Goal: Task Accomplishment & Management: Manage account settings

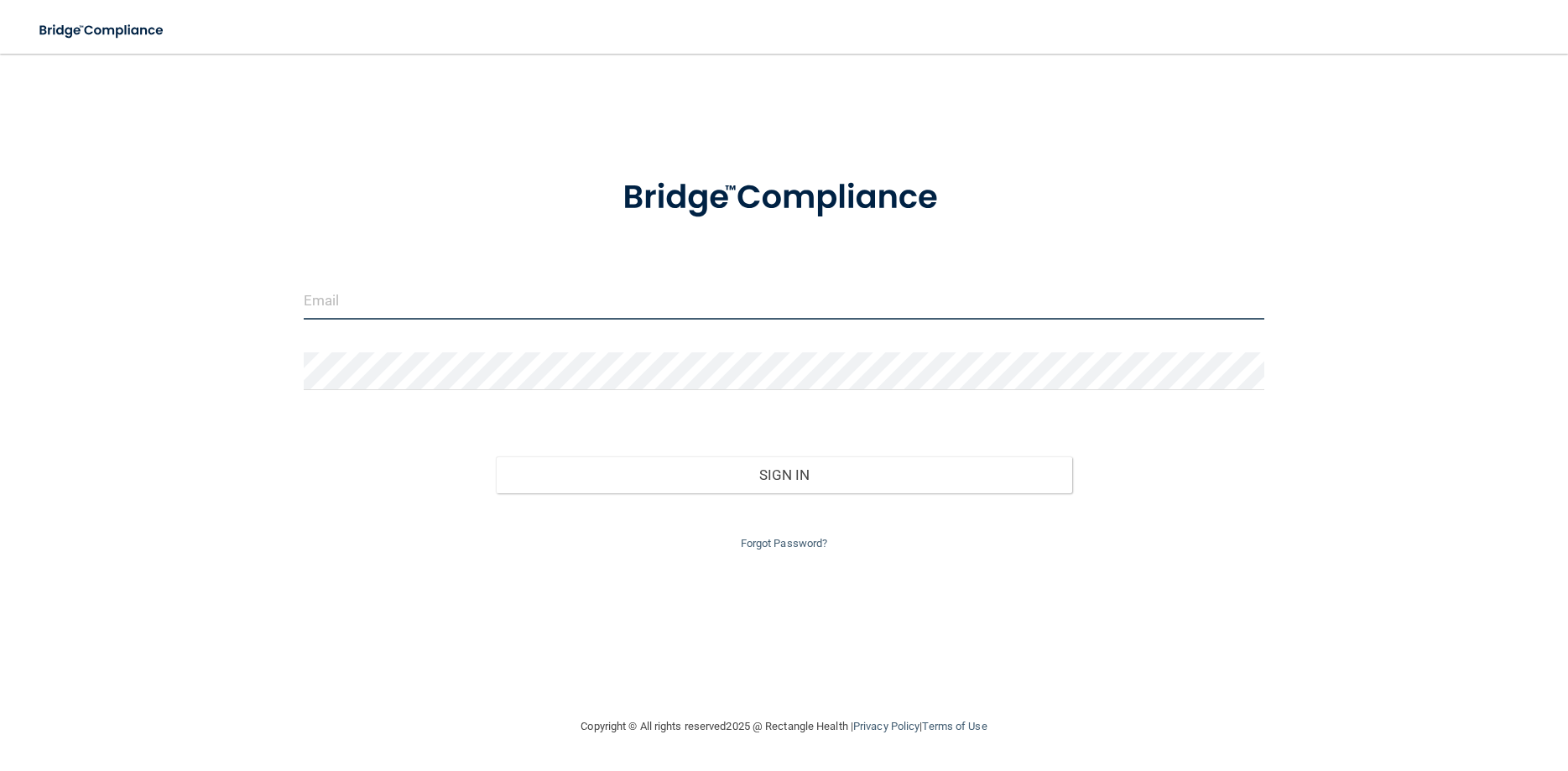
click at [350, 295] on input "email" at bounding box center [784, 301] width 960 height 37
type input "[EMAIL_ADDRESS][DOMAIN_NAME]"
click at [495, 456] on button "Sign In" at bounding box center [784, 474] width 576 height 36
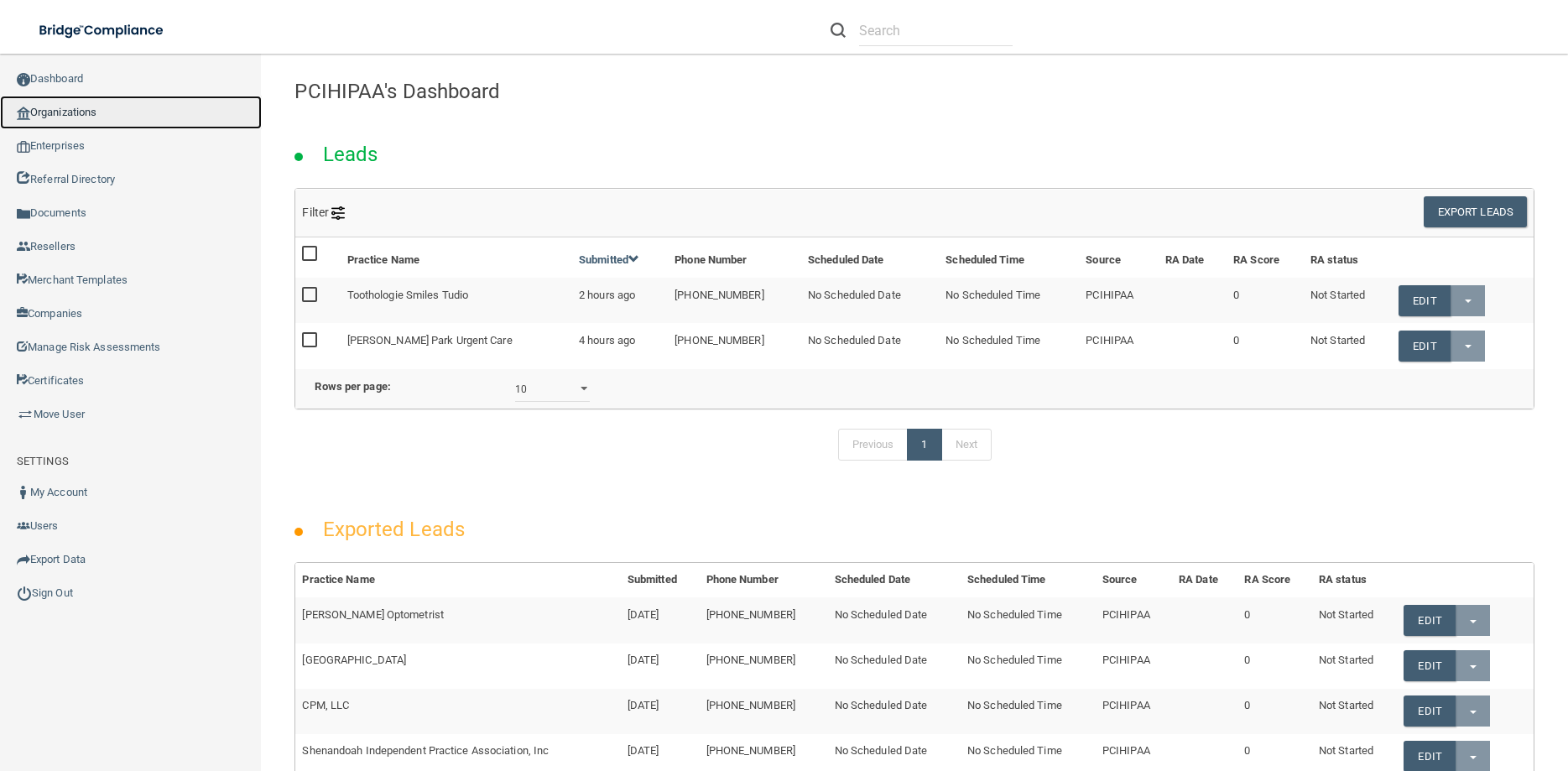
click at [48, 115] on link "Organizations" at bounding box center [131, 112] width 262 height 34
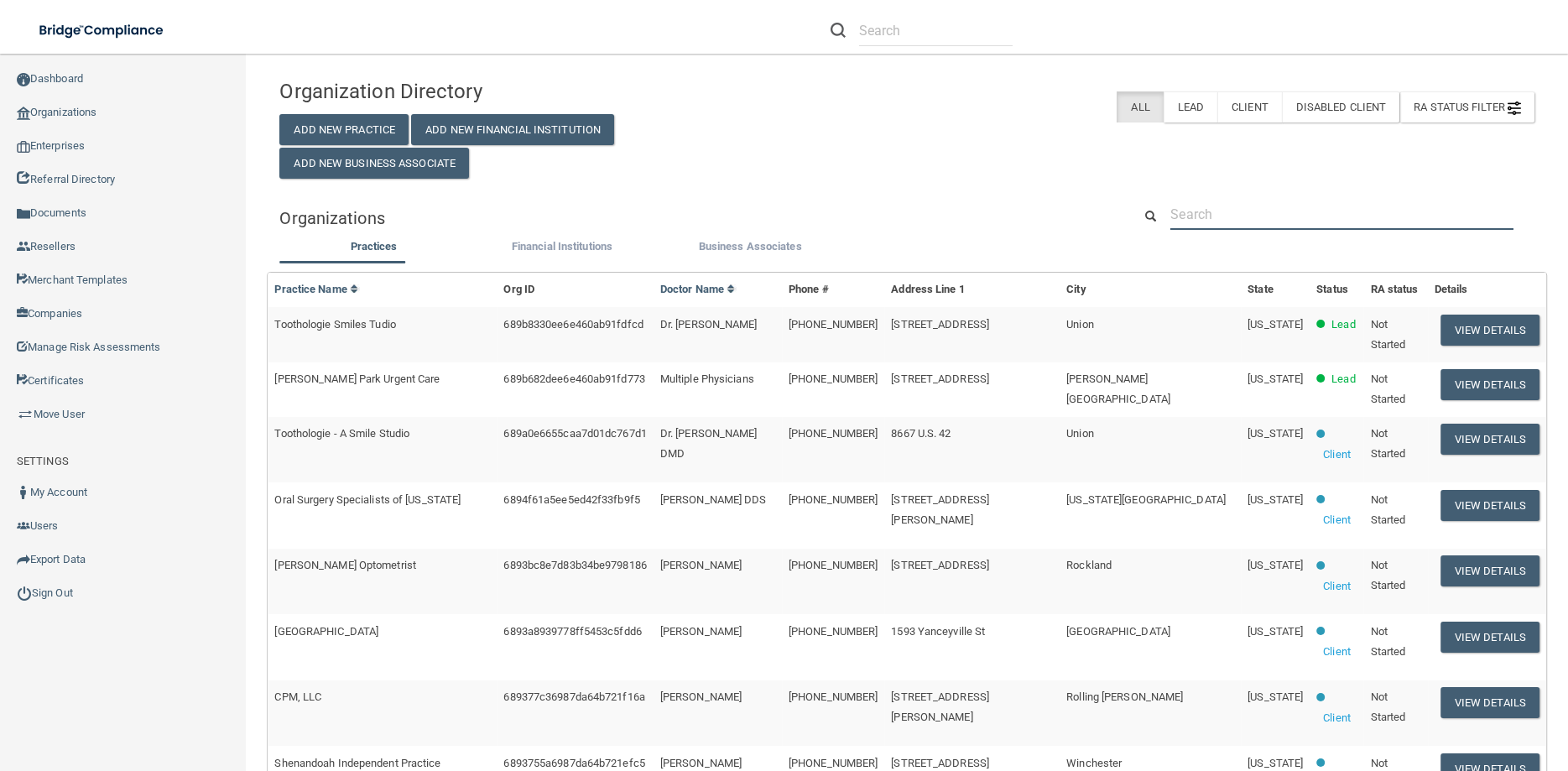
click at [1184, 205] on input "text" at bounding box center [1341, 214] width 343 height 31
paste input "Ahillman@lboms.com"
type input "Ahillman@lboms.com"
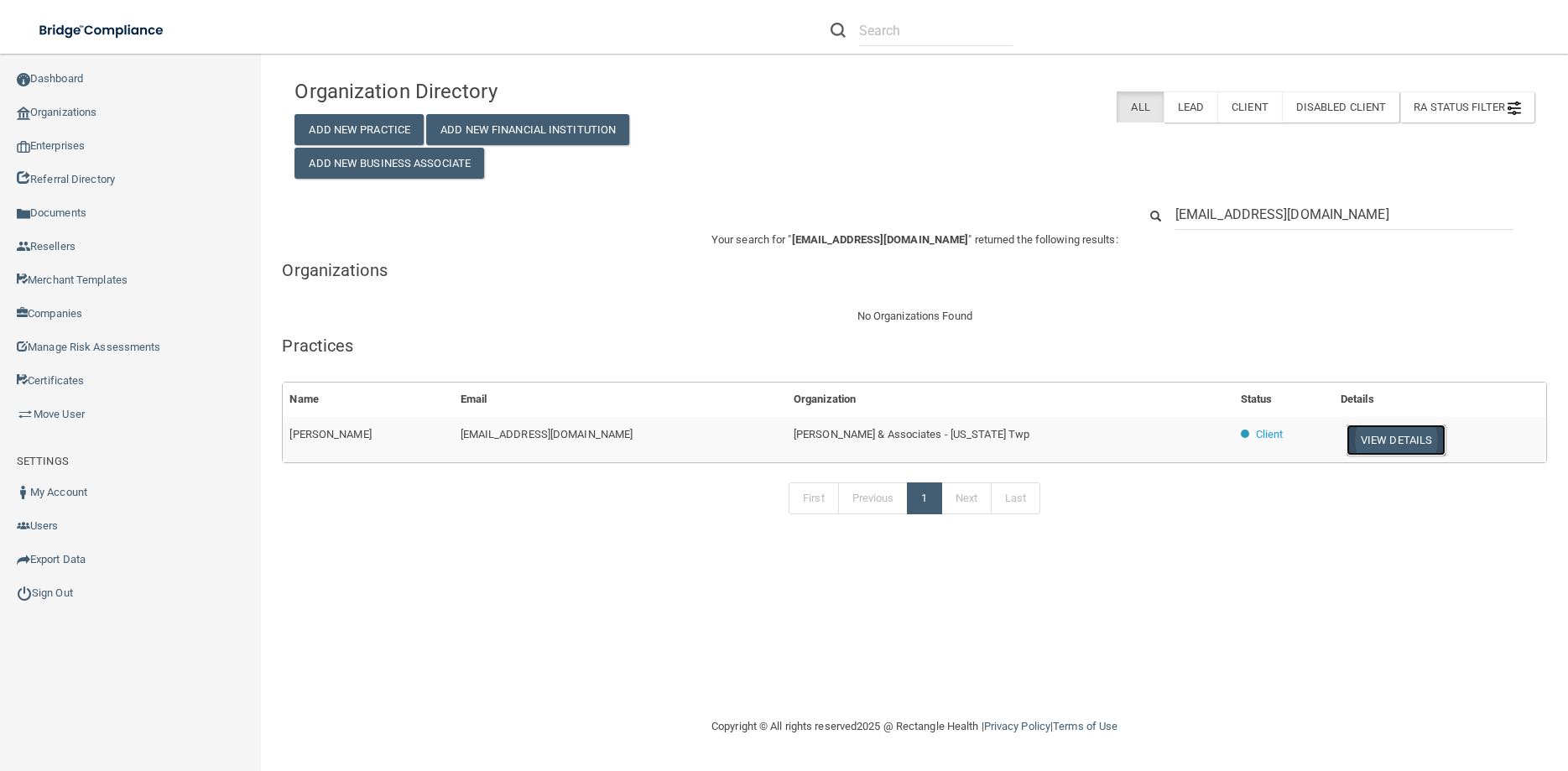
click at [1348, 447] on button "View Details" at bounding box center [1395, 440] width 99 height 31
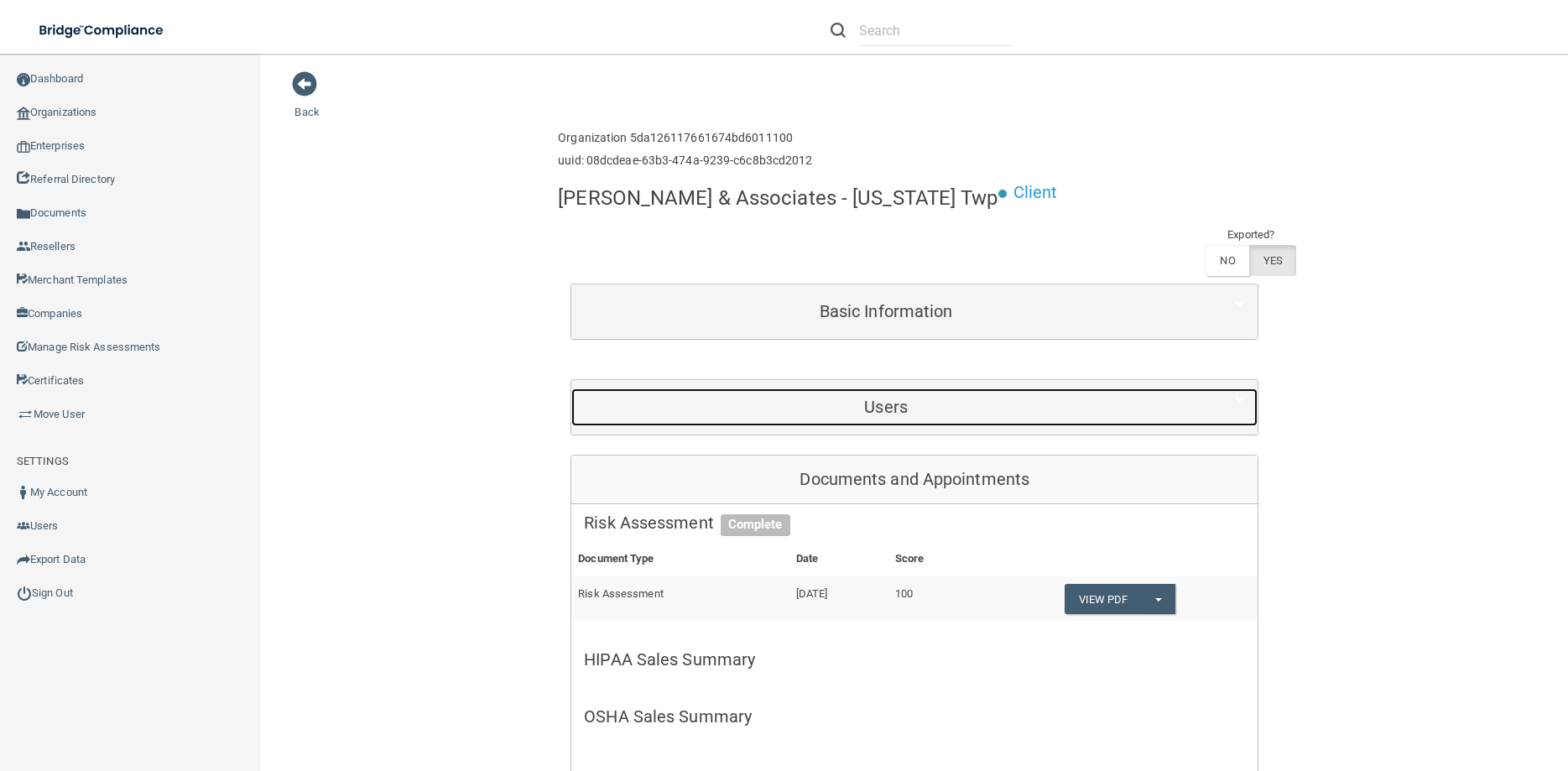
click at [857, 395] on div "Users" at bounding box center [885, 406] width 629 height 37
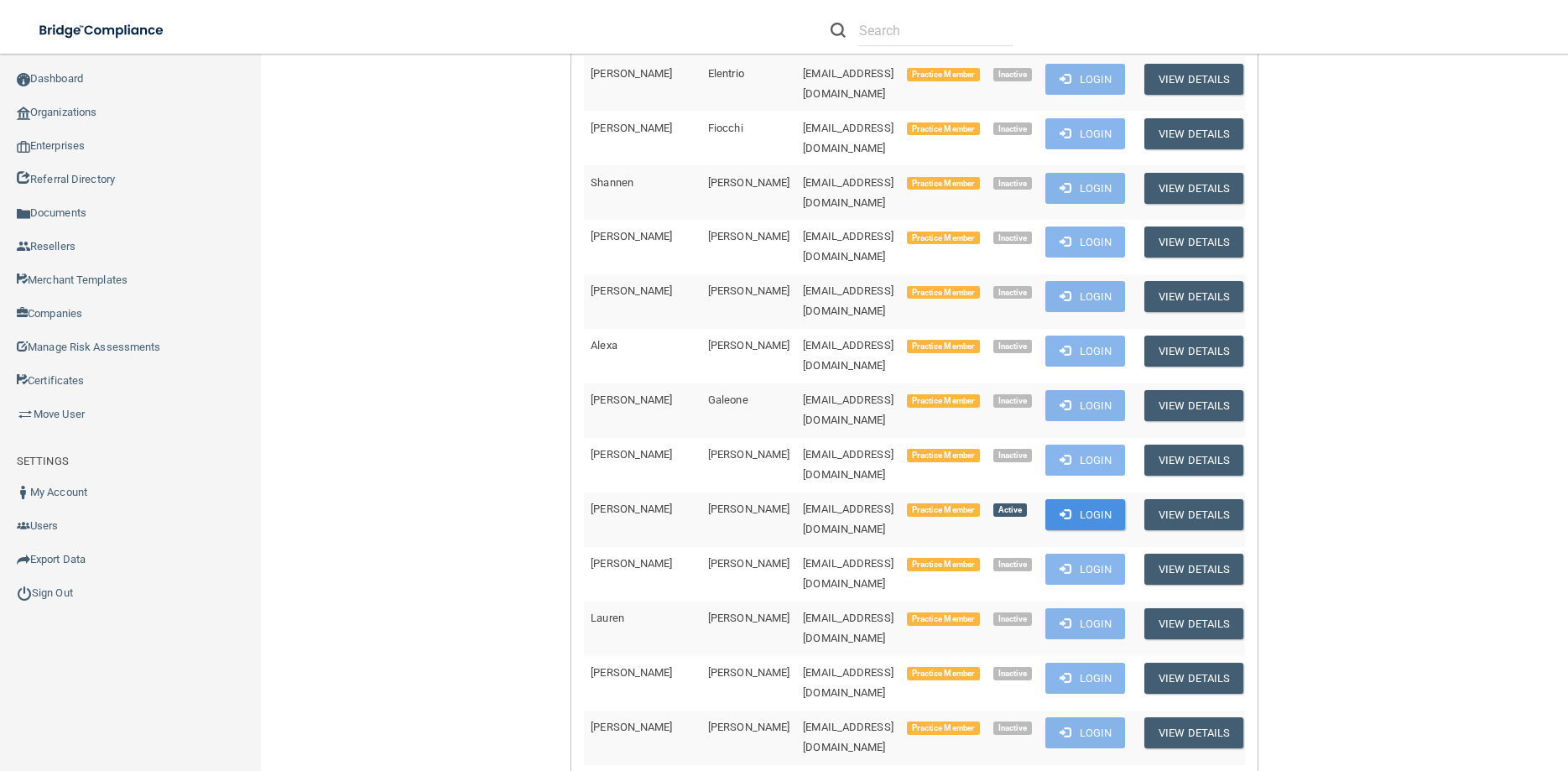
scroll to position [1887, 0]
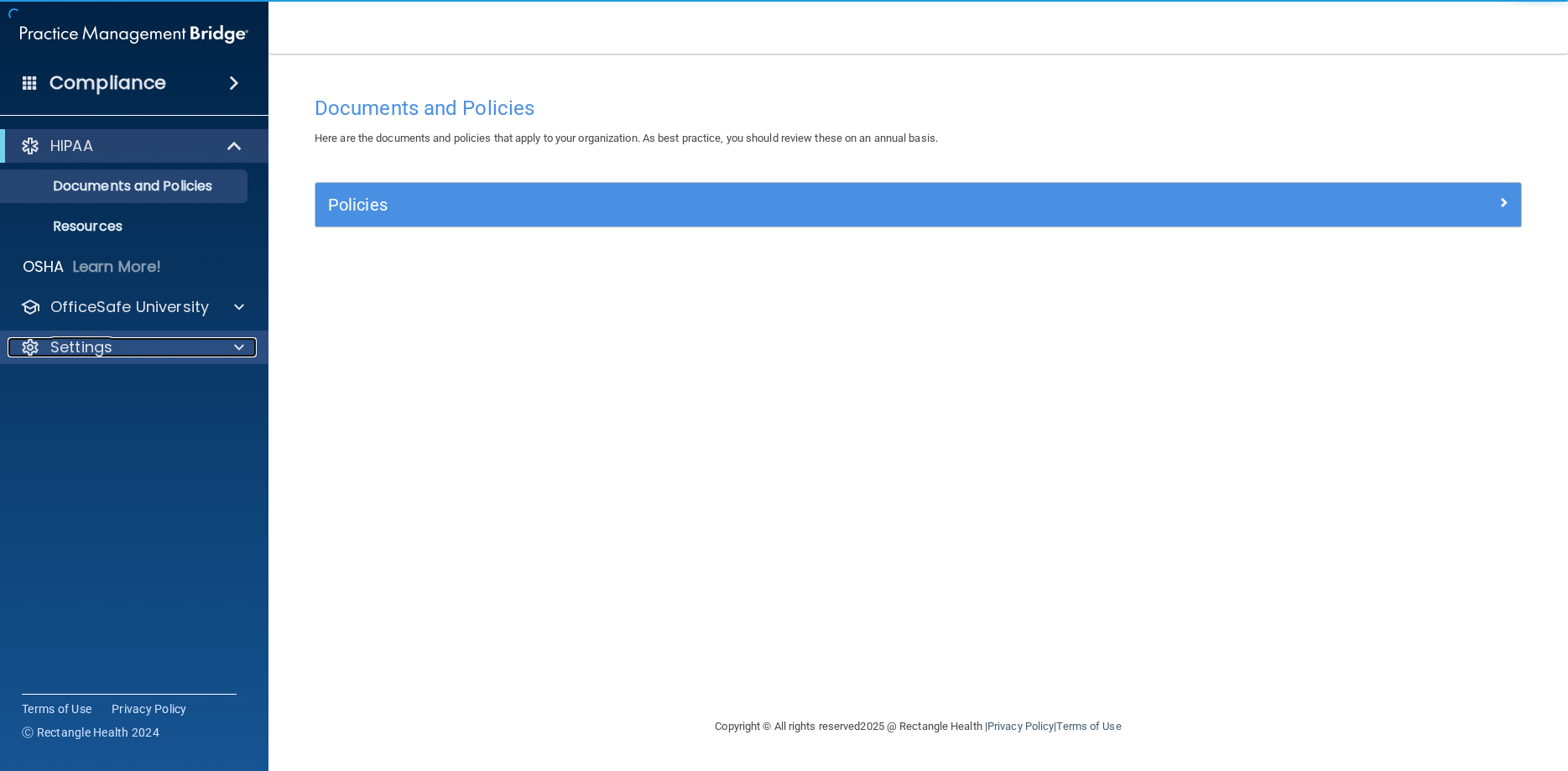
click at [144, 345] on div "Settings" at bounding box center [111, 347] width 208 height 20
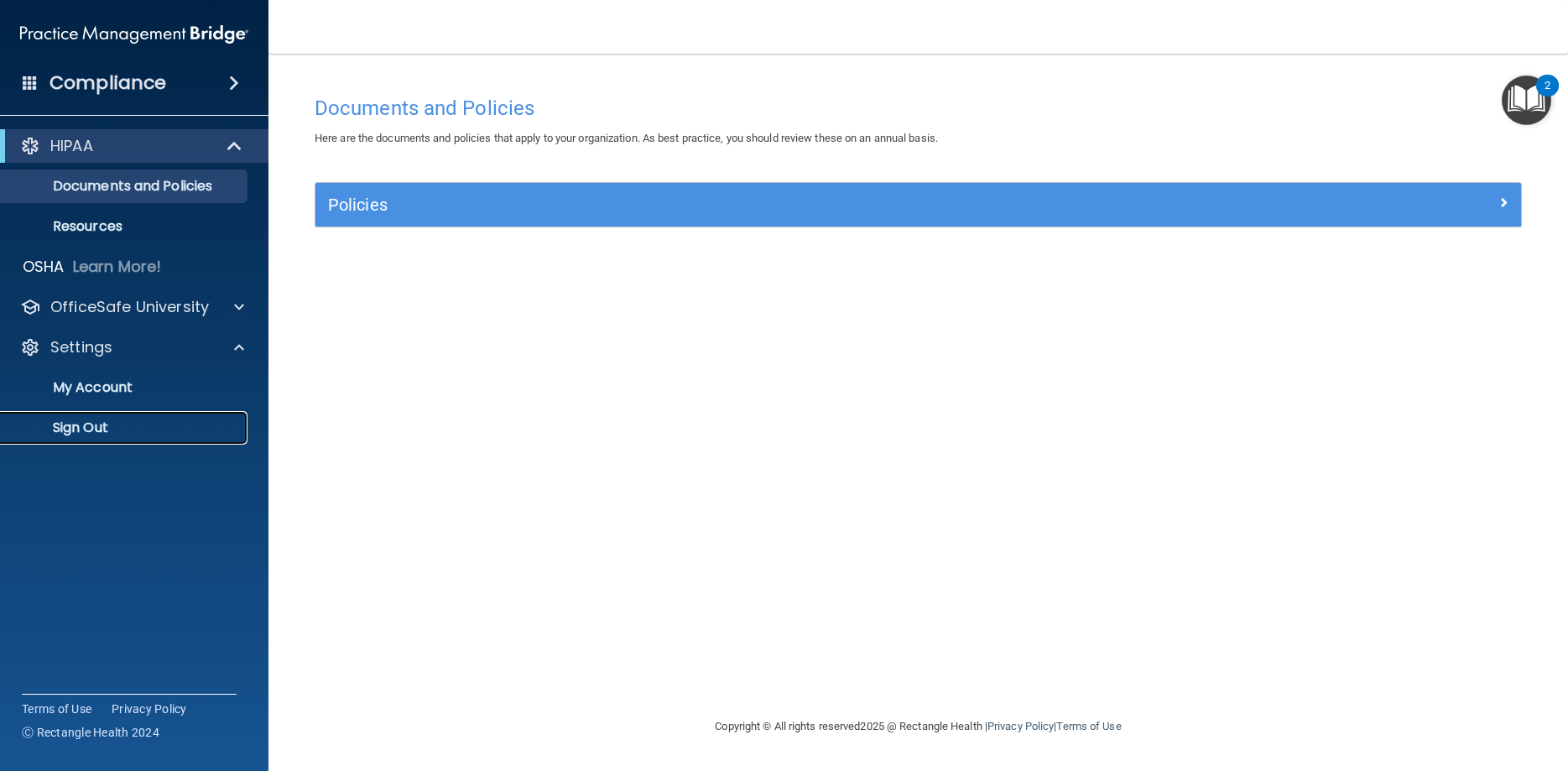
click at [109, 425] on p "Sign Out" at bounding box center [125, 427] width 229 height 16
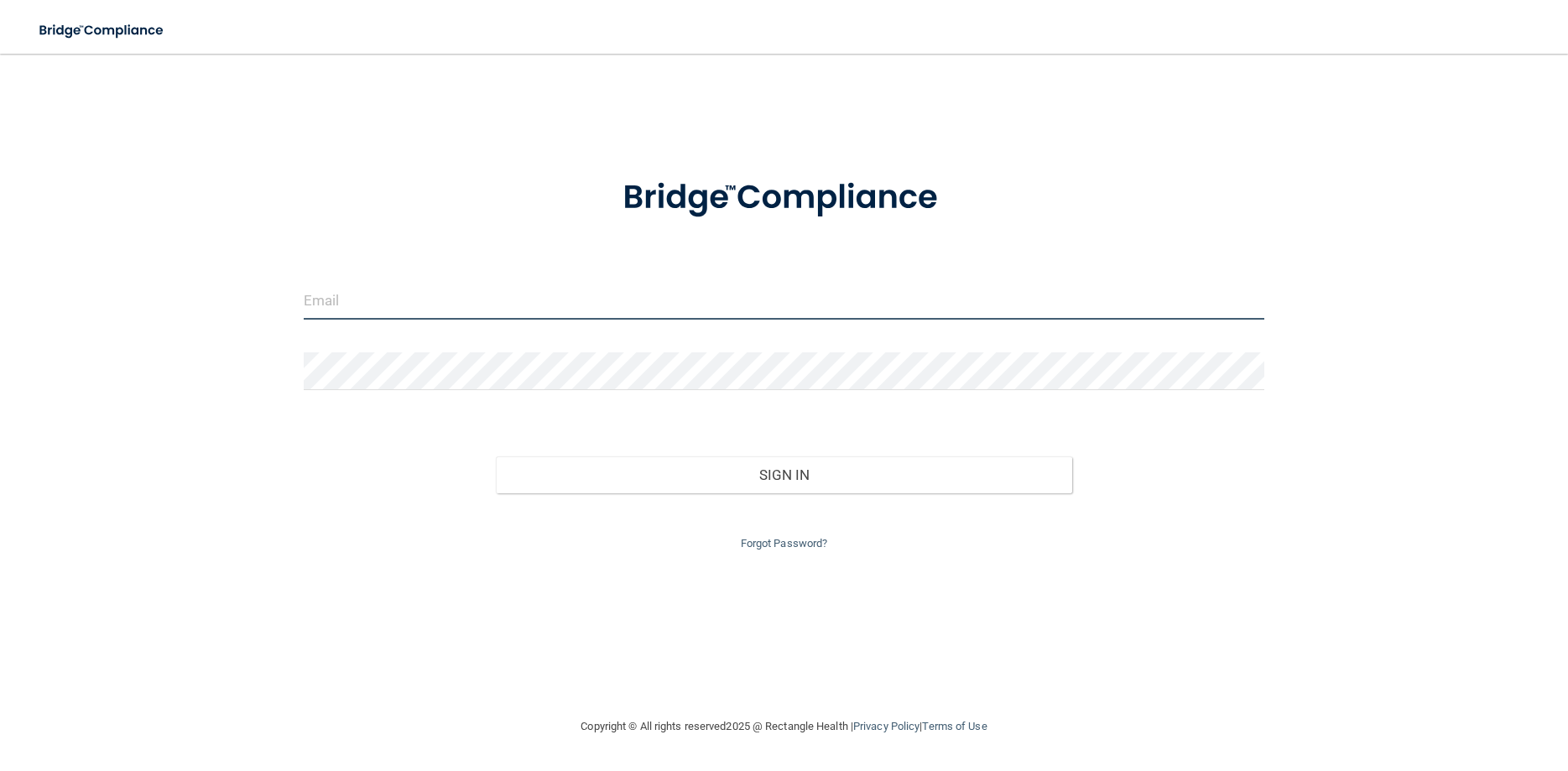
click at [412, 290] on input "email" at bounding box center [784, 301] width 960 height 37
type input "[EMAIL_ADDRESS][DOMAIN_NAME]"
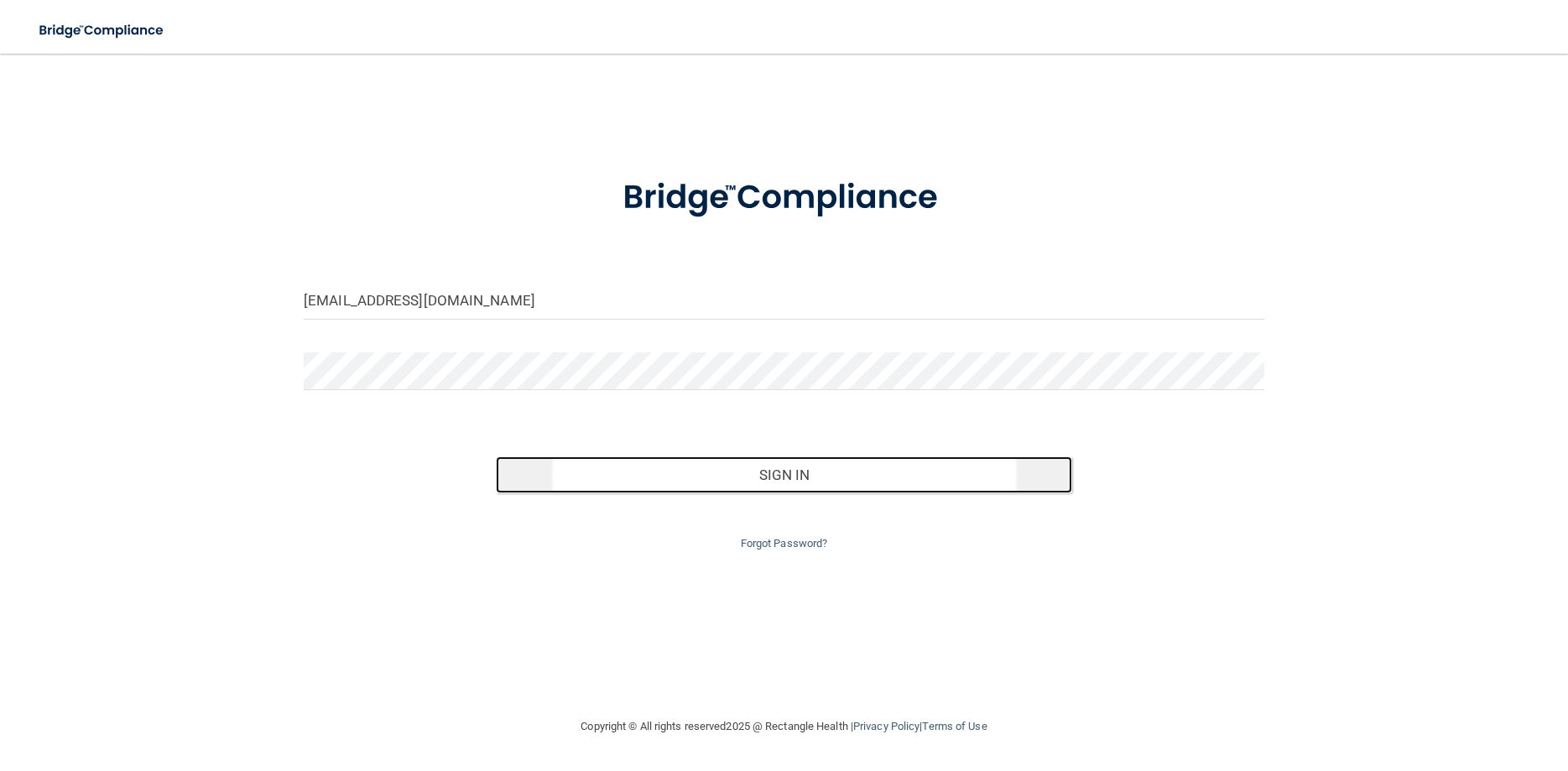
click at [654, 470] on button "Sign In" at bounding box center [784, 474] width 576 height 36
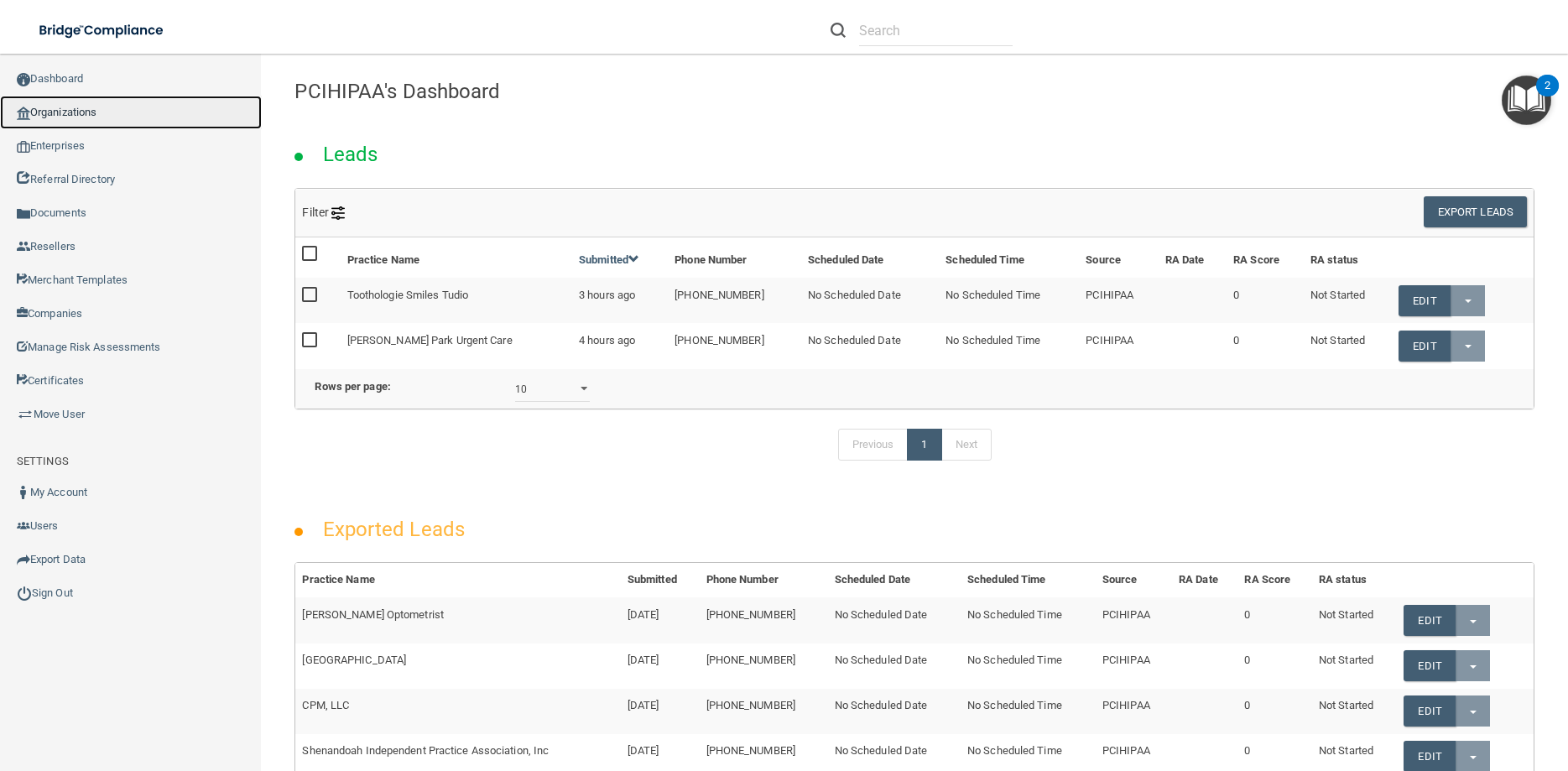
click at [76, 109] on link "Organizations" at bounding box center [131, 112] width 262 height 34
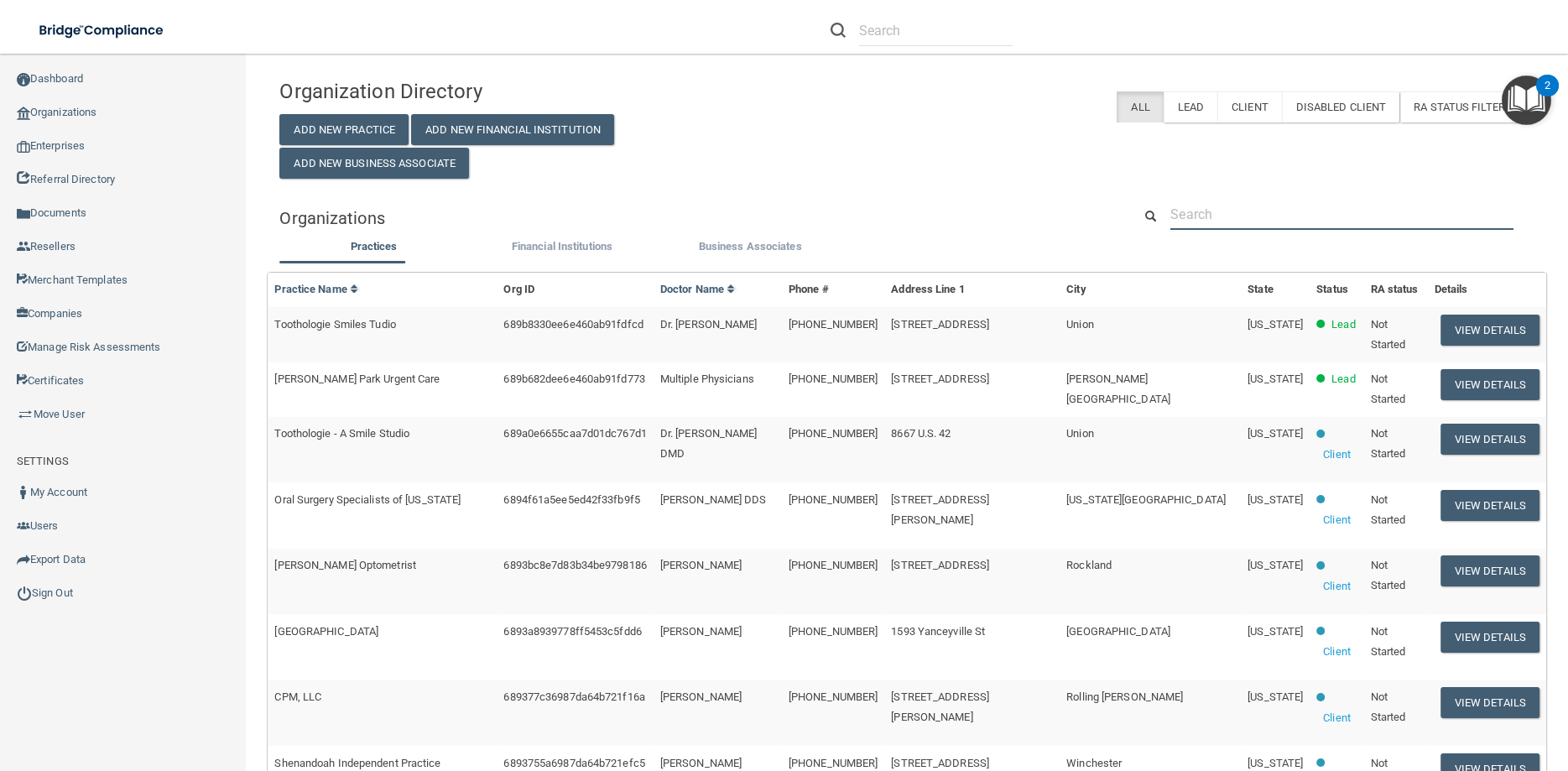
paste input "[EMAIL_ADDRESS][DOMAIN_NAME]"
type input "[EMAIL_ADDRESS][DOMAIN_NAME]"
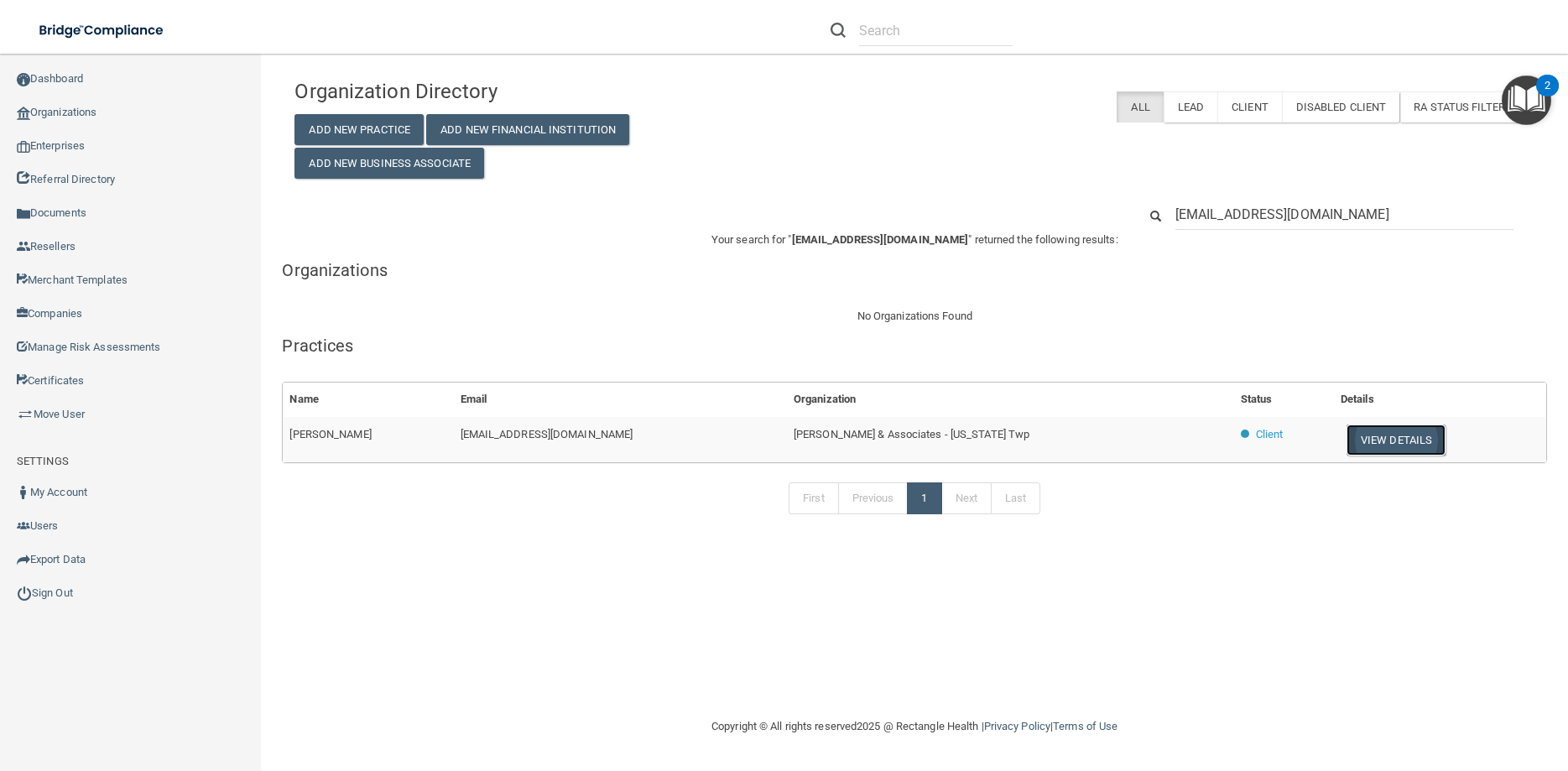
click at [1366, 446] on button "View Details" at bounding box center [1395, 440] width 99 height 31
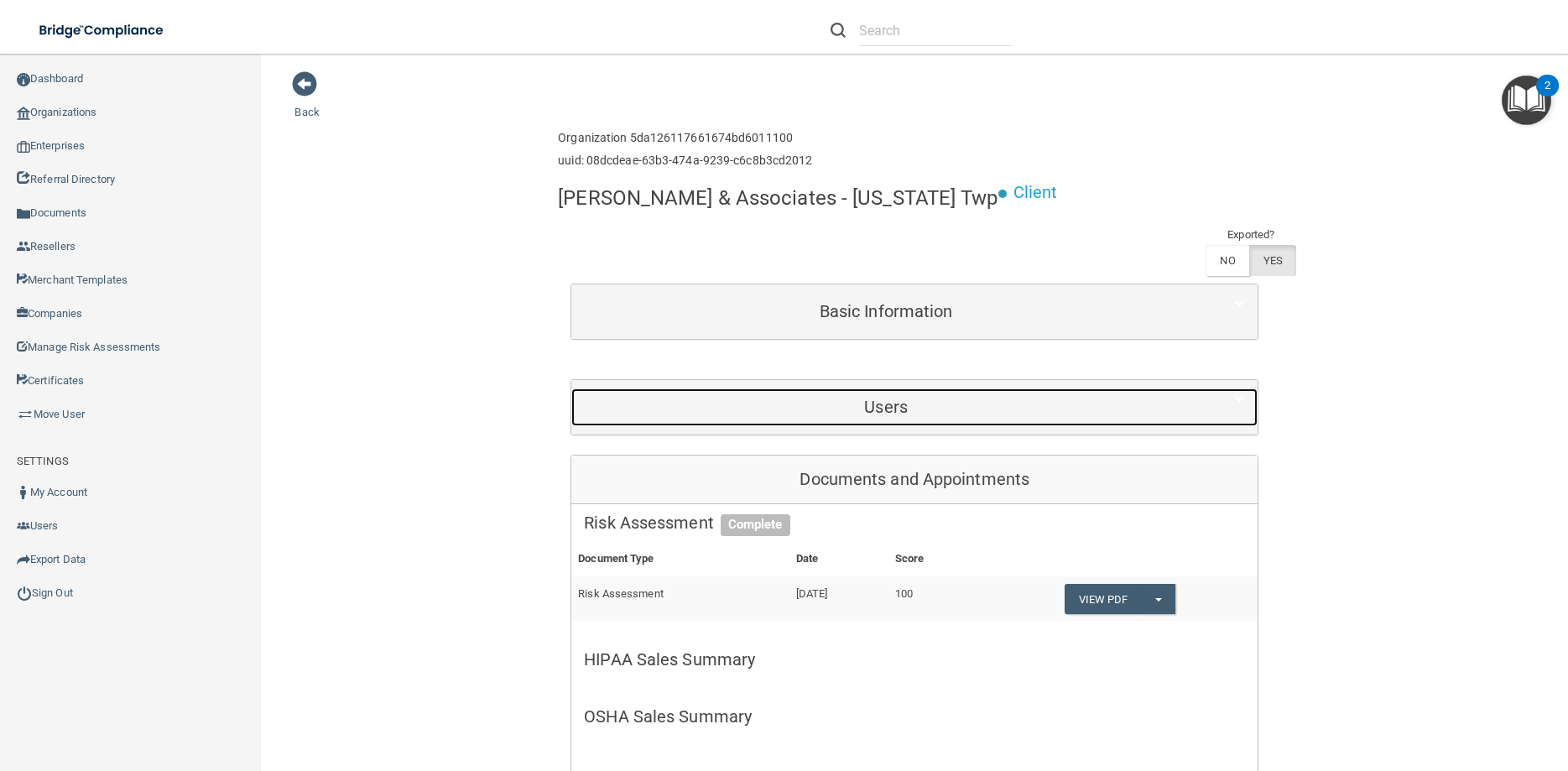
click at [959, 413] on h5 "Users" at bounding box center [885, 406] width 604 height 18
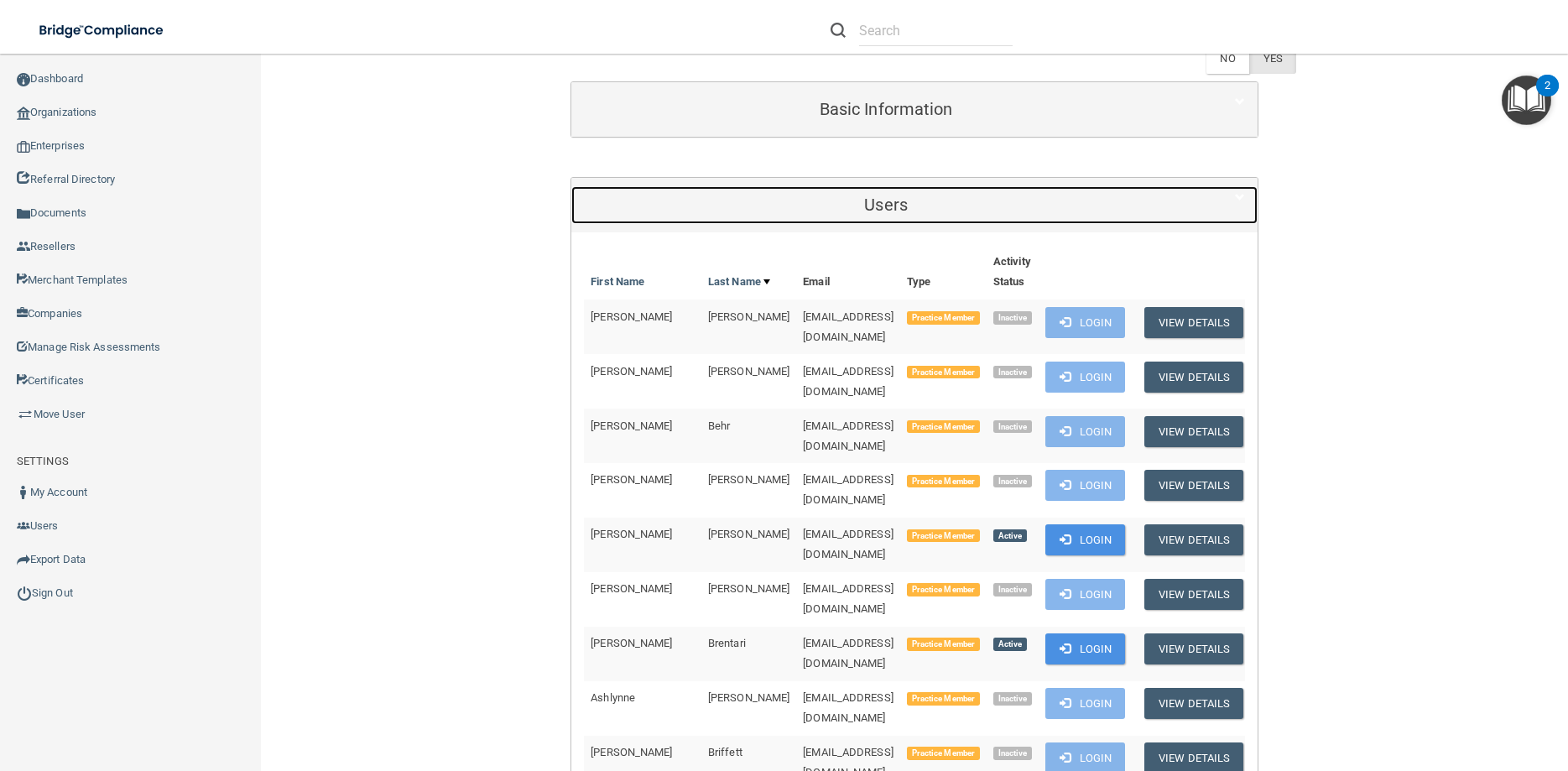
scroll to position [227, 0]
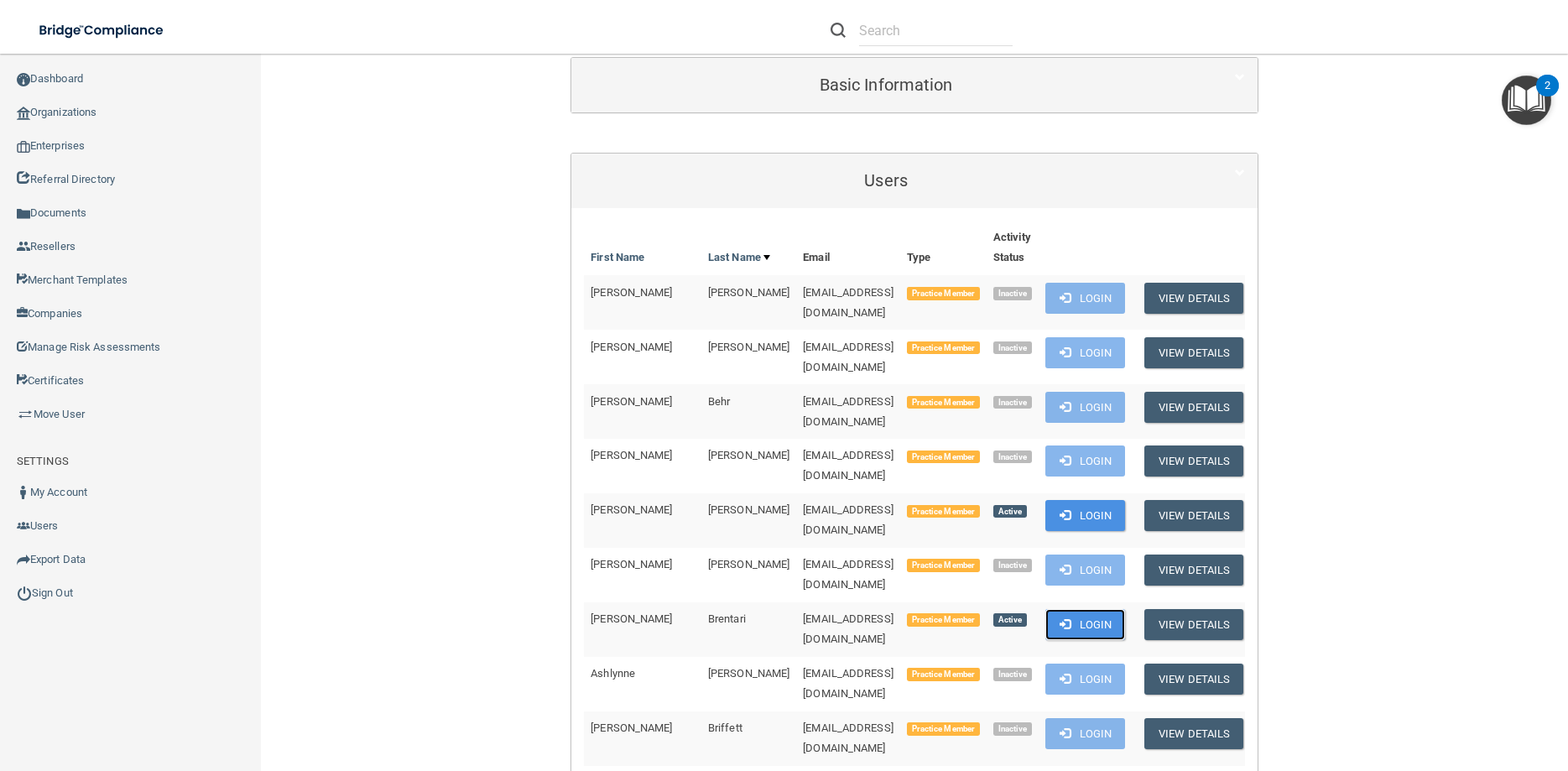
click at [1076, 609] on button "Login" at bounding box center [1084, 624] width 80 height 31
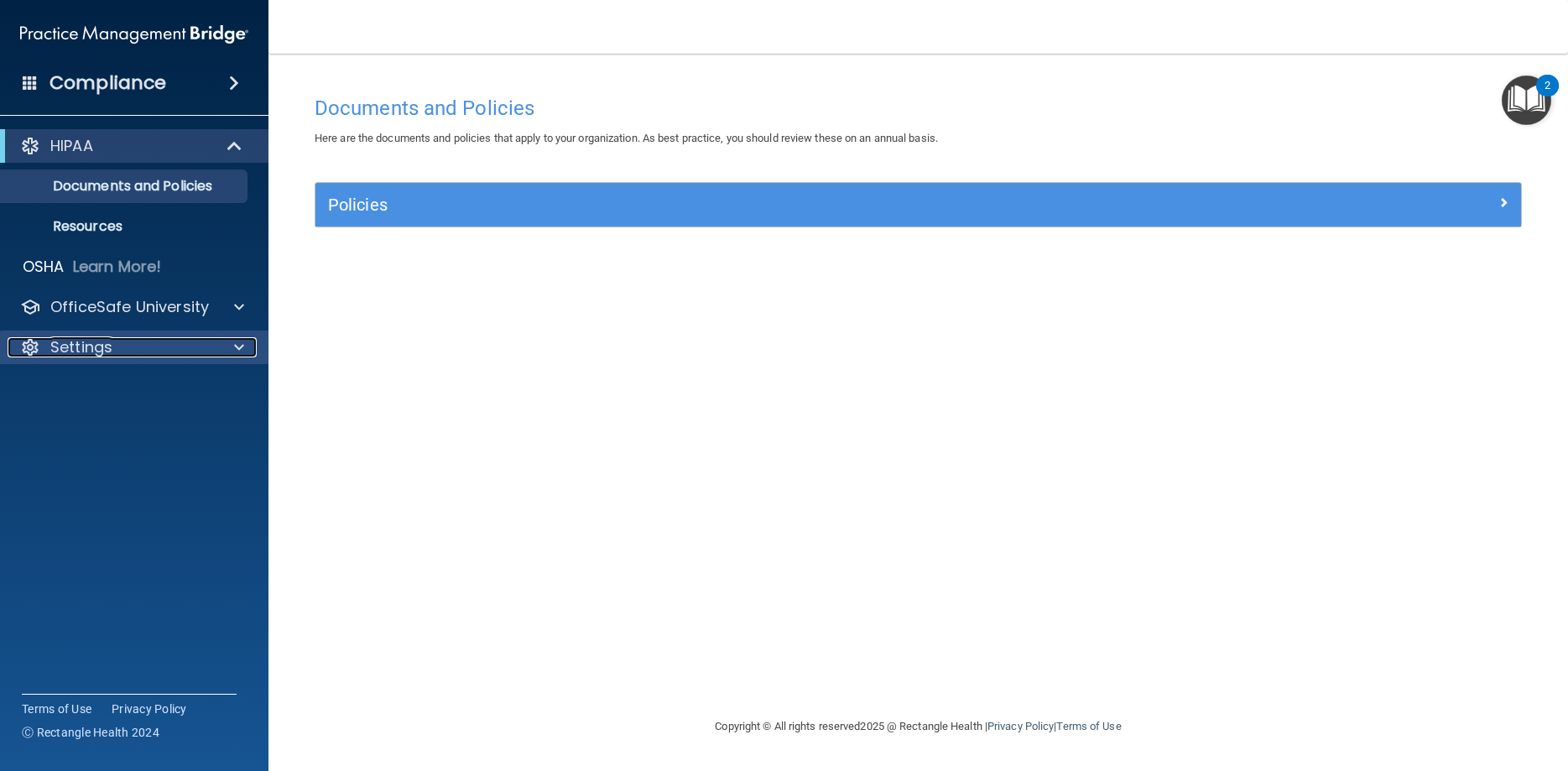
click at [70, 346] on p "Settings" at bounding box center [81, 347] width 62 height 20
click at [84, 387] on p "My Account" at bounding box center [125, 387] width 229 height 16
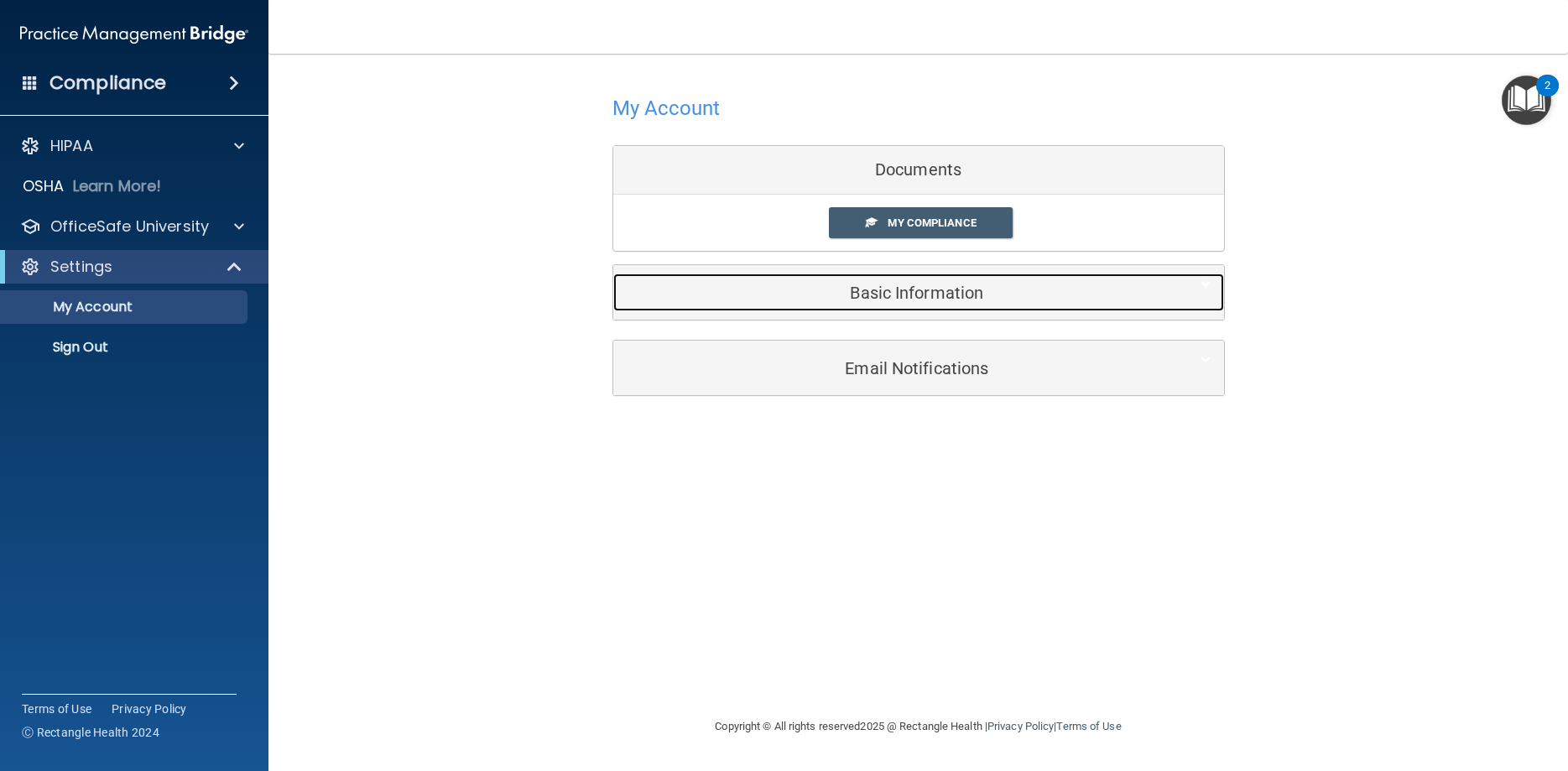
click at [802, 293] on h5 "Basic Information" at bounding box center [893, 292] width 534 height 18
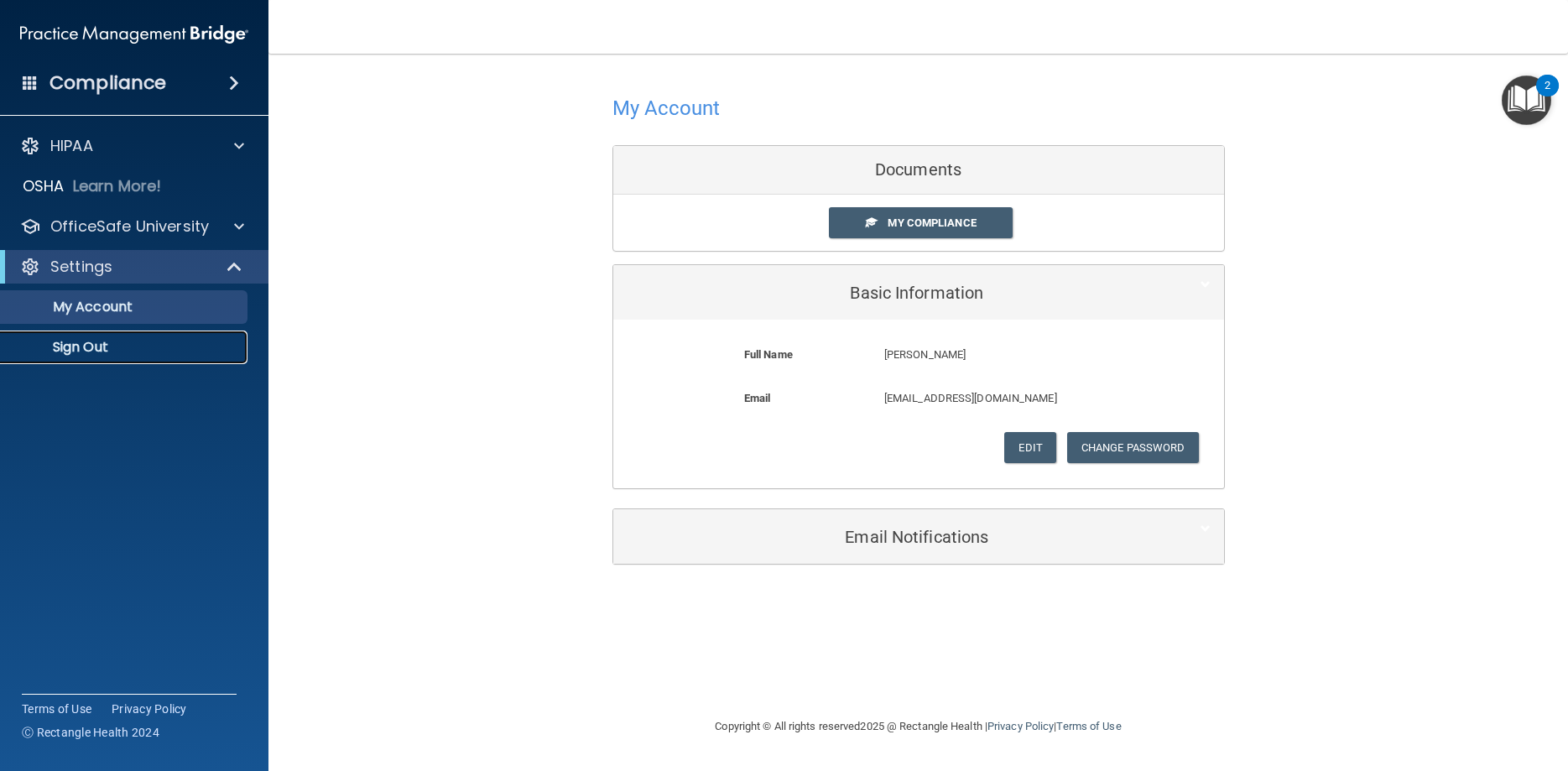
click at [88, 342] on p "Sign Out" at bounding box center [125, 347] width 229 height 16
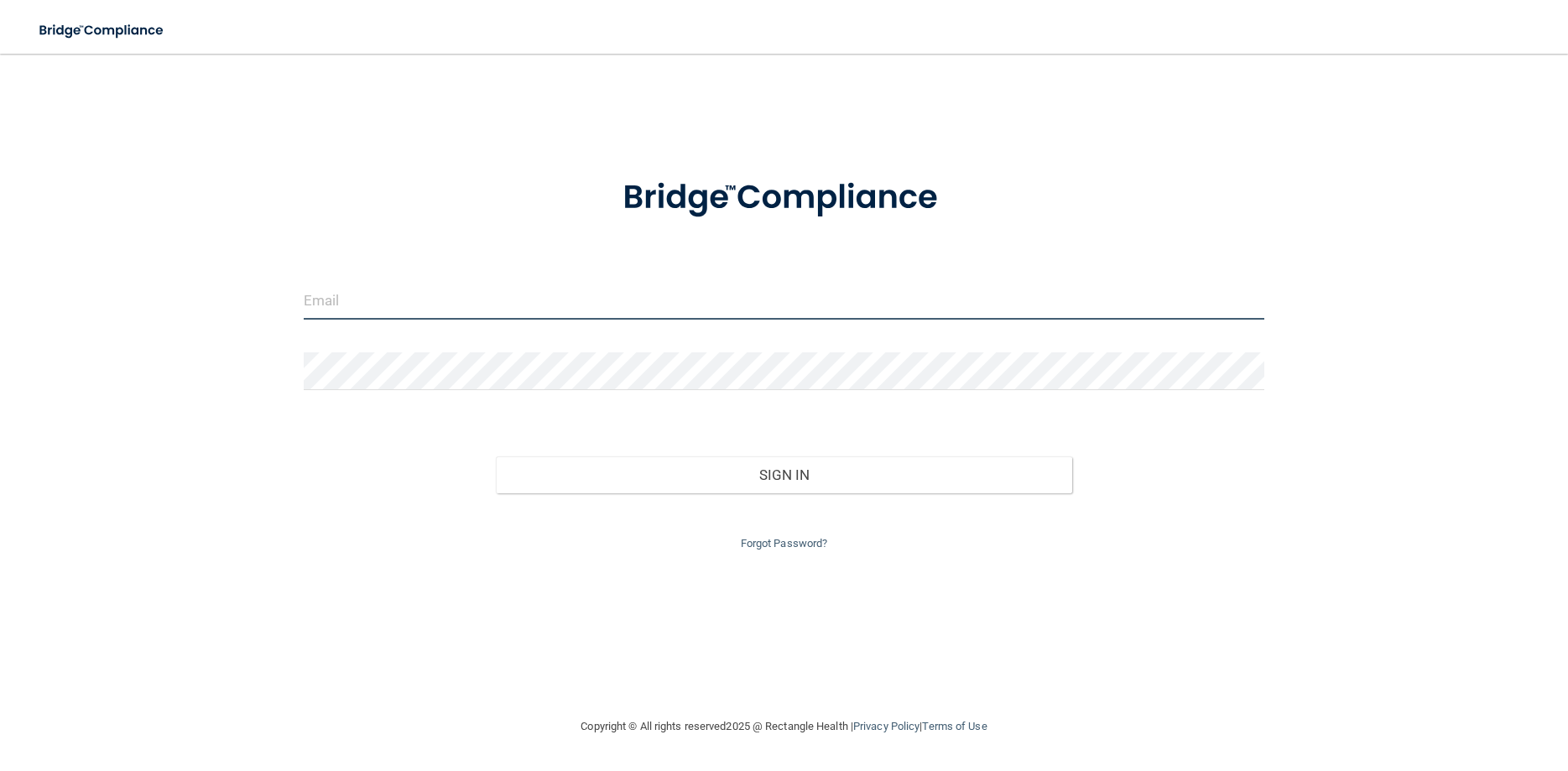
click at [422, 303] on input "email" at bounding box center [784, 301] width 960 height 37
type input "[EMAIL_ADDRESS][DOMAIN_NAME]"
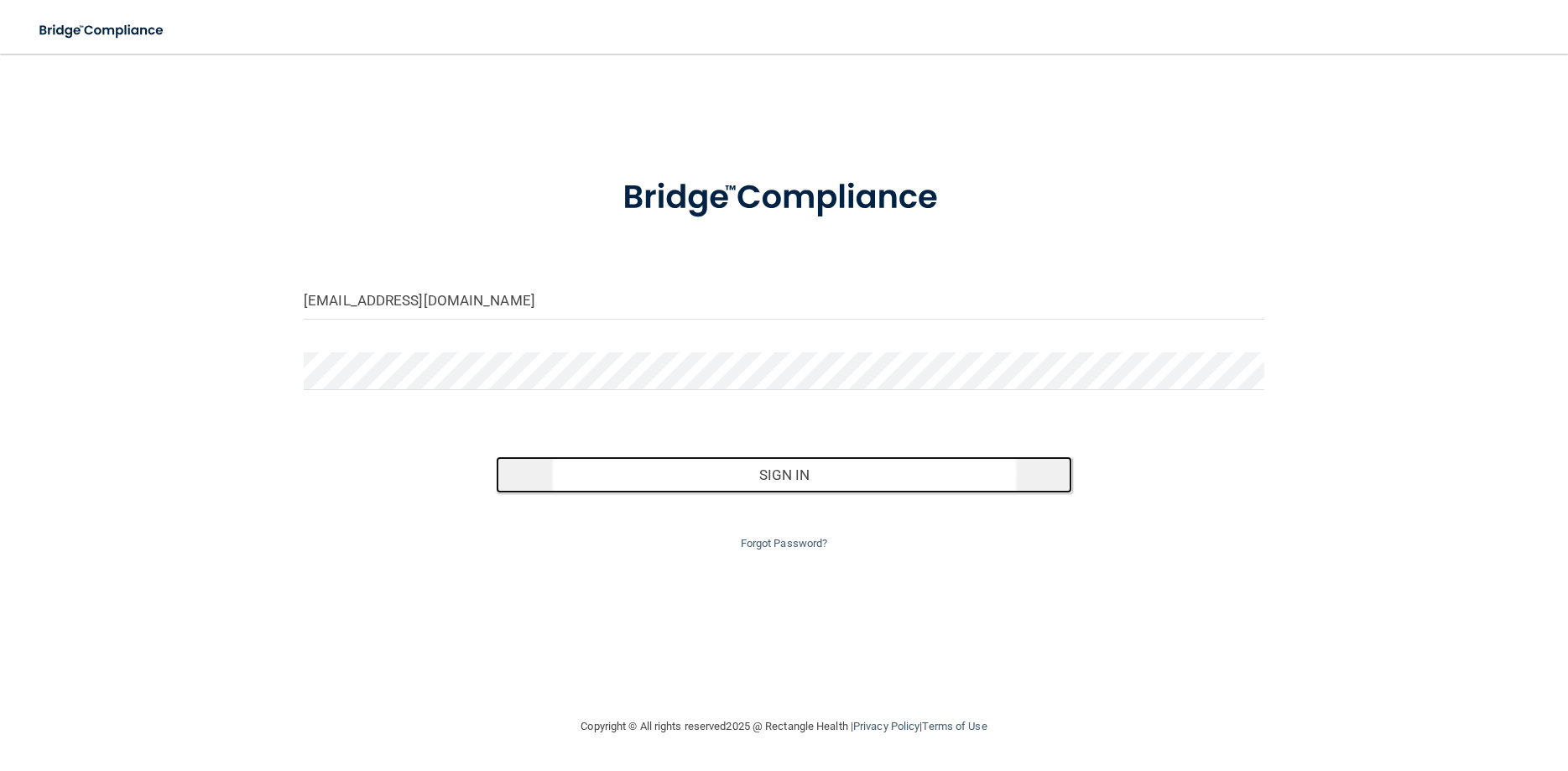
click at [583, 464] on button "Sign In" at bounding box center [784, 474] width 576 height 36
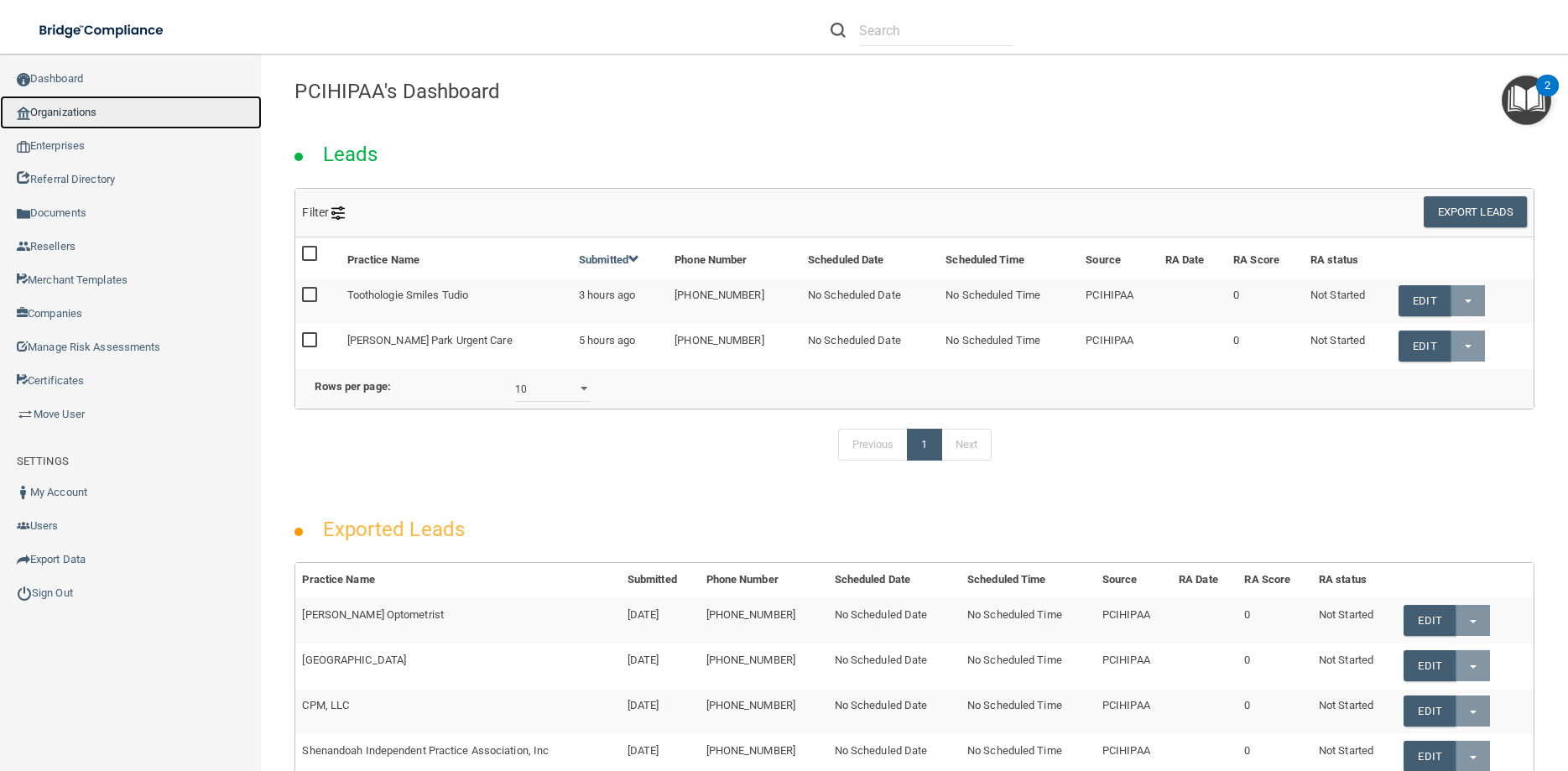
click at [76, 104] on link "Organizations" at bounding box center [131, 112] width 262 height 34
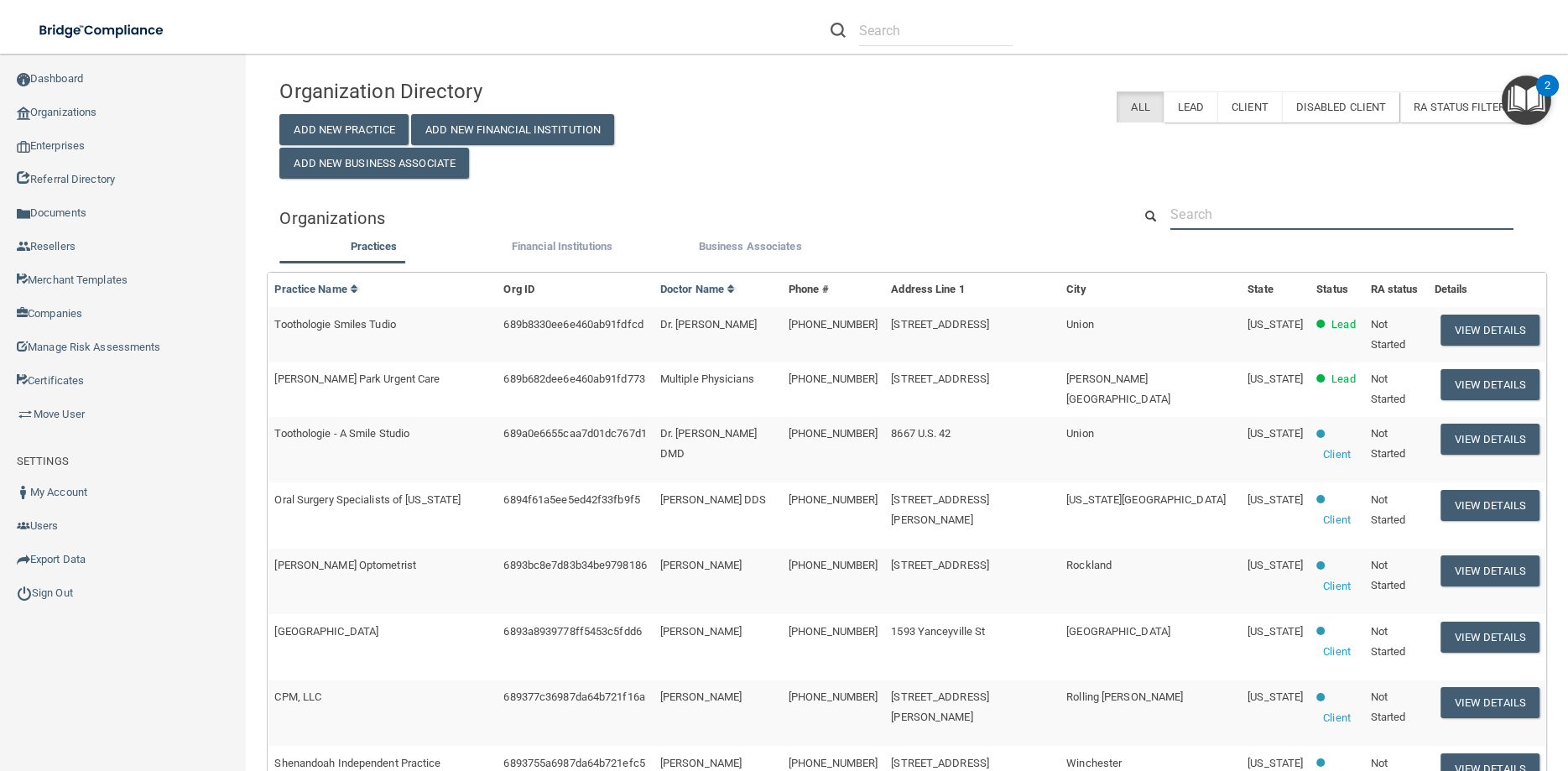
paste input "[EMAIL_ADDRESS][DOMAIN_NAME]"
type input "[EMAIL_ADDRESS][DOMAIN_NAME]"
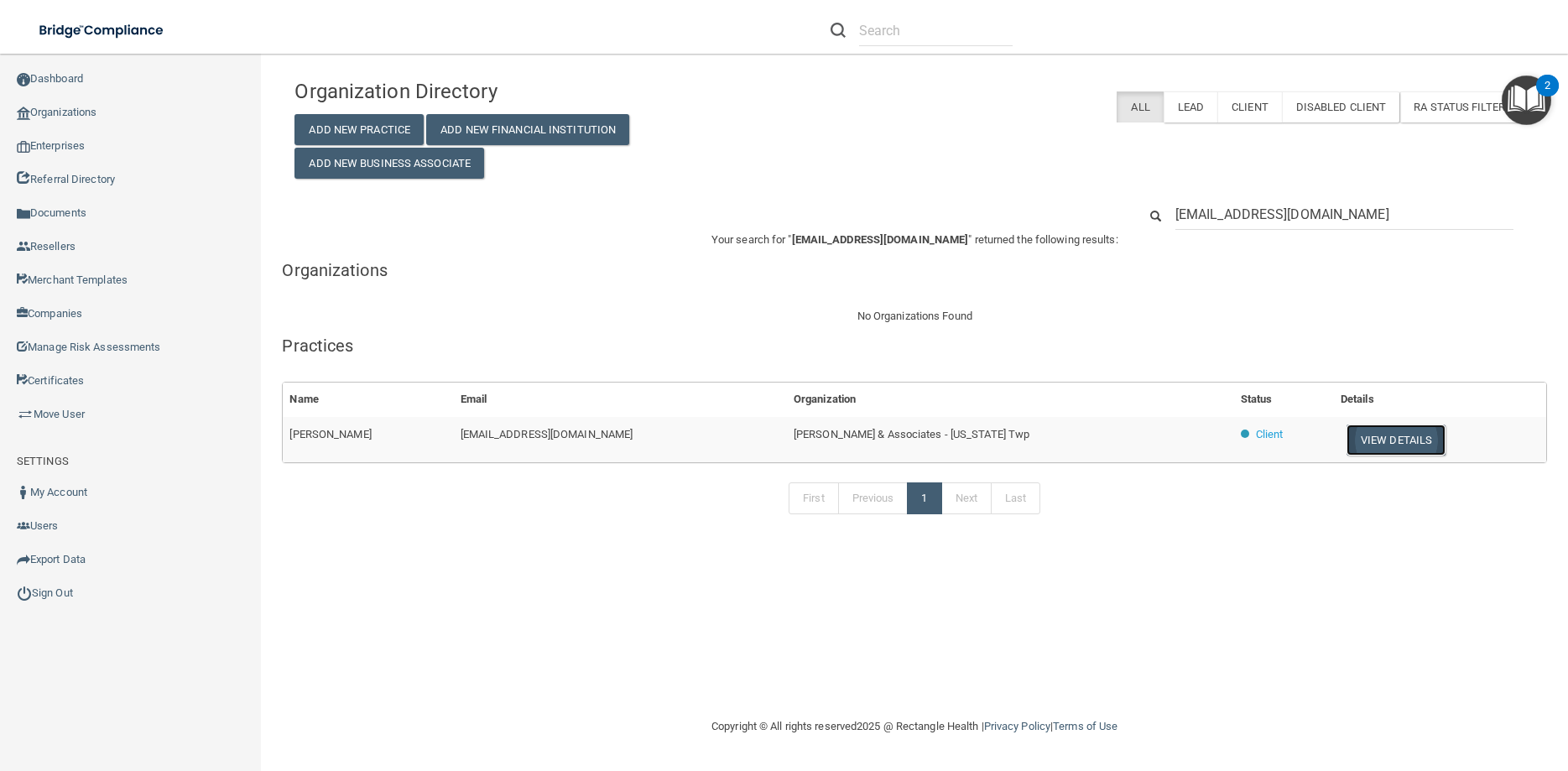
click at [1346, 441] on button "View Details" at bounding box center [1395, 440] width 99 height 31
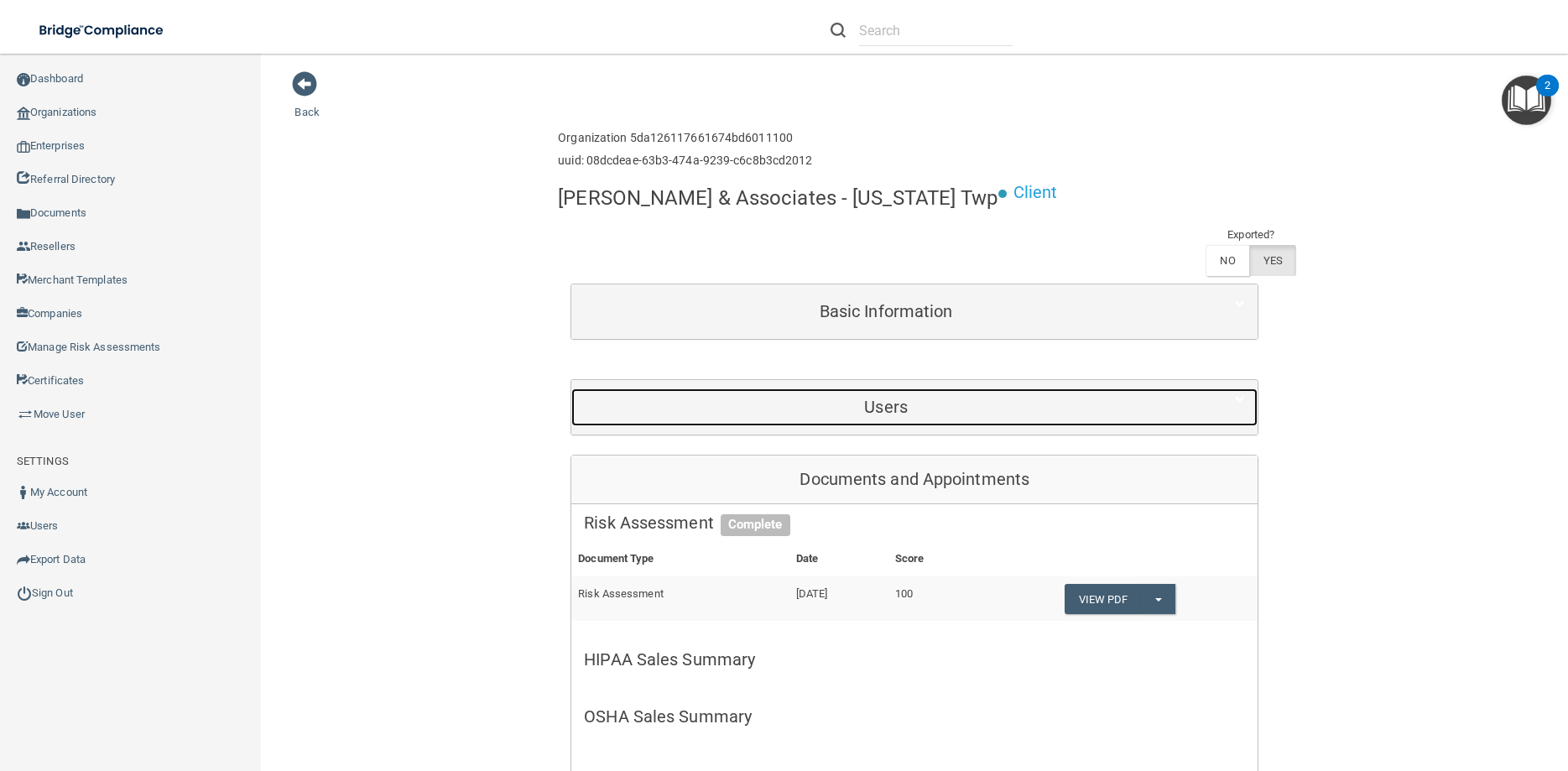
click at [870, 409] on h5 "Users" at bounding box center [885, 406] width 604 height 18
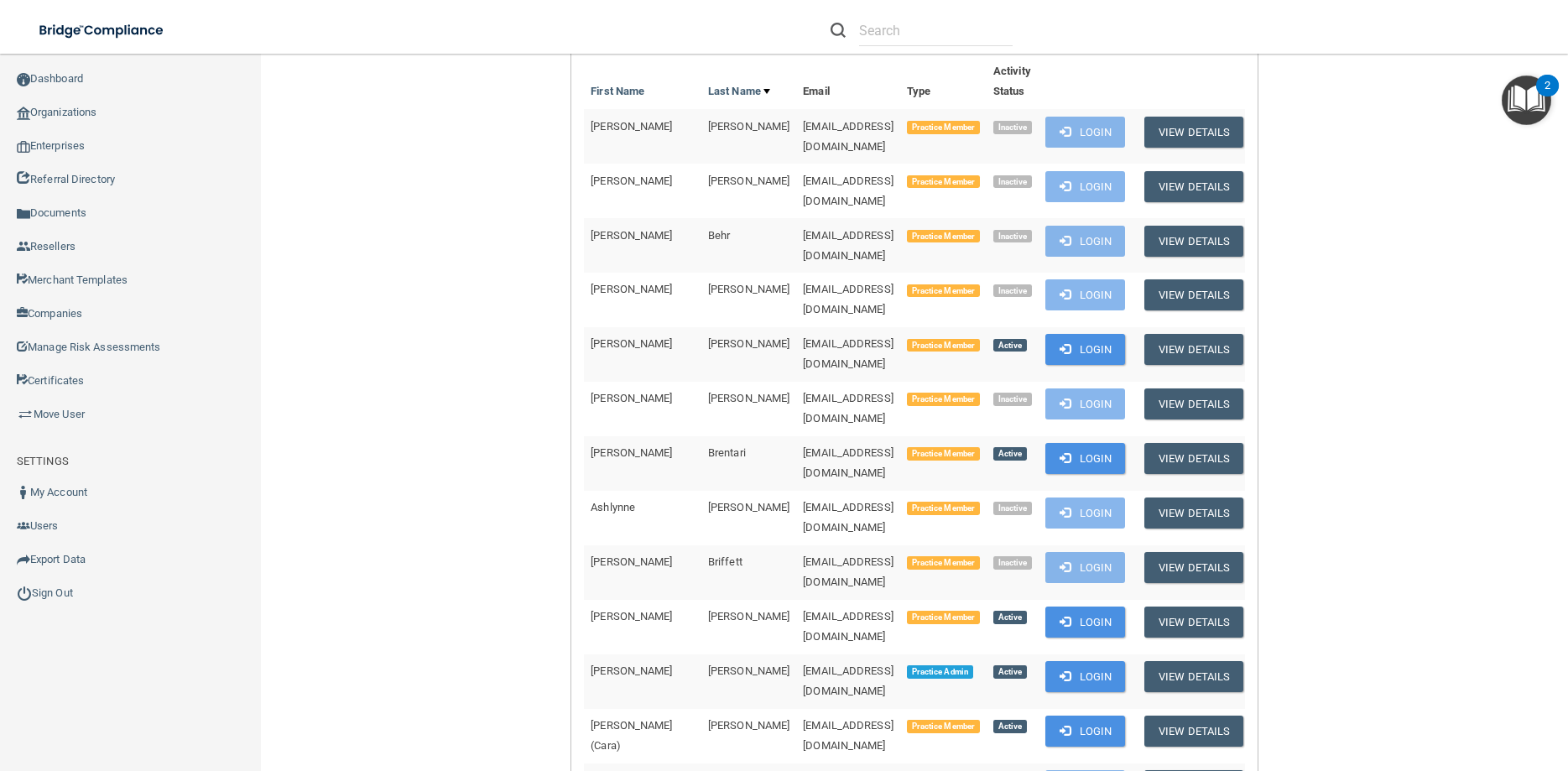
scroll to position [453, 0]
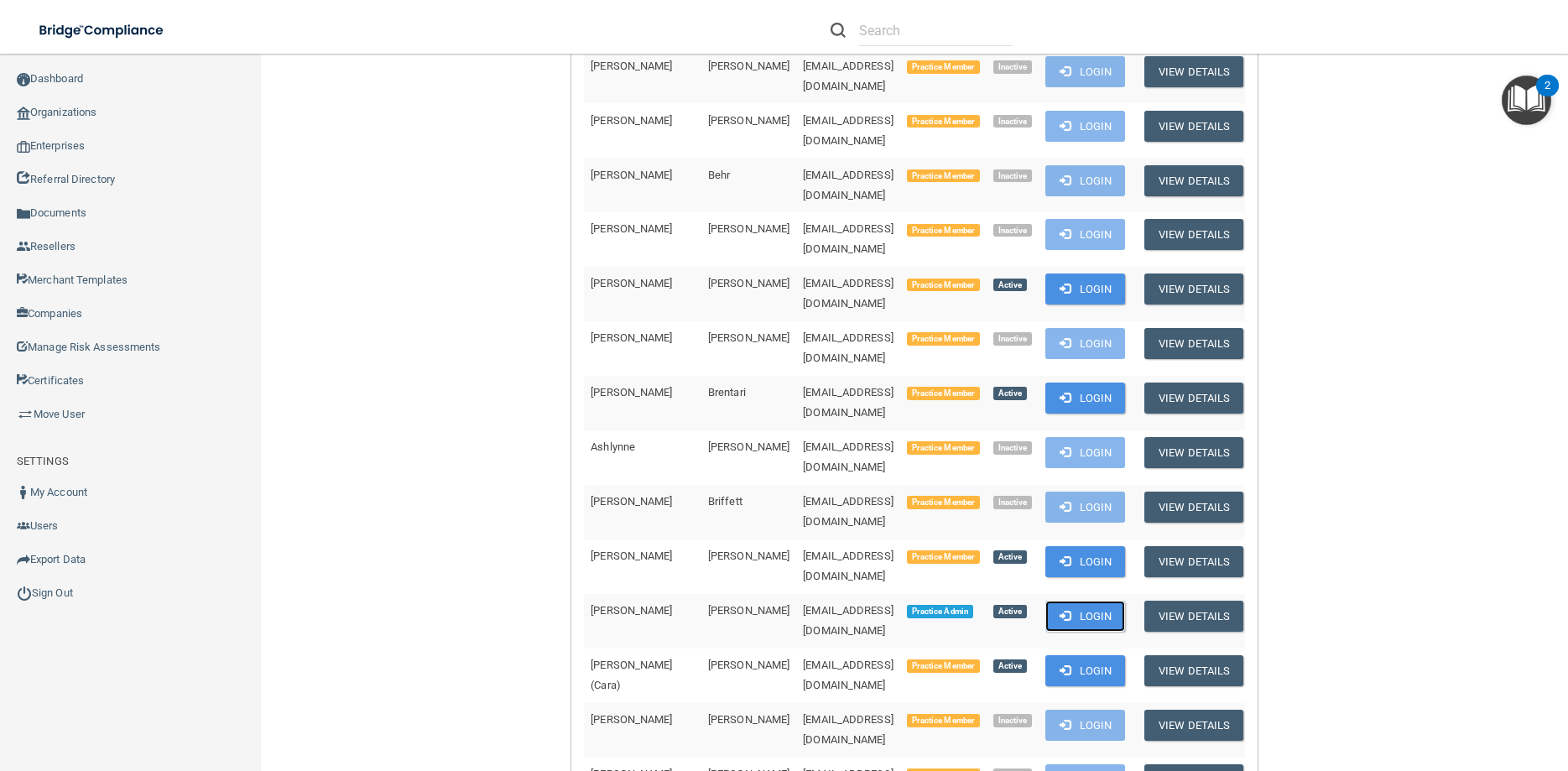
click at [1078, 600] on button "Login" at bounding box center [1084, 615] width 80 height 31
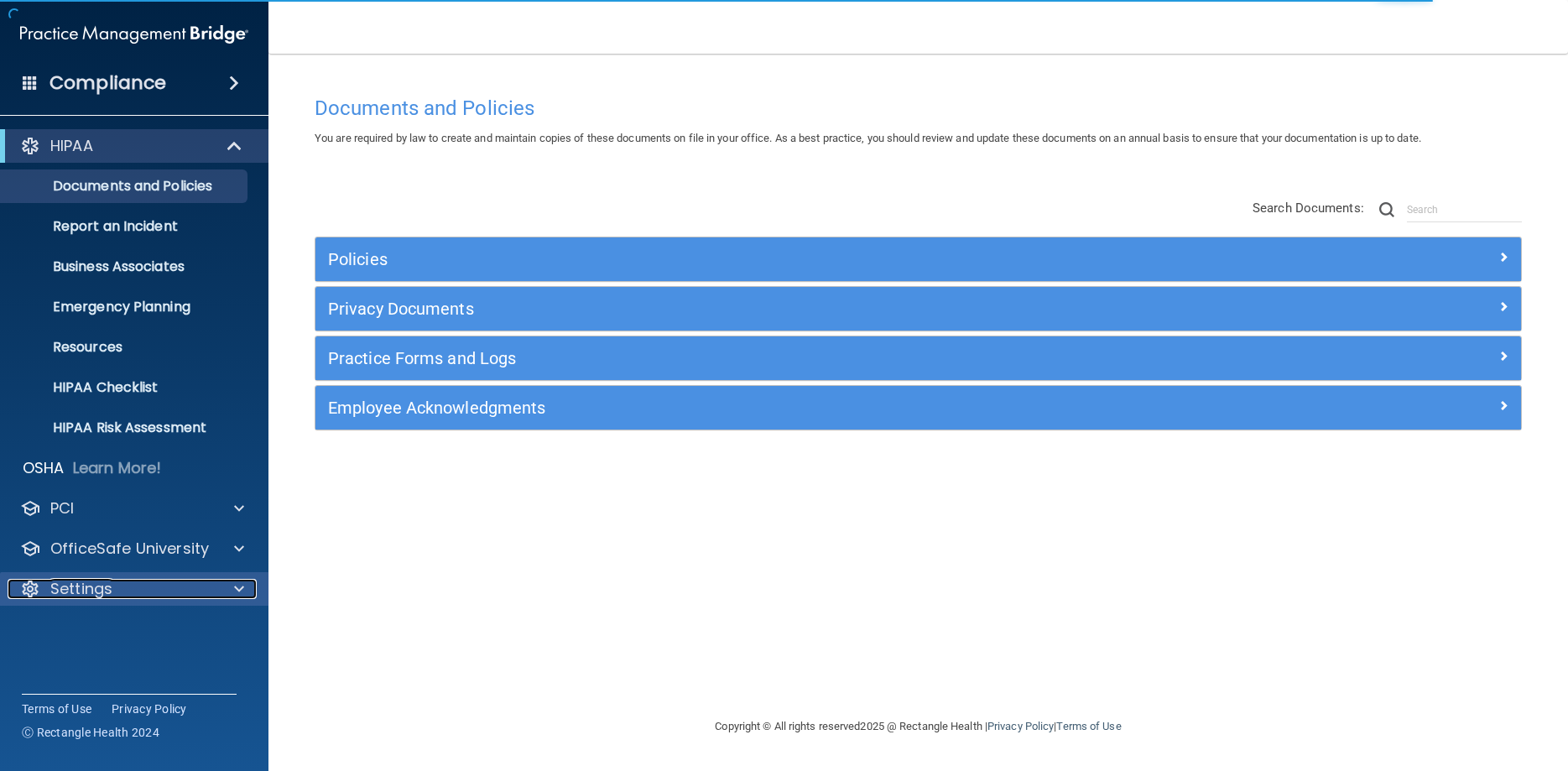
click at [93, 593] on p "Settings" at bounding box center [81, 589] width 62 height 20
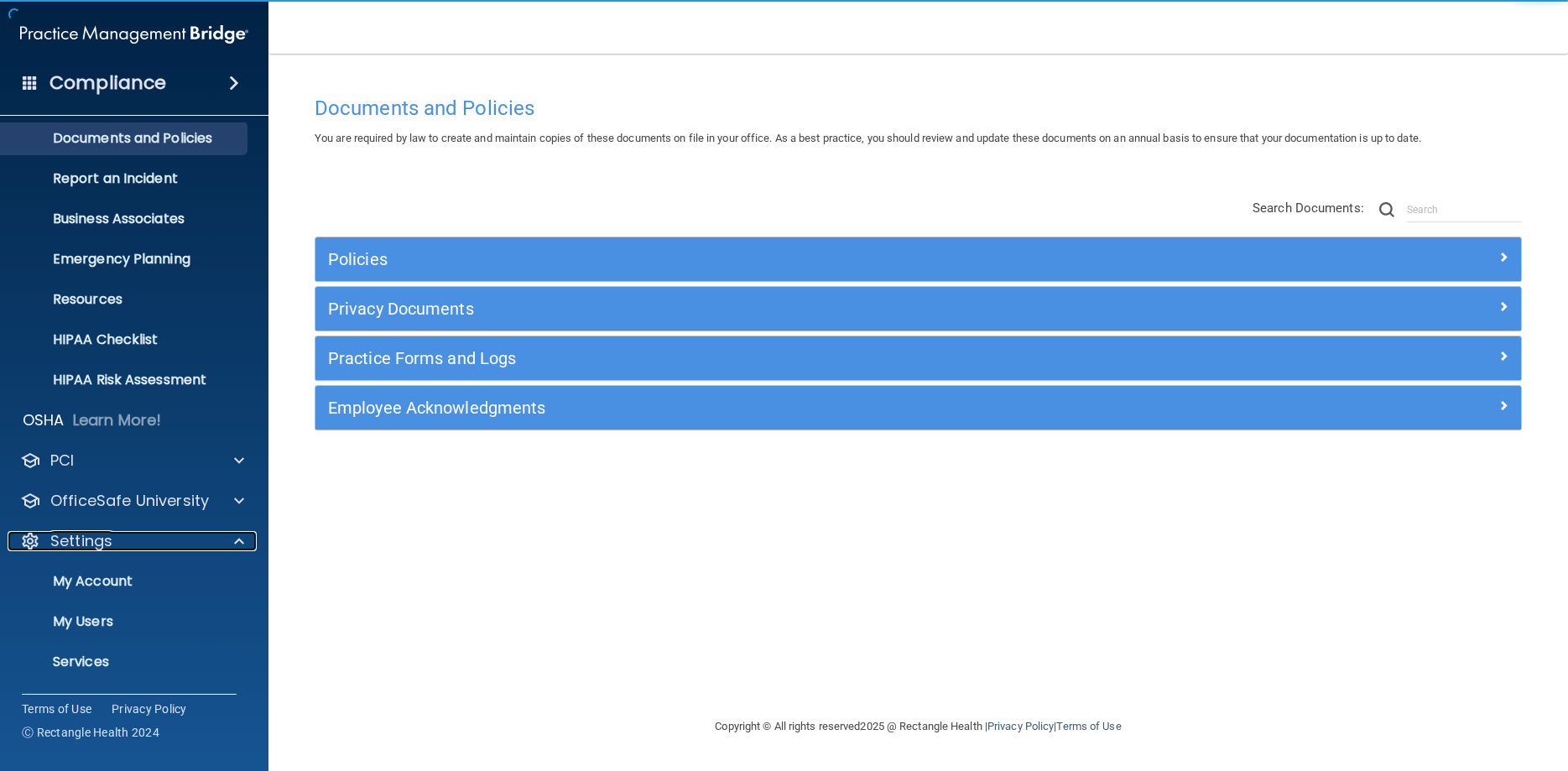
scroll to position [86, 0]
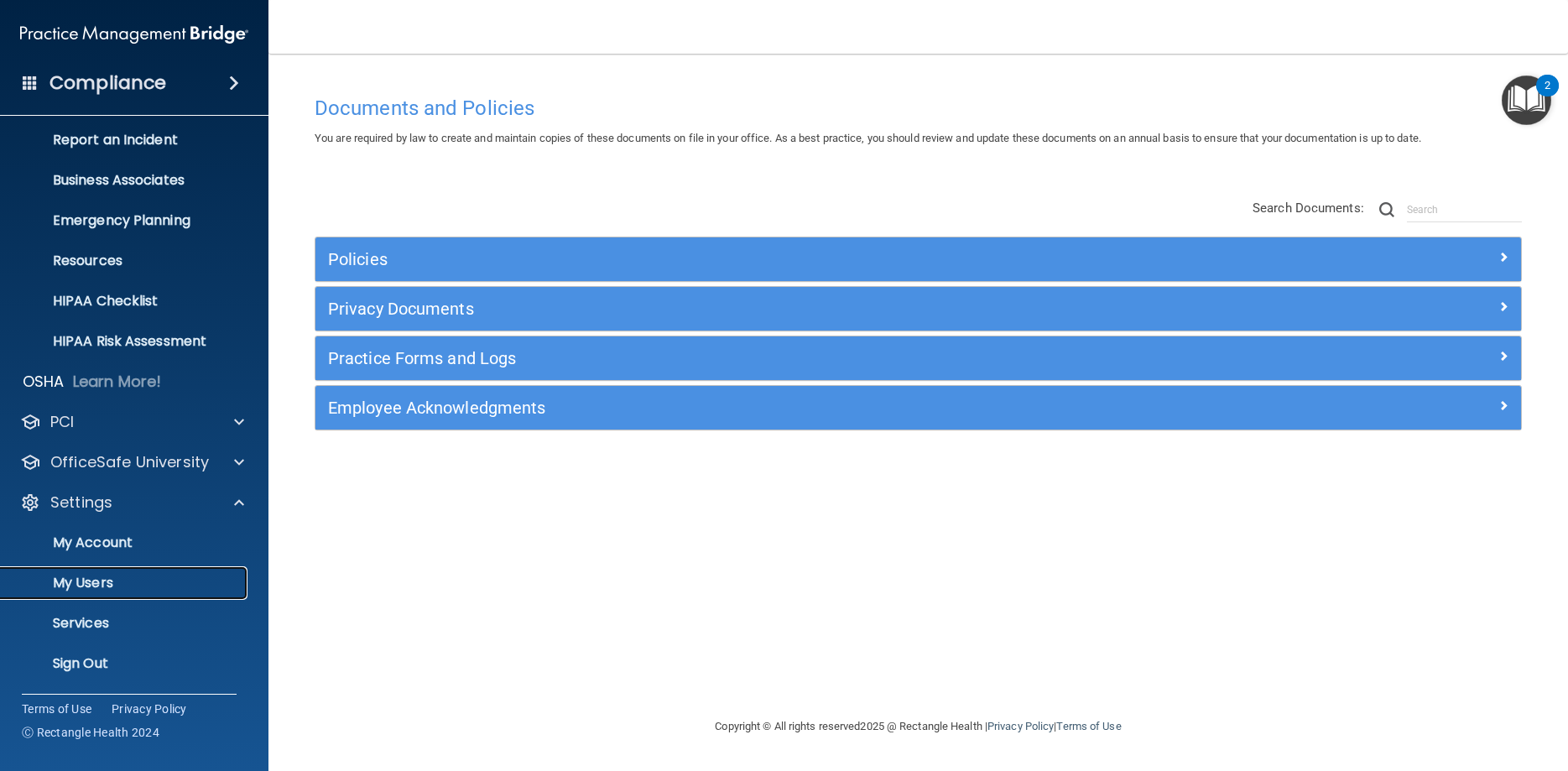
click at [116, 582] on p "My Users" at bounding box center [125, 582] width 229 height 16
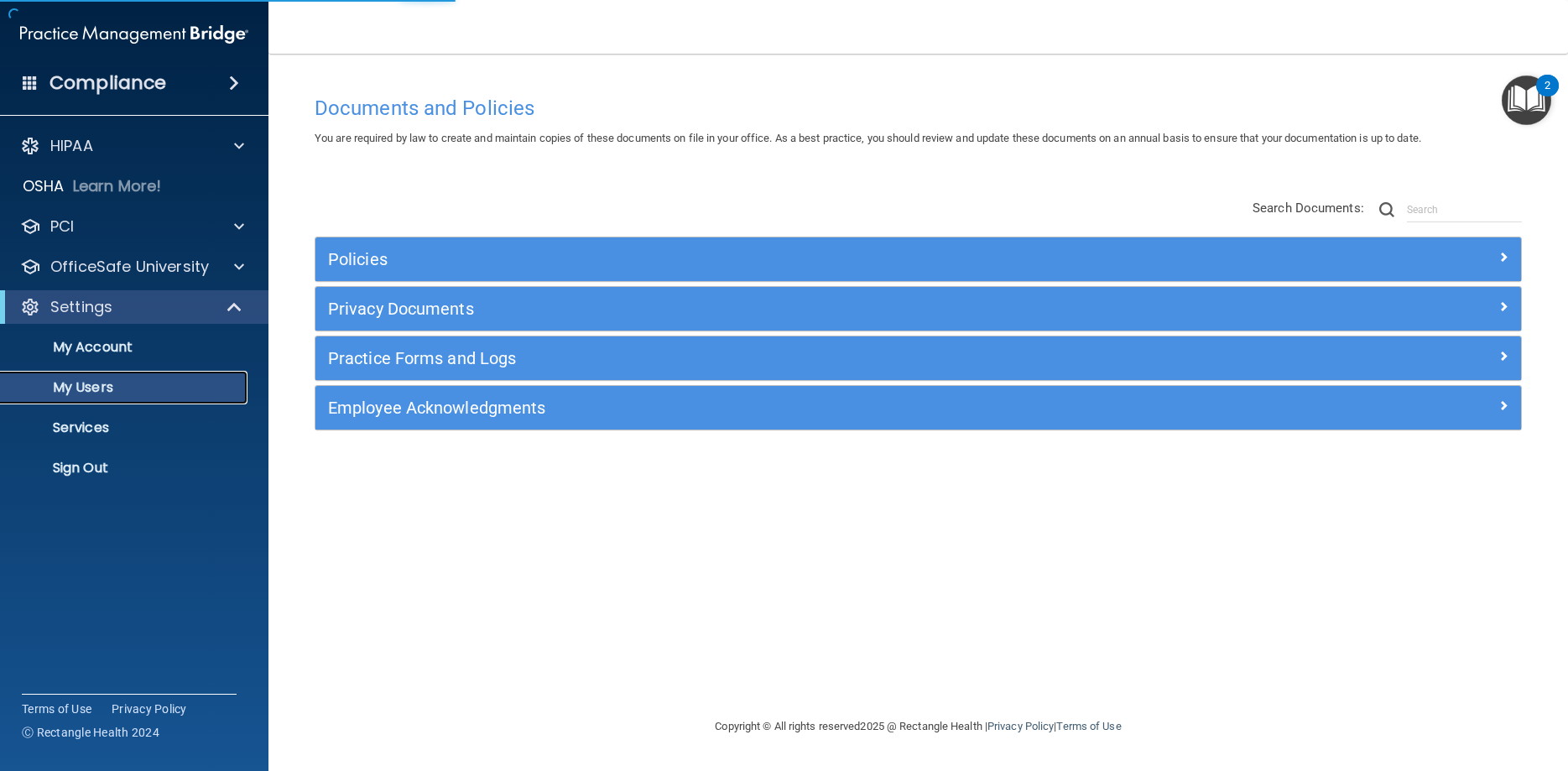
select select "20"
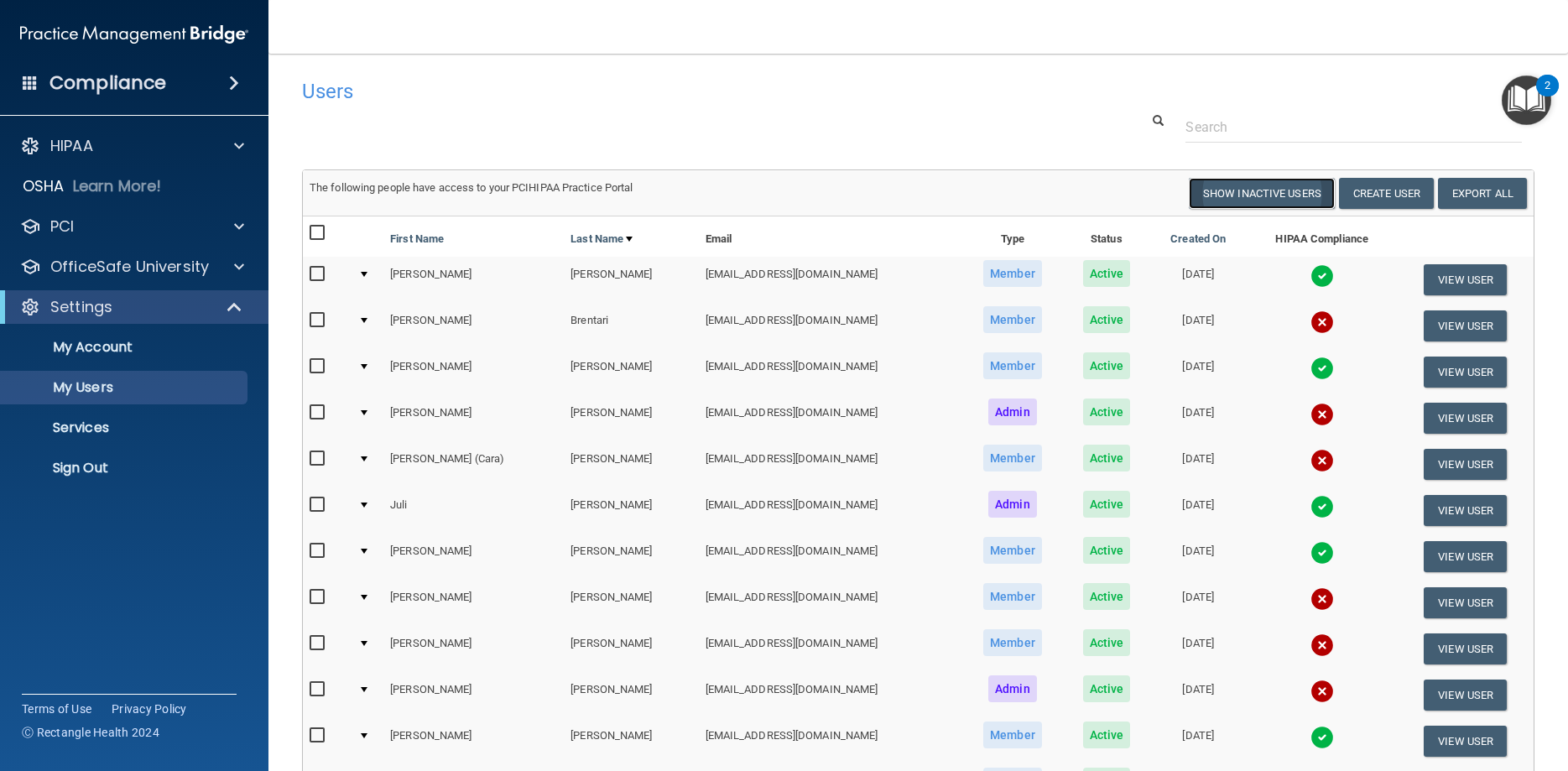
click at [1218, 192] on button "Show Inactive Users" at bounding box center [1262, 193] width 146 height 31
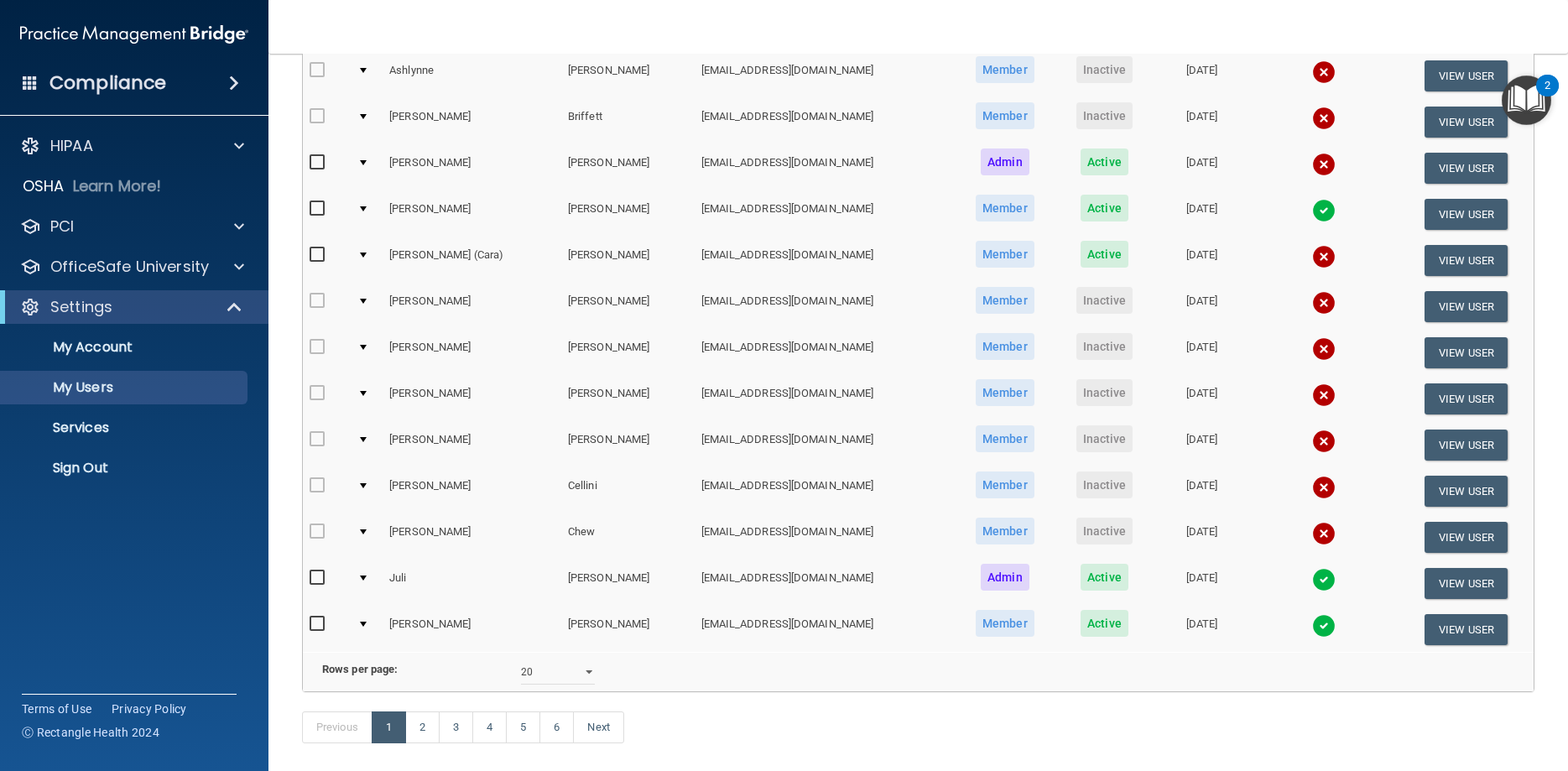
scroll to position [528, 0]
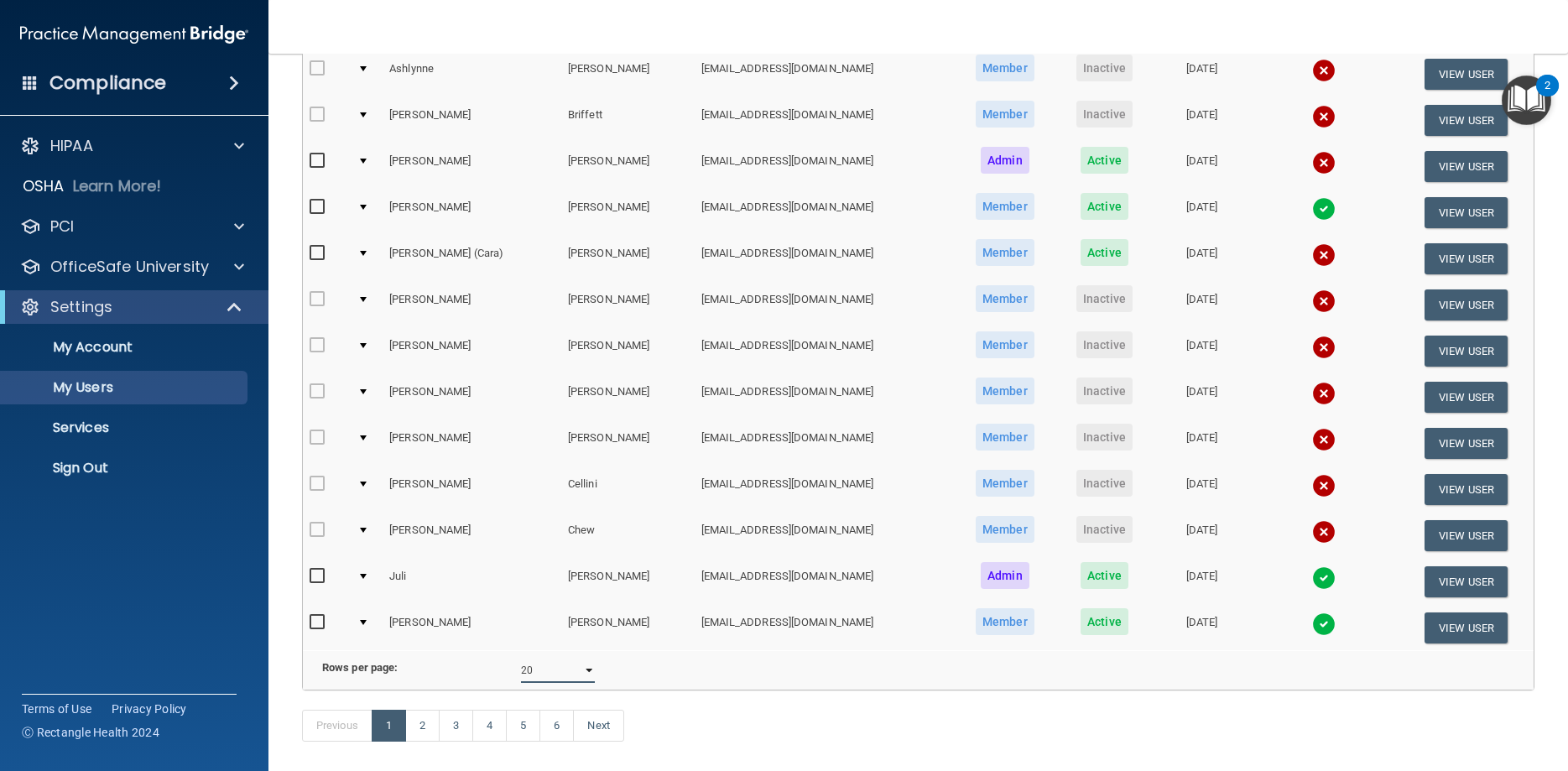
click at [520, 658] on select "10 20 30 40 all" at bounding box center [557, 670] width 74 height 25
select select "108"
click option "all" at bounding box center [0, 0] width 0 height 0
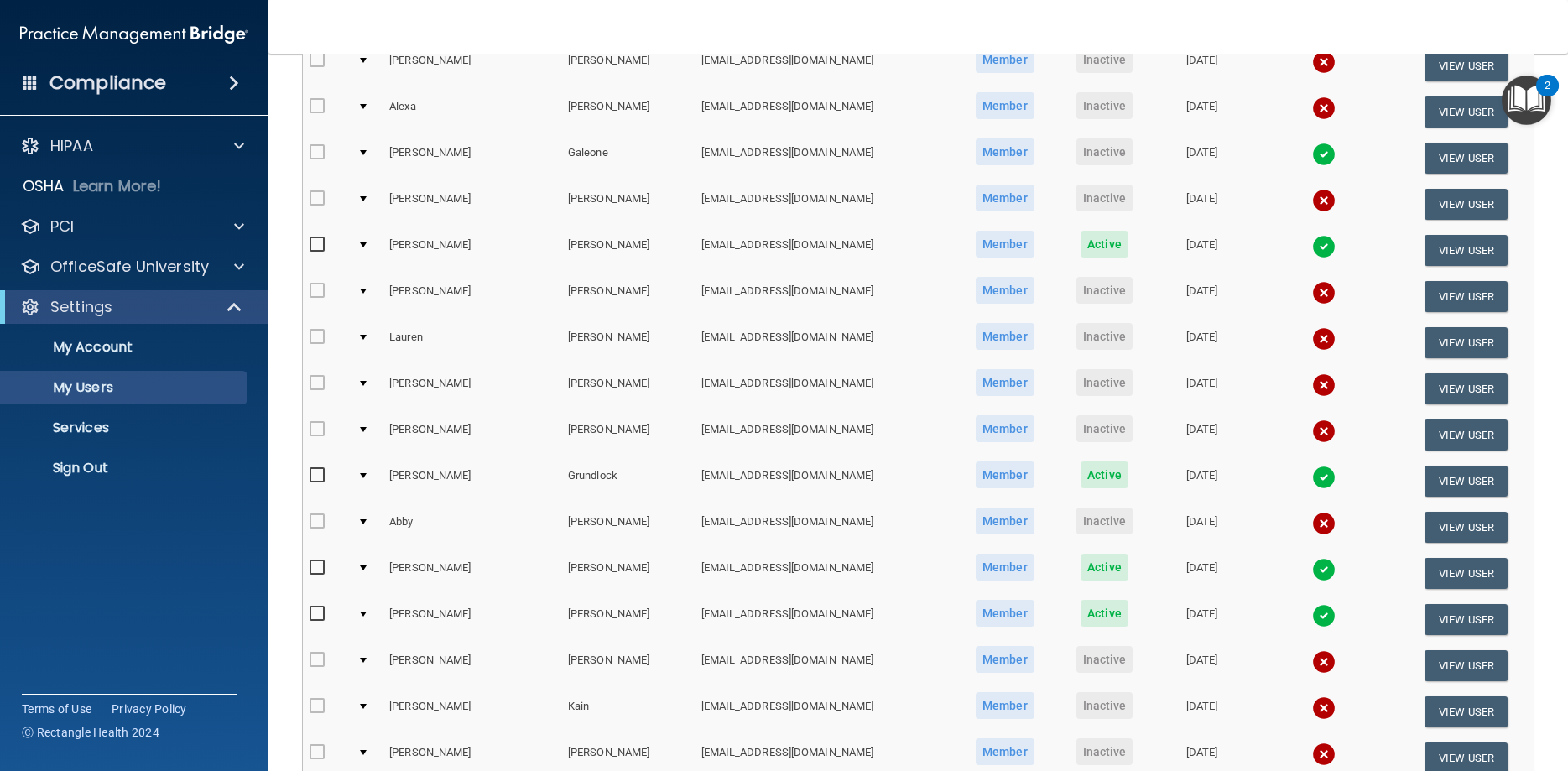
scroll to position [2026, 0]
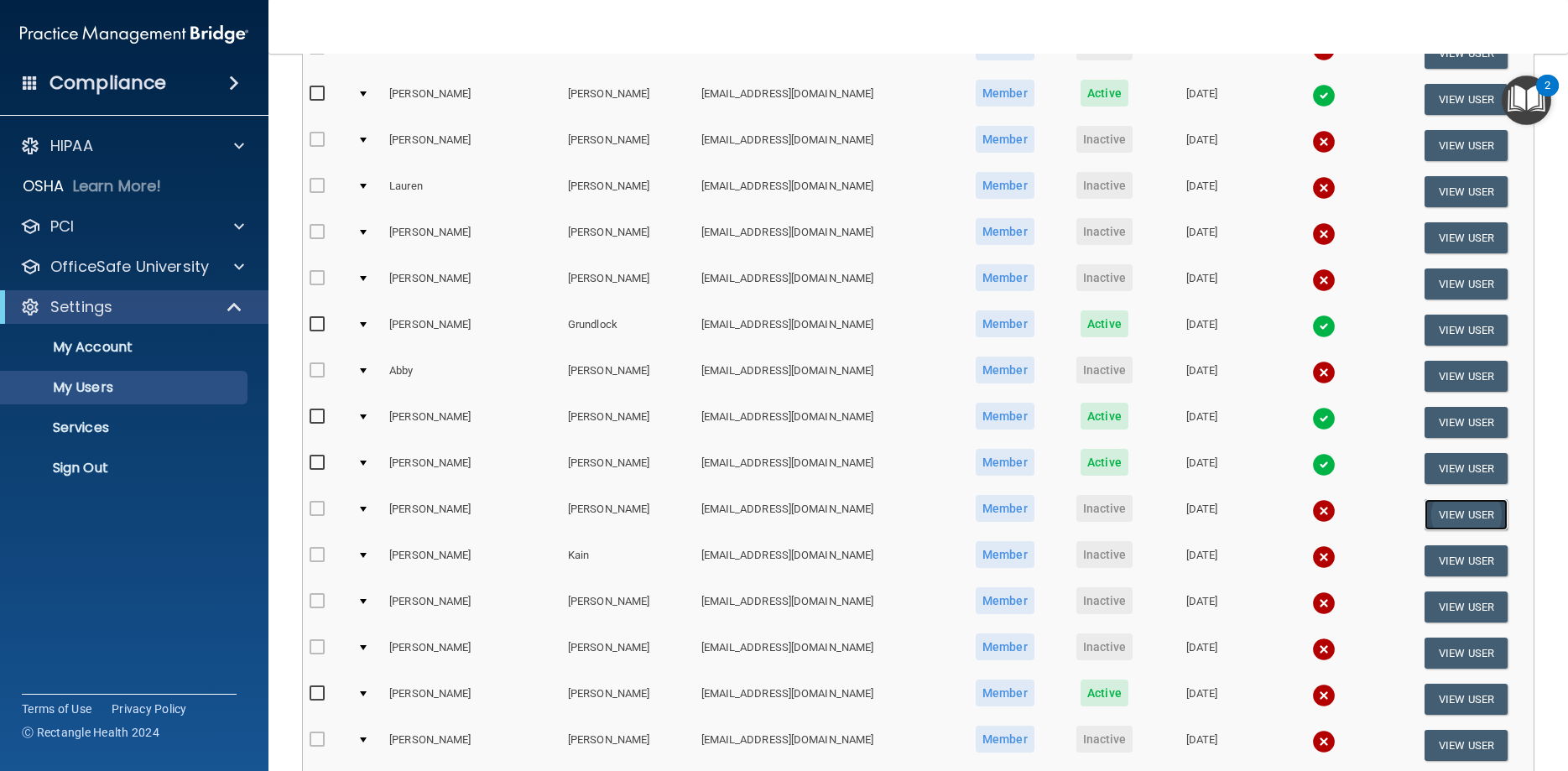
click at [1444, 511] on button "View User" at bounding box center [1465, 515] width 83 height 31
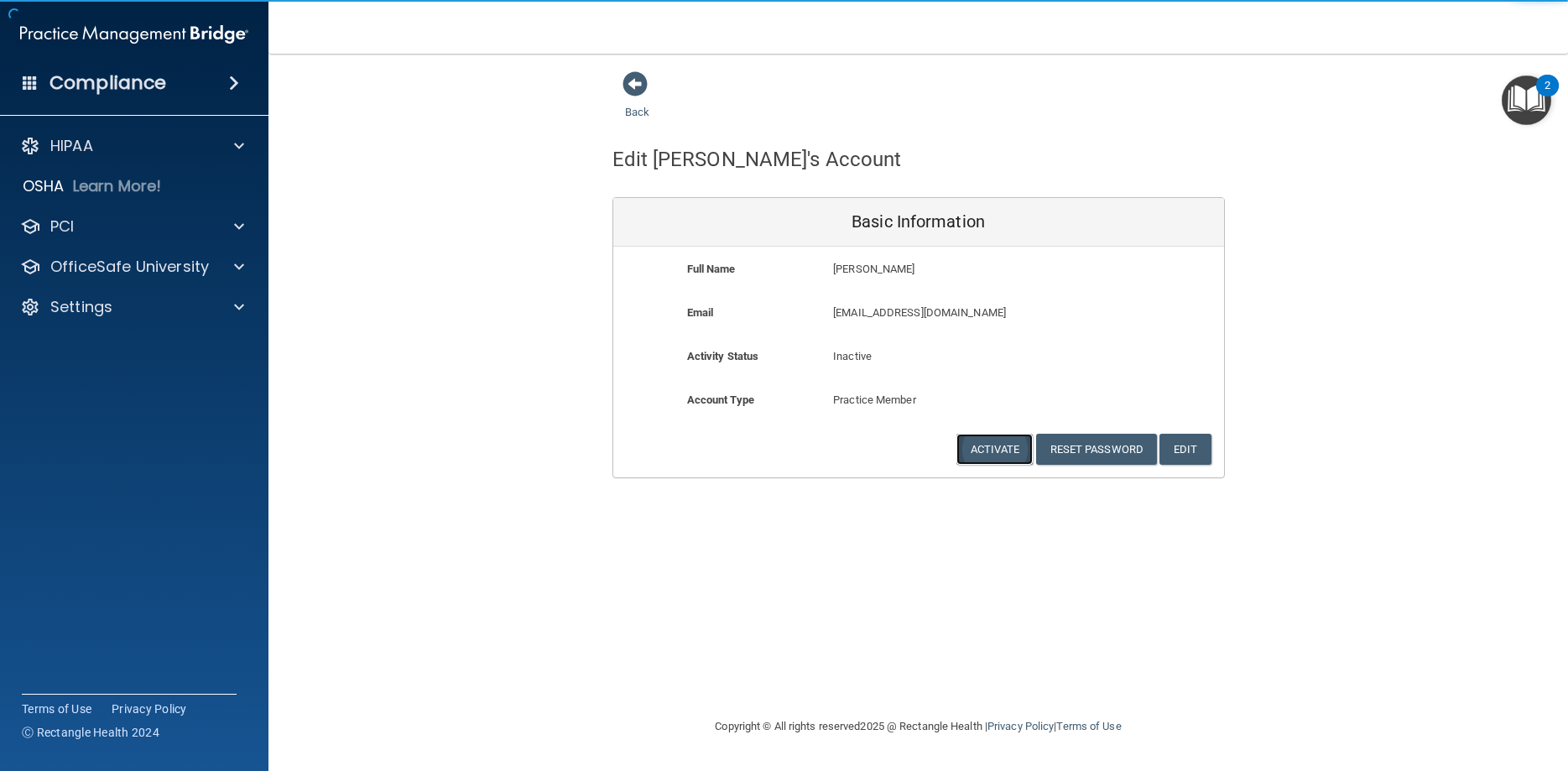
click at [980, 450] on button "Activate" at bounding box center [995, 449] width 77 height 31
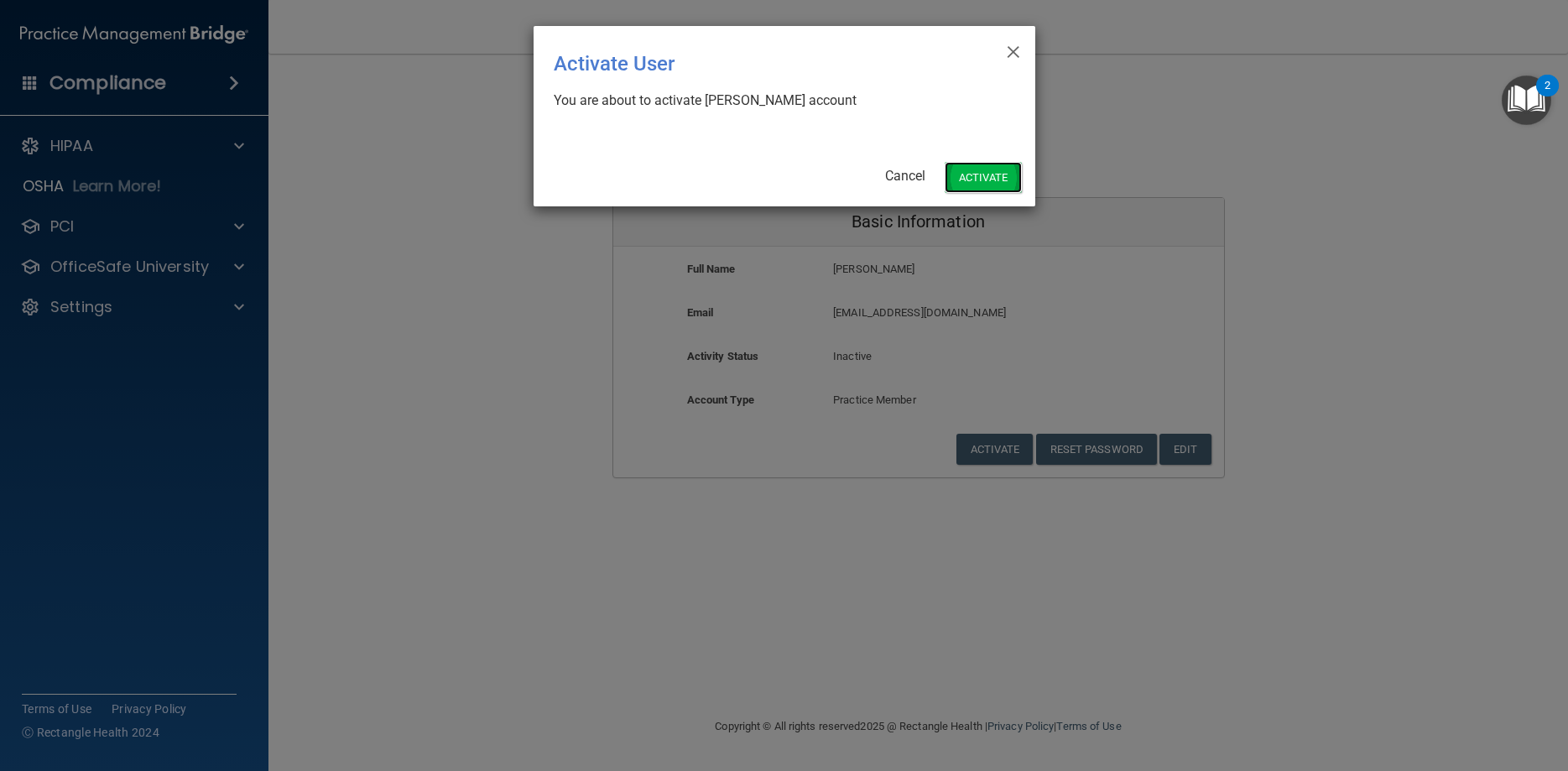
click at [998, 172] on button "Activate" at bounding box center [983, 178] width 77 height 31
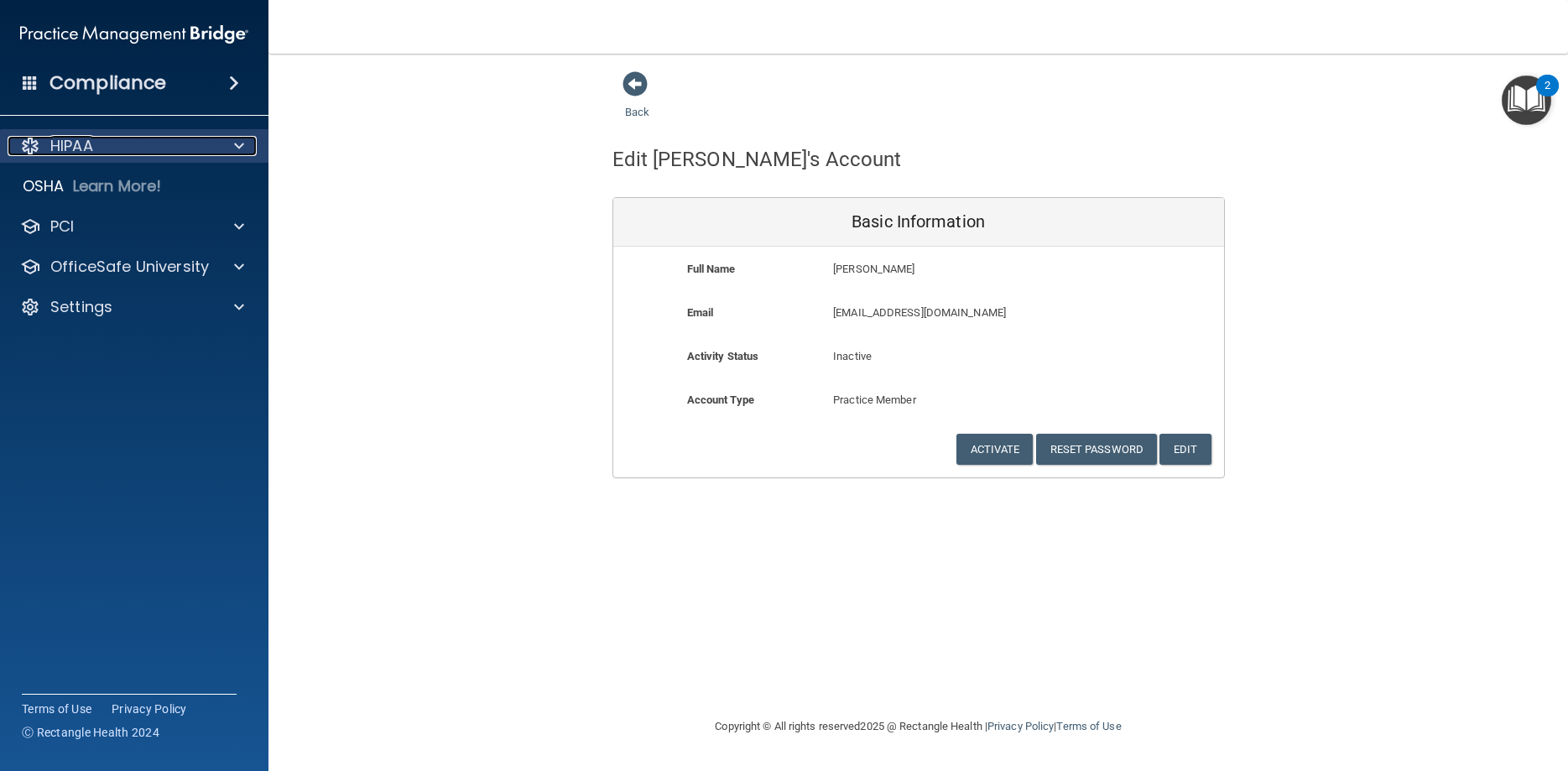
click at [114, 150] on div "HIPAA" at bounding box center [111, 146] width 208 height 20
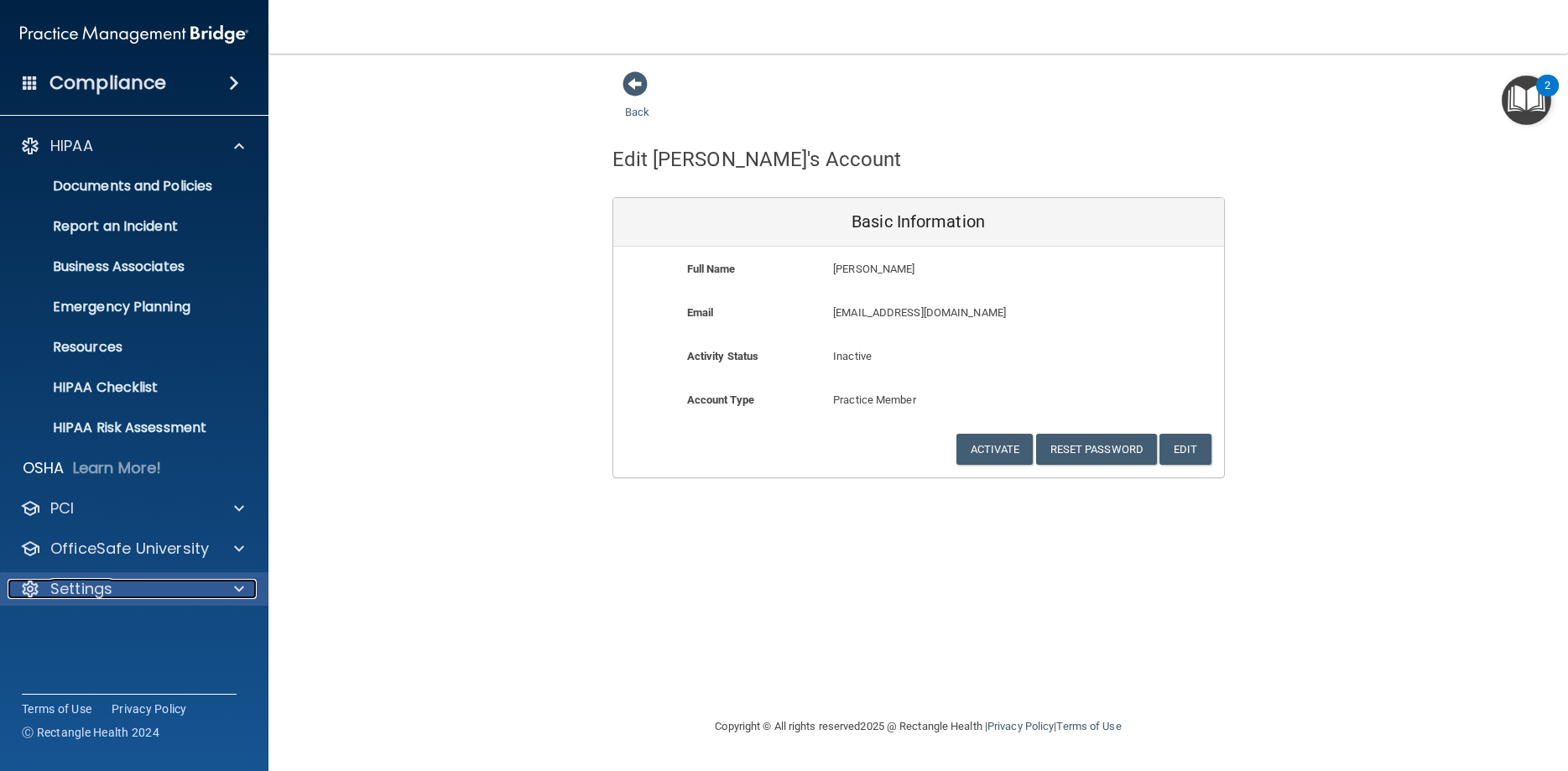
click at [103, 597] on p "Settings" at bounding box center [81, 589] width 62 height 20
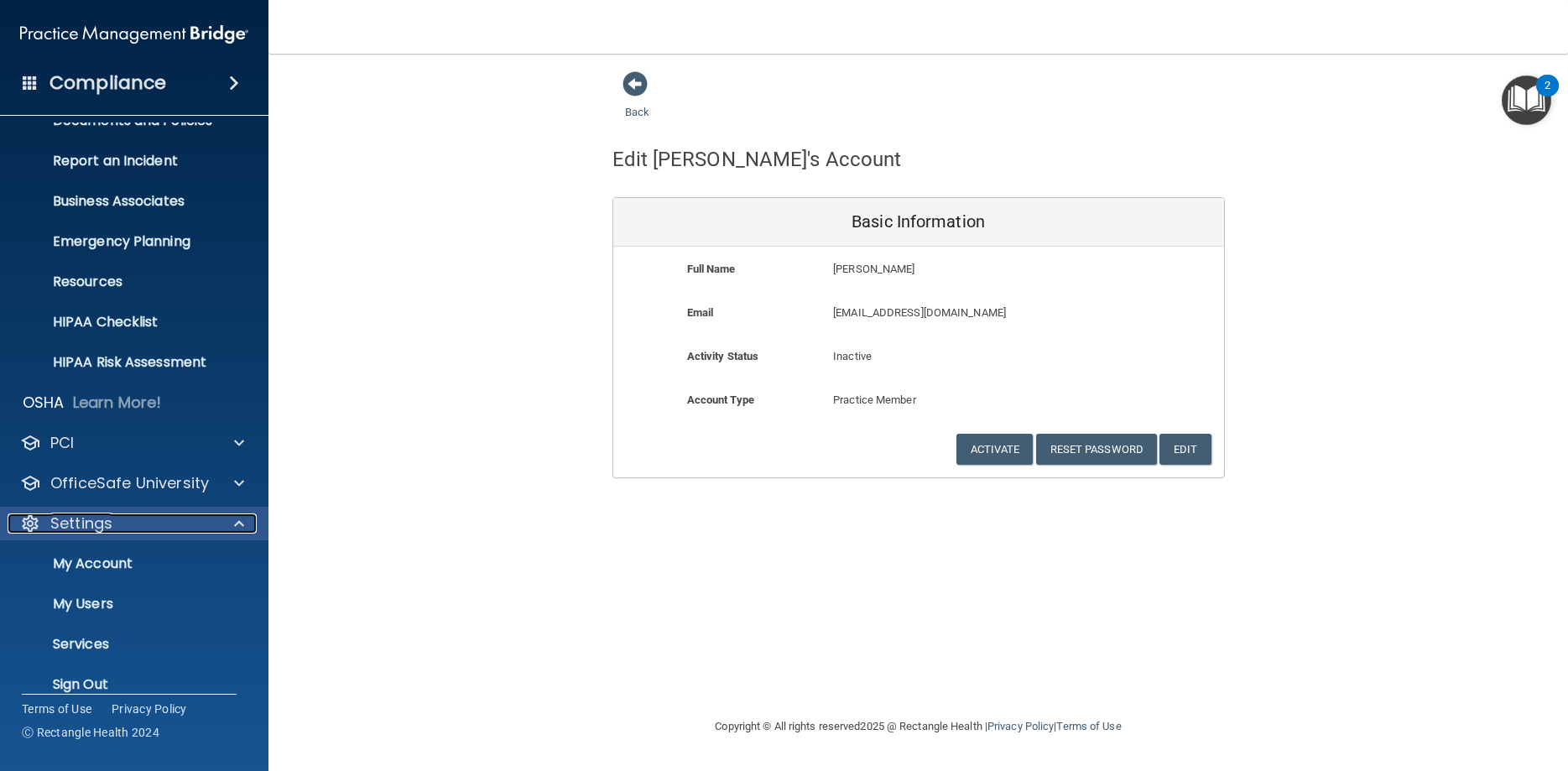
scroll to position [86, 0]
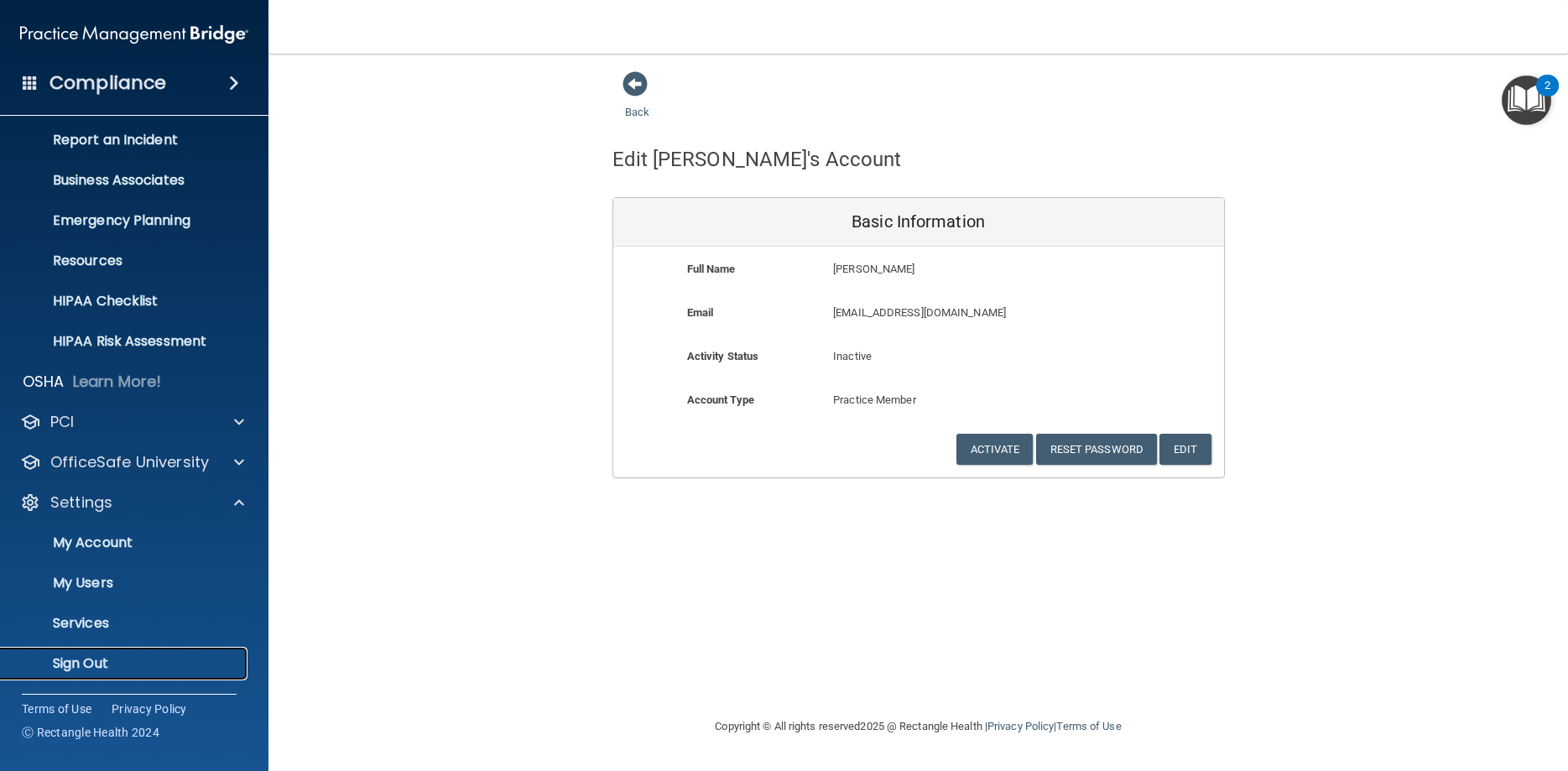
click at [83, 657] on p "Sign Out" at bounding box center [125, 663] width 229 height 16
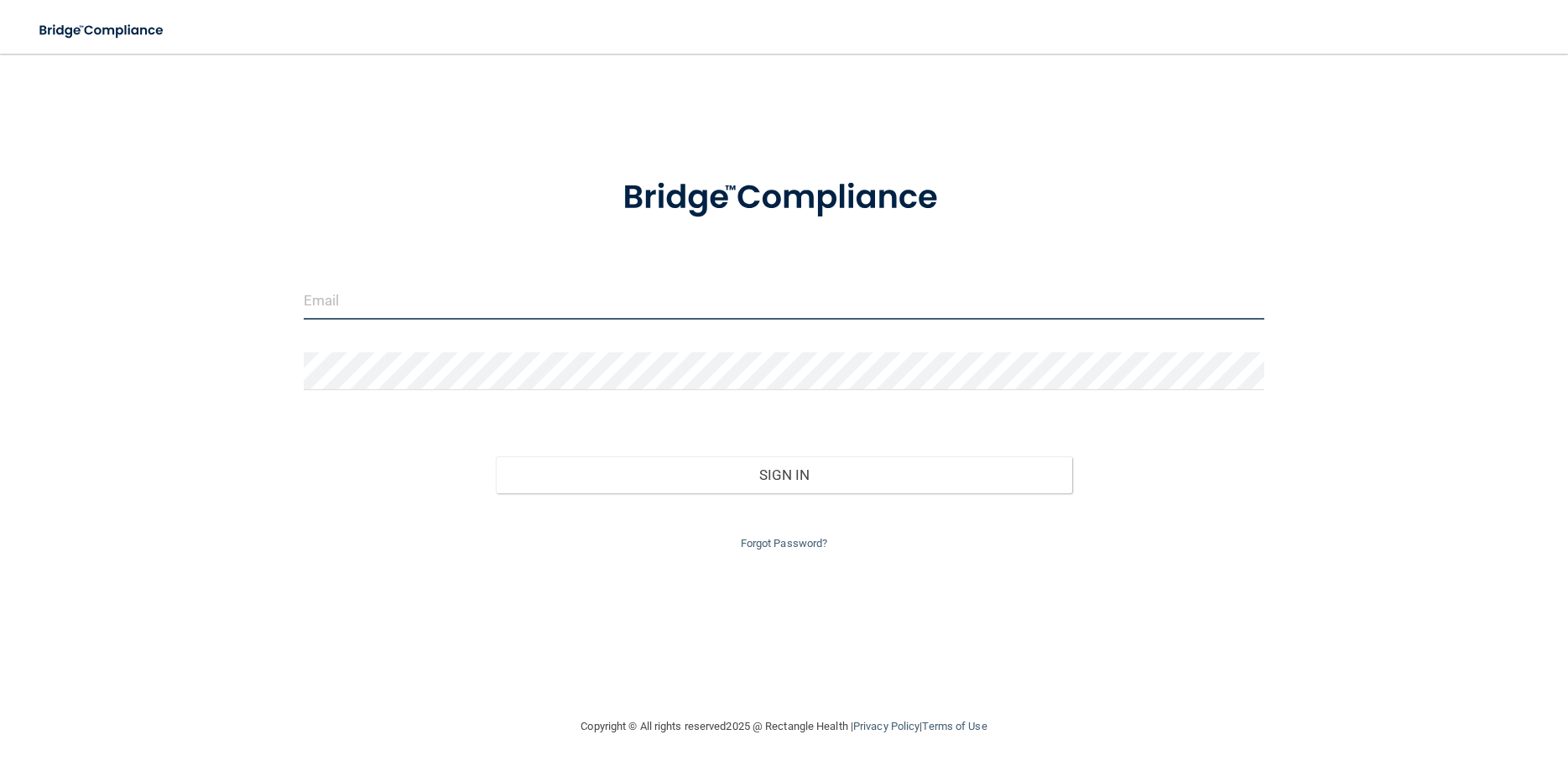
click at [312, 300] on input "email" at bounding box center [784, 301] width 960 height 37
type input "tperez@rectanglehealth.com"
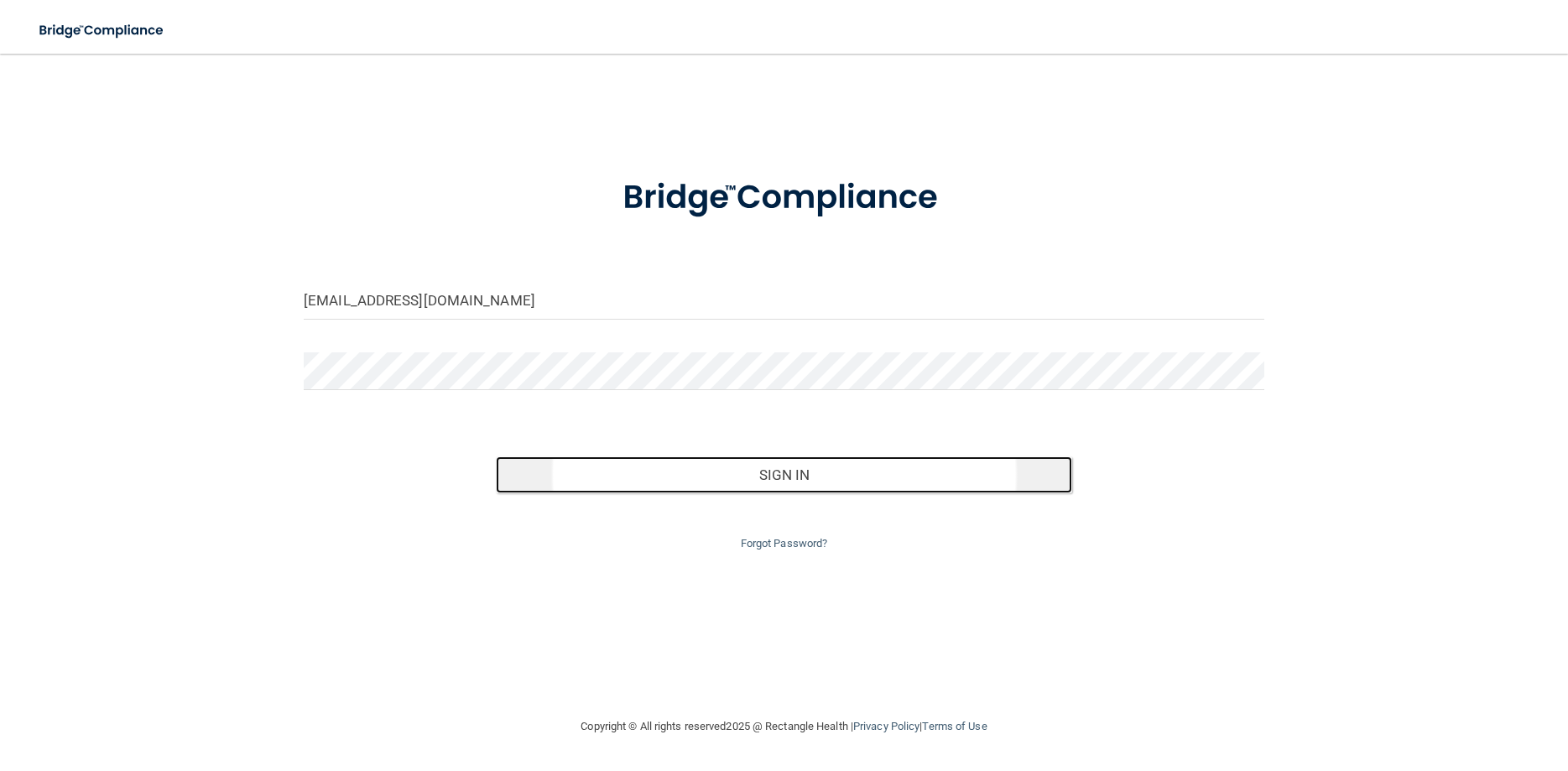
click at [647, 479] on button "Sign In" at bounding box center [784, 474] width 576 height 36
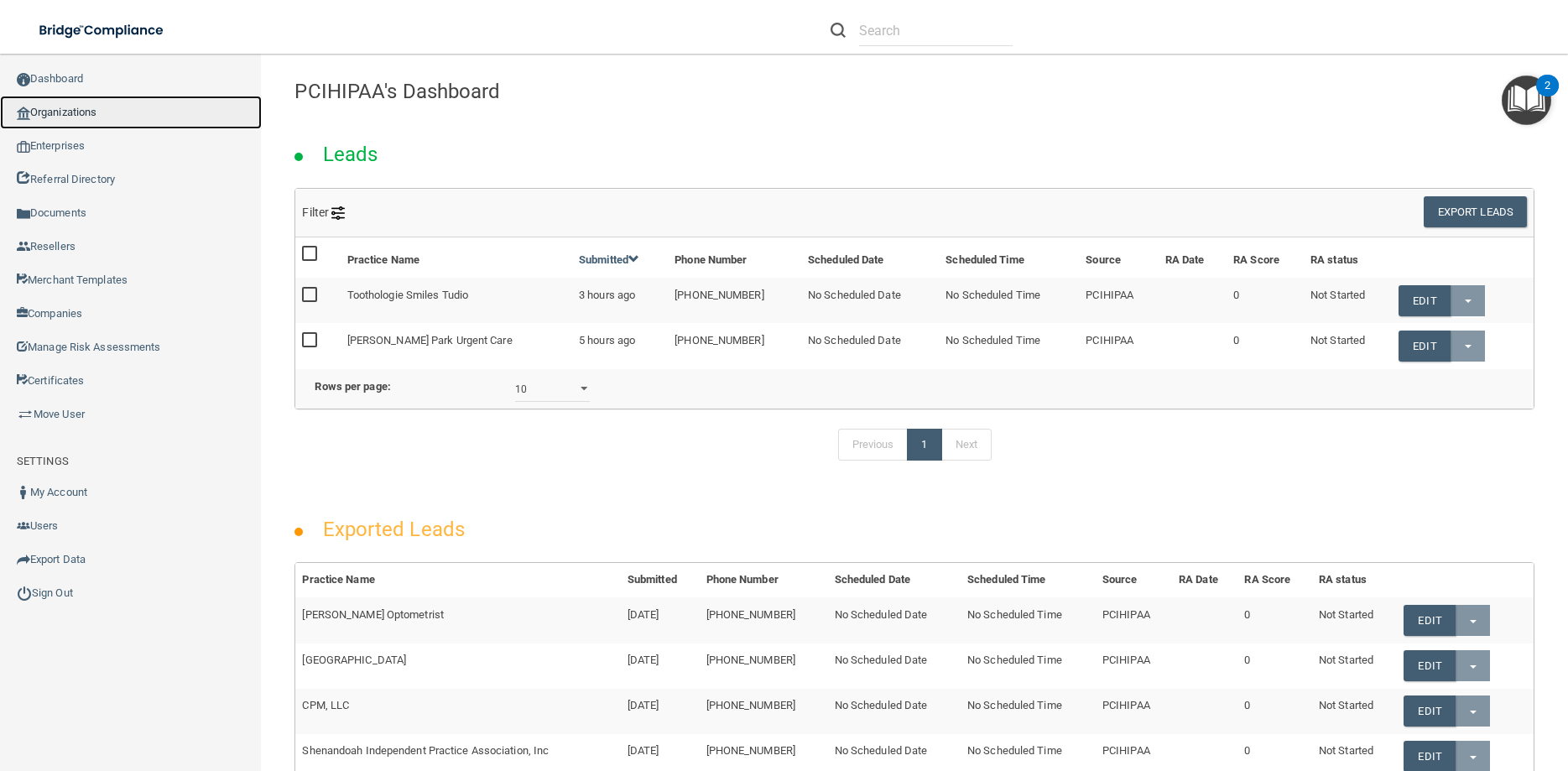
click at [60, 110] on link "Organizations" at bounding box center [131, 112] width 262 height 34
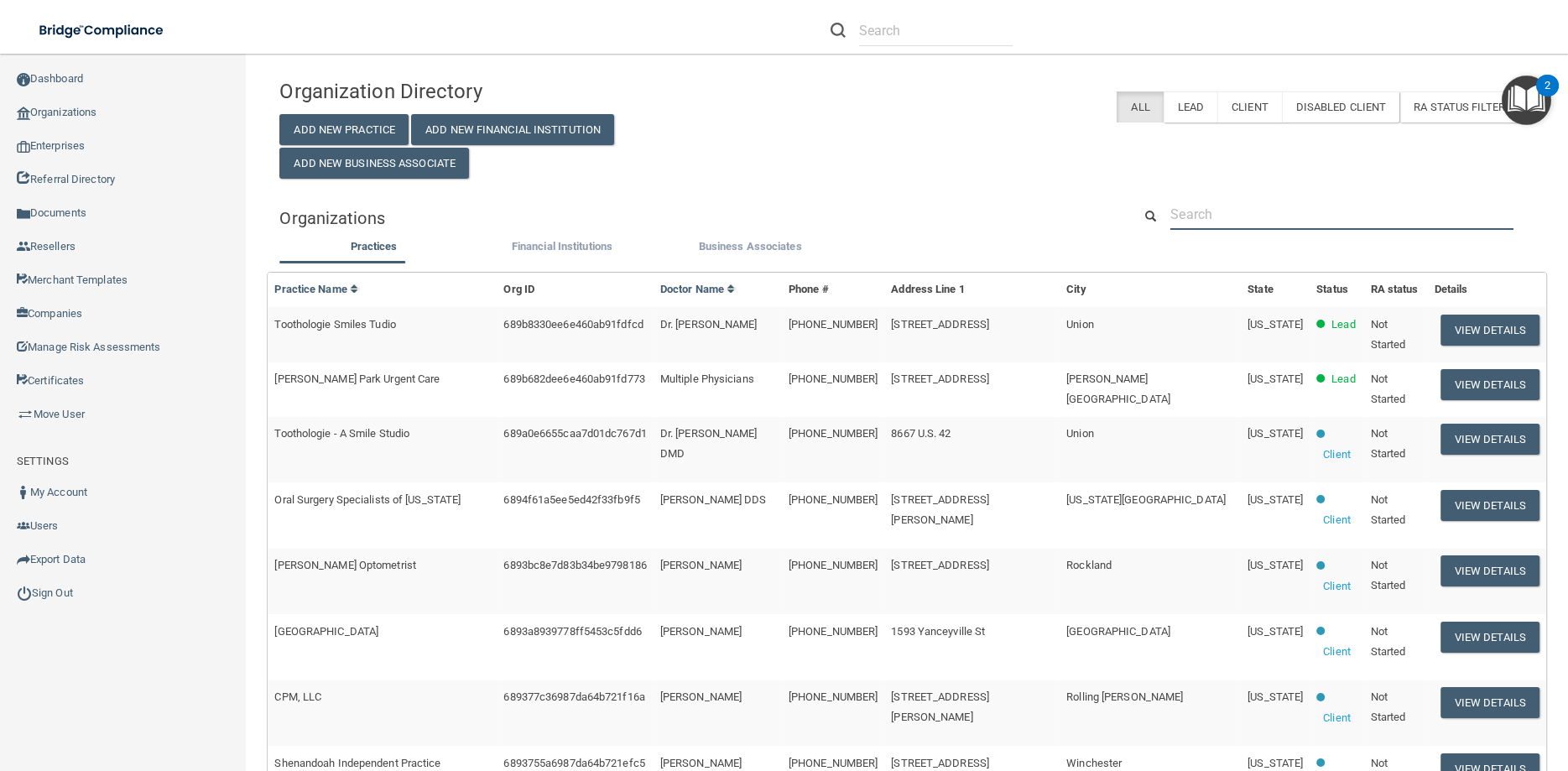
paste input "Ahillman@lboms.com"
type input "Ahillman@lboms.com"
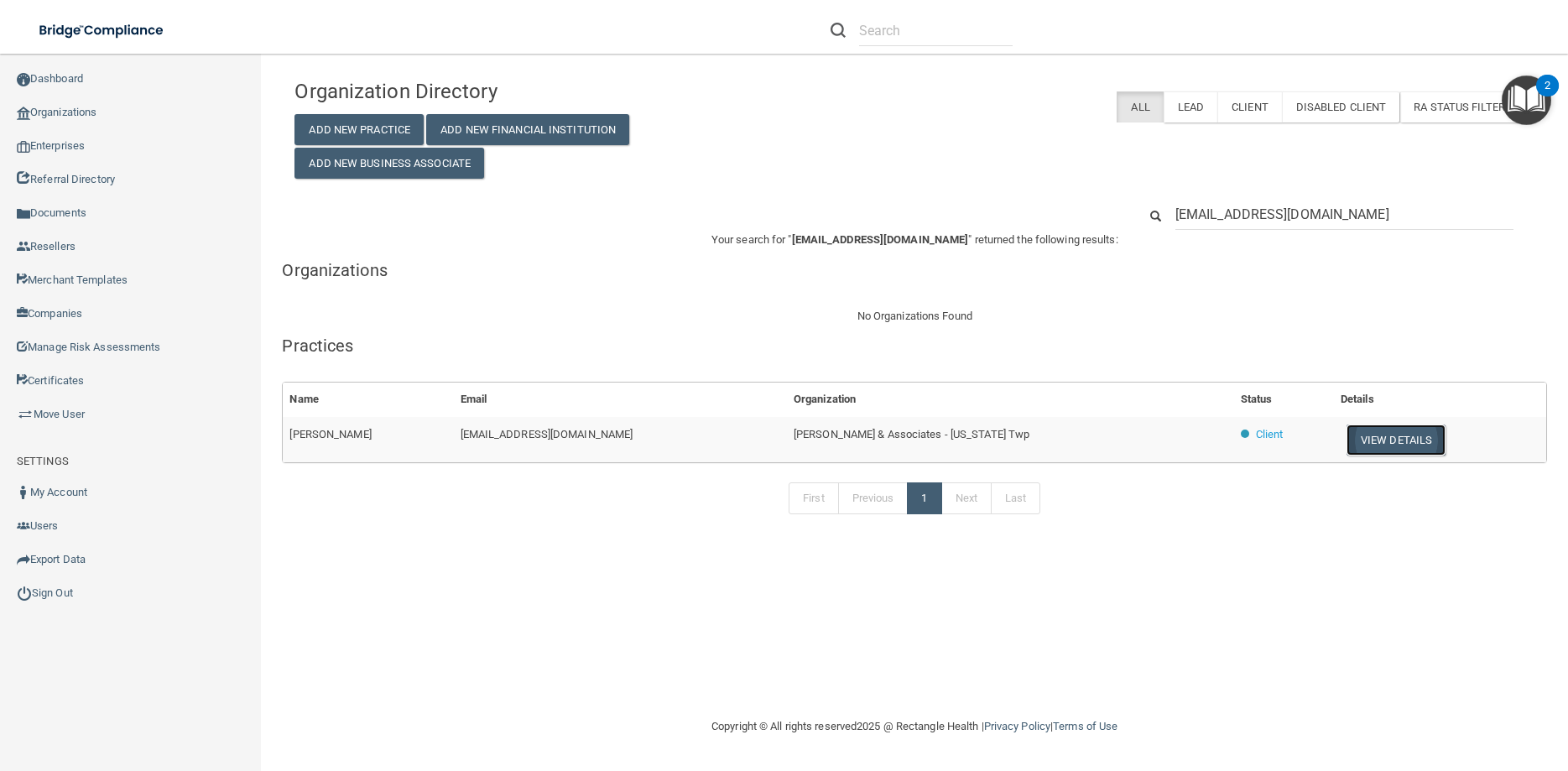
click at [1359, 444] on button "View Details" at bounding box center [1395, 440] width 99 height 31
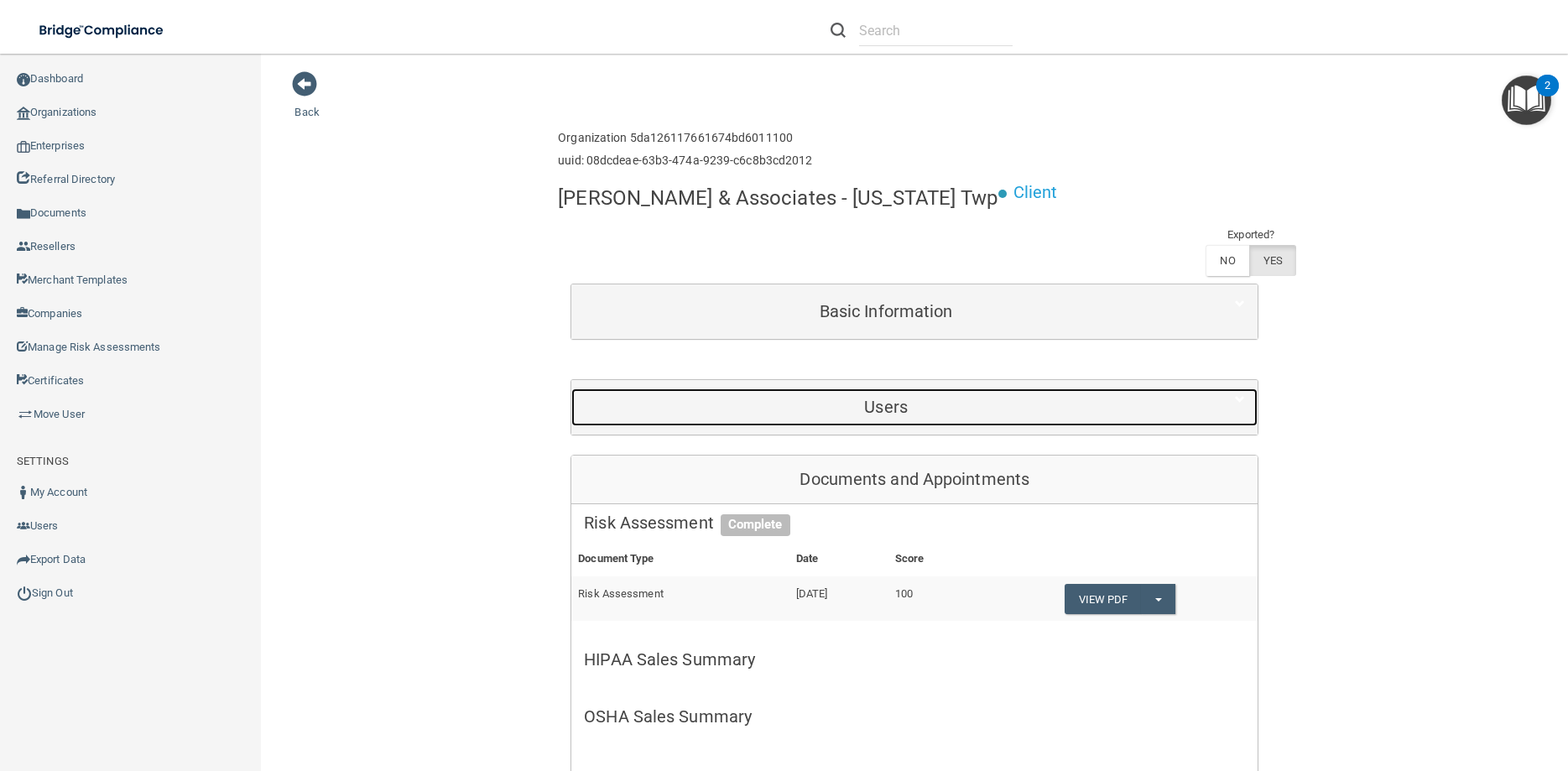
click at [945, 404] on h5 "Users" at bounding box center [885, 406] width 604 height 18
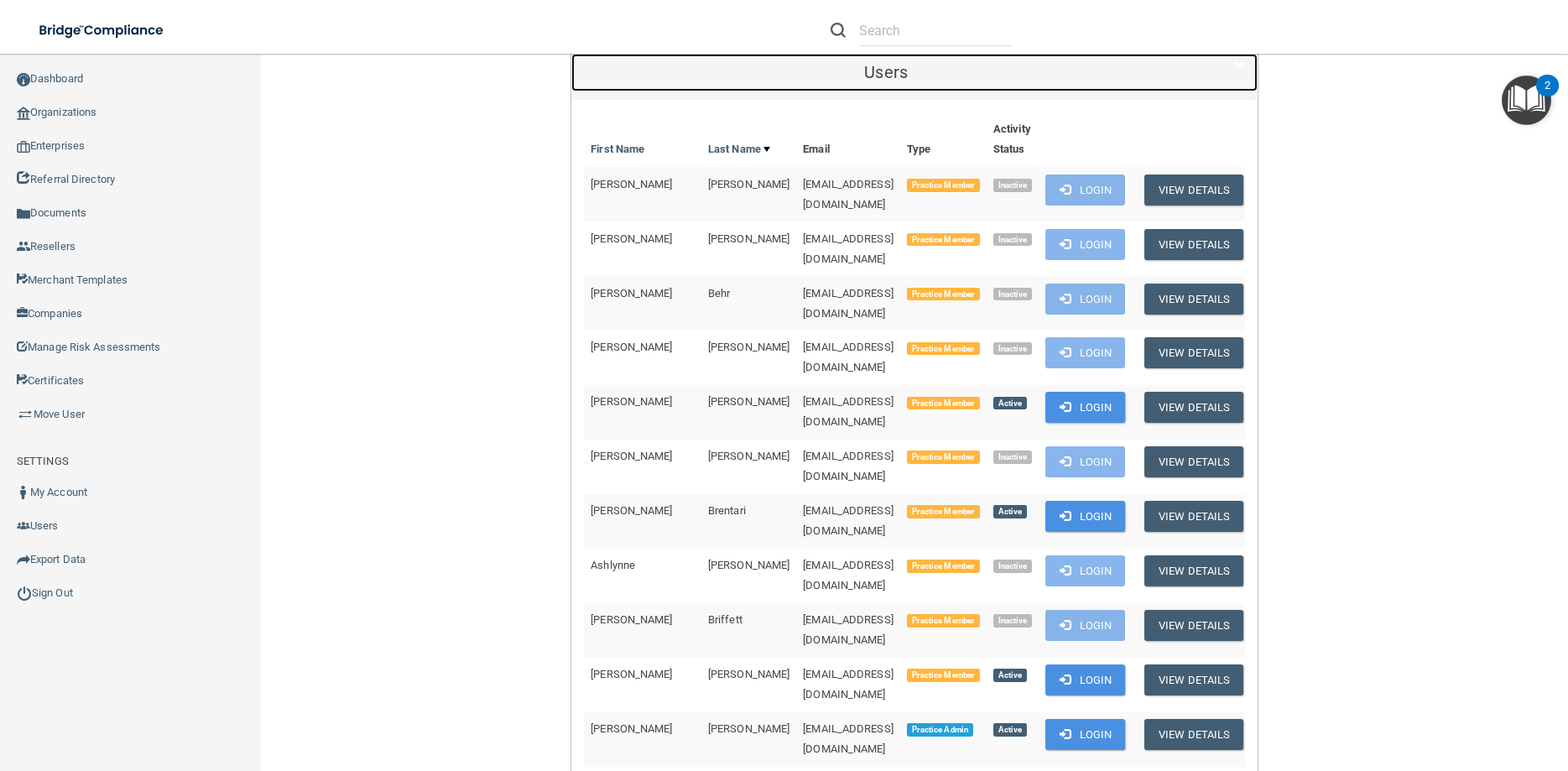
scroll to position [528, 0]
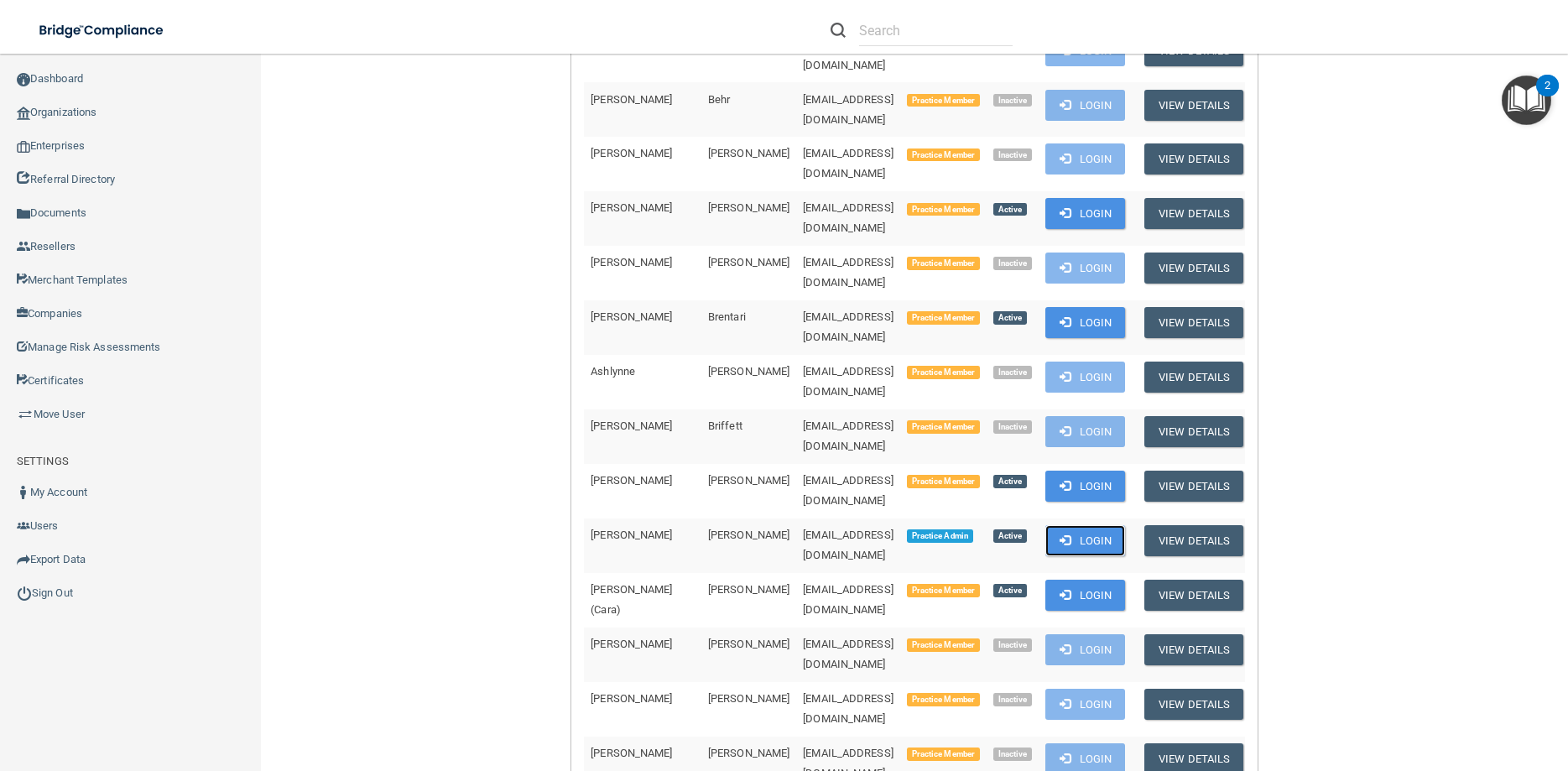
click at [1094, 525] on button "Login" at bounding box center [1084, 541] width 80 height 31
click at [57, 576] on link "Sign Out" at bounding box center [131, 592] width 262 height 34
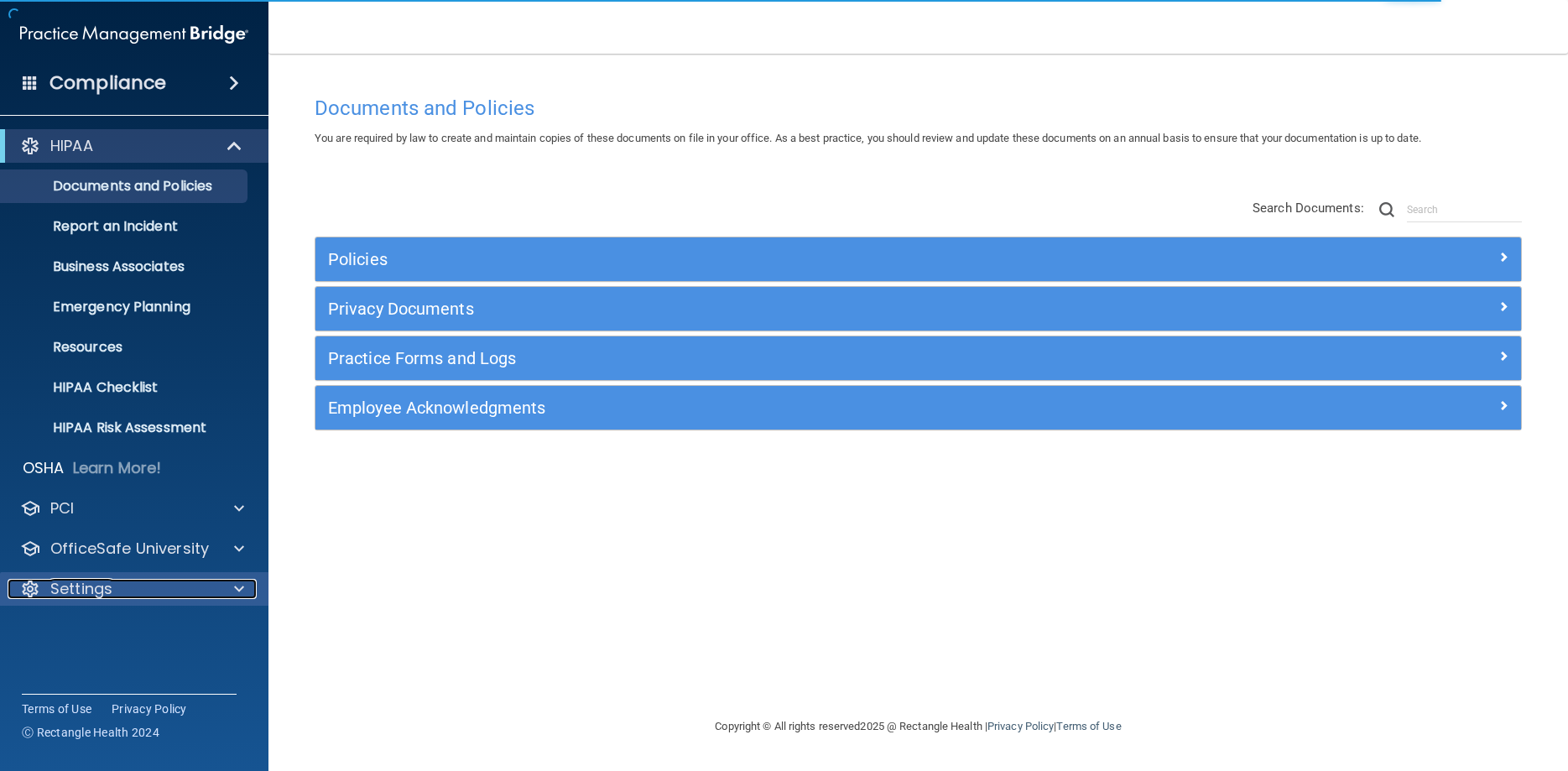
click at [95, 590] on p "Settings" at bounding box center [81, 589] width 62 height 20
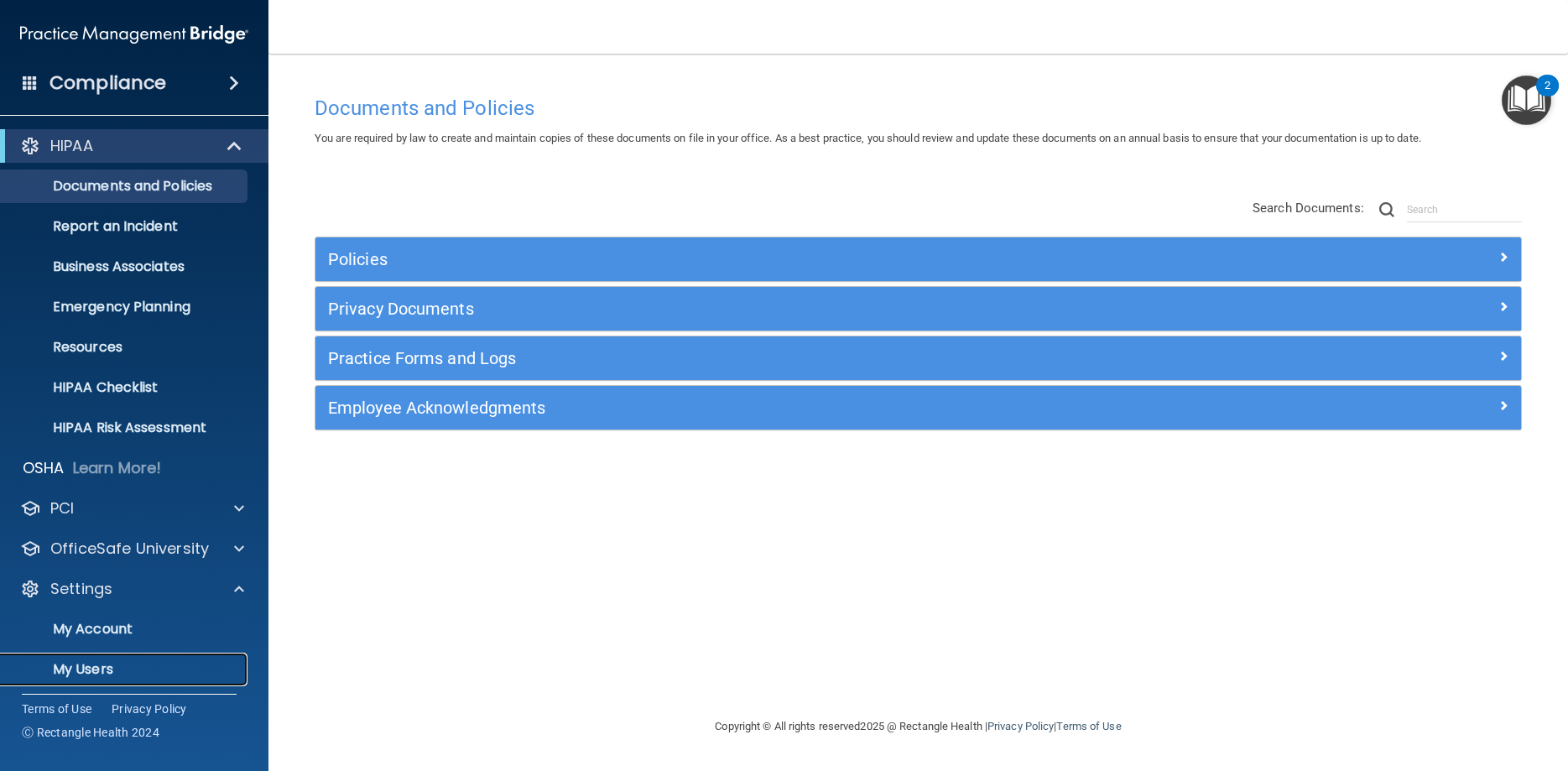
click at [107, 666] on p "My Users" at bounding box center [125, 668] width 229 height 16
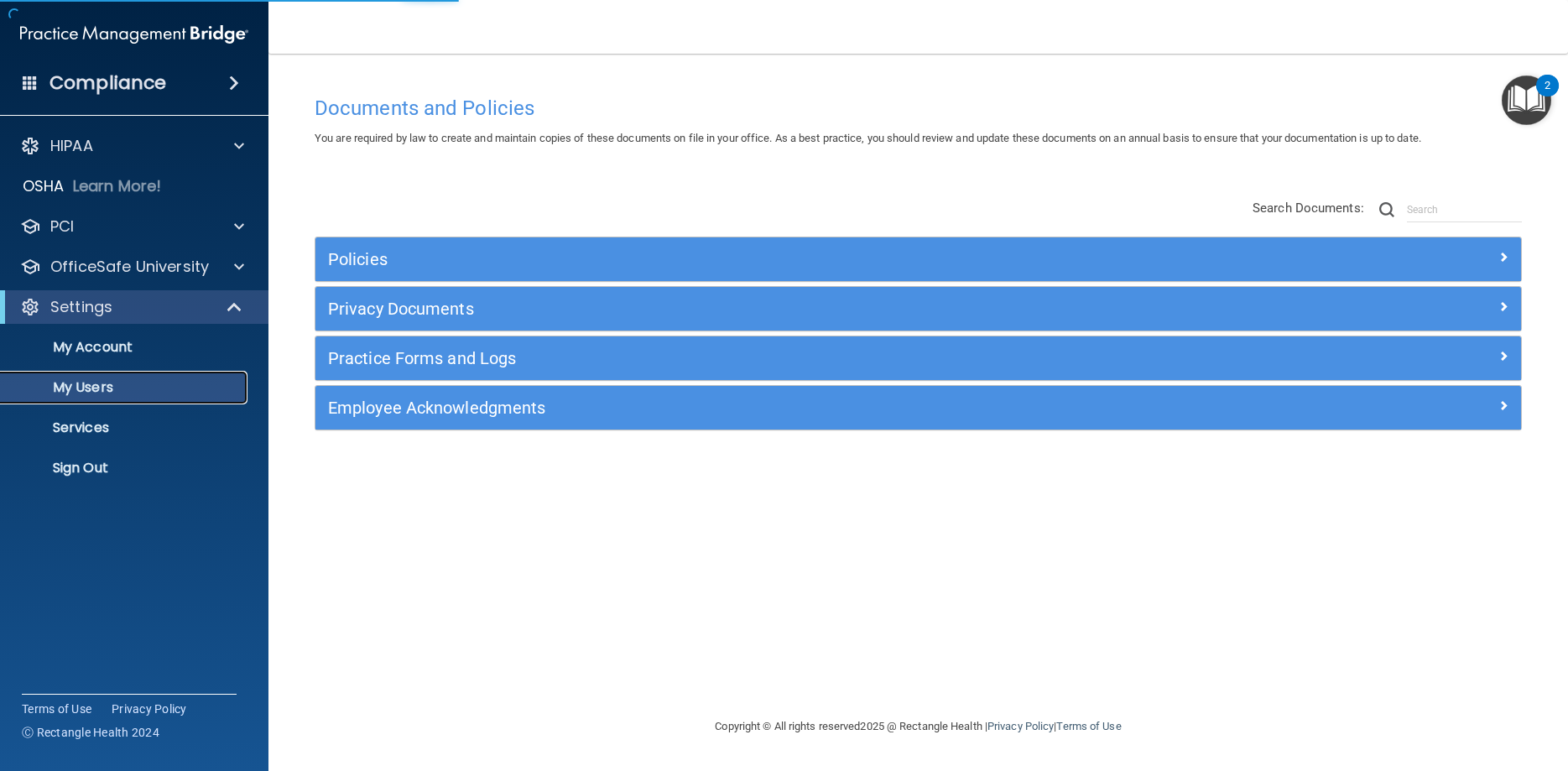
select select "20"
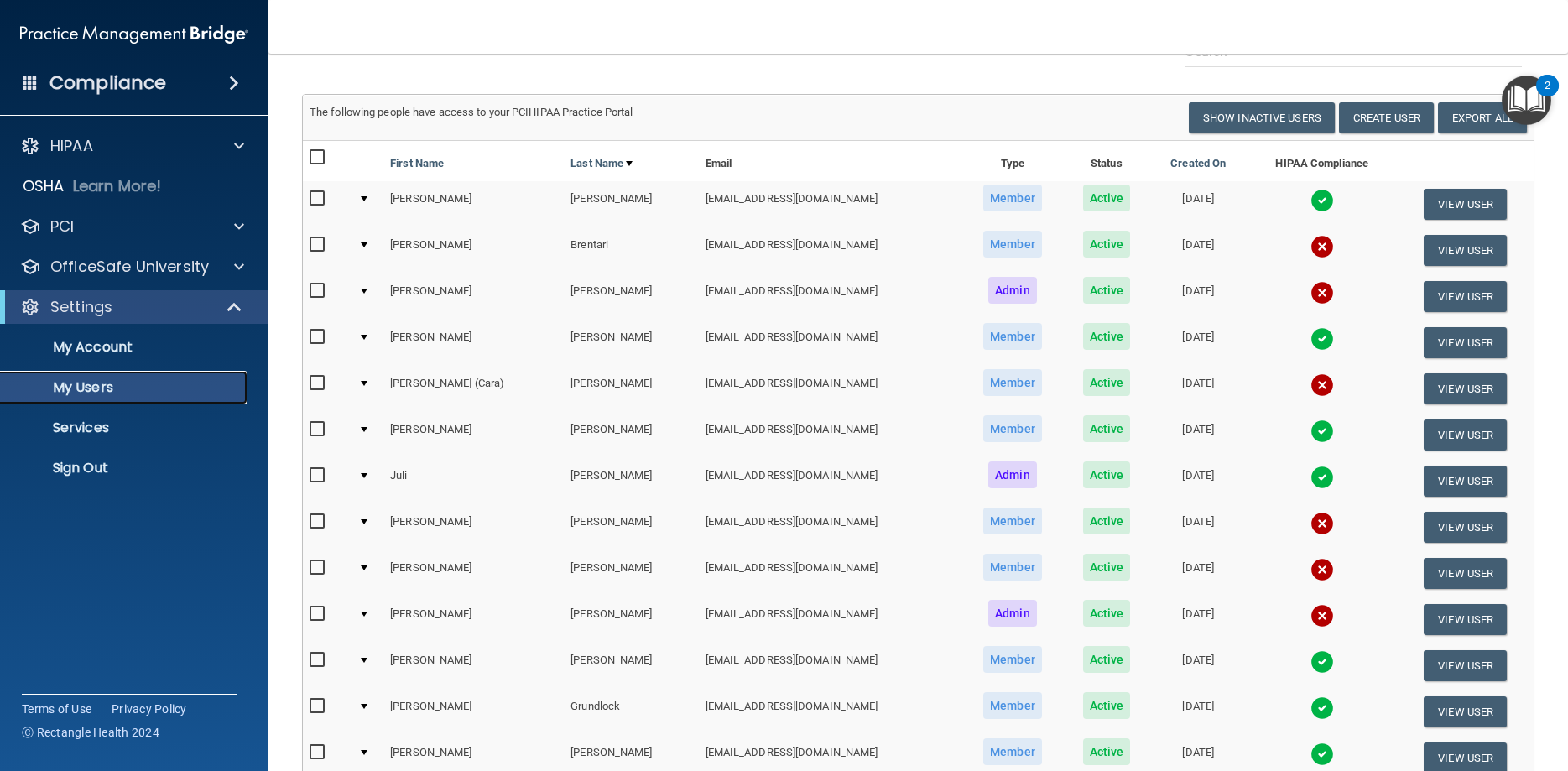
scroll to position [227, 0]
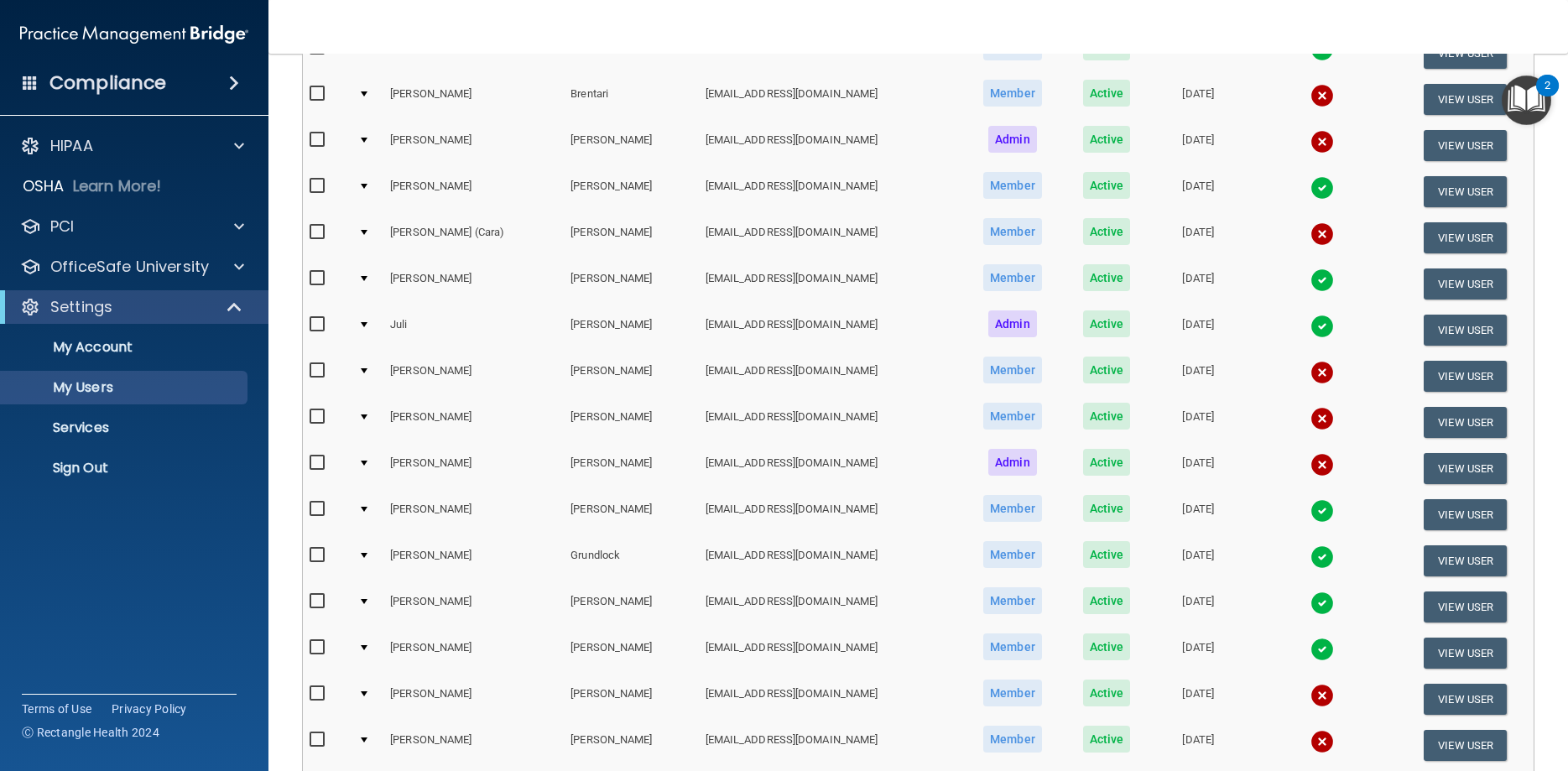
click at [315, 688] on input "checkbox" at bounding box center [319, 693] width 19 height 13
checkbox input "true"
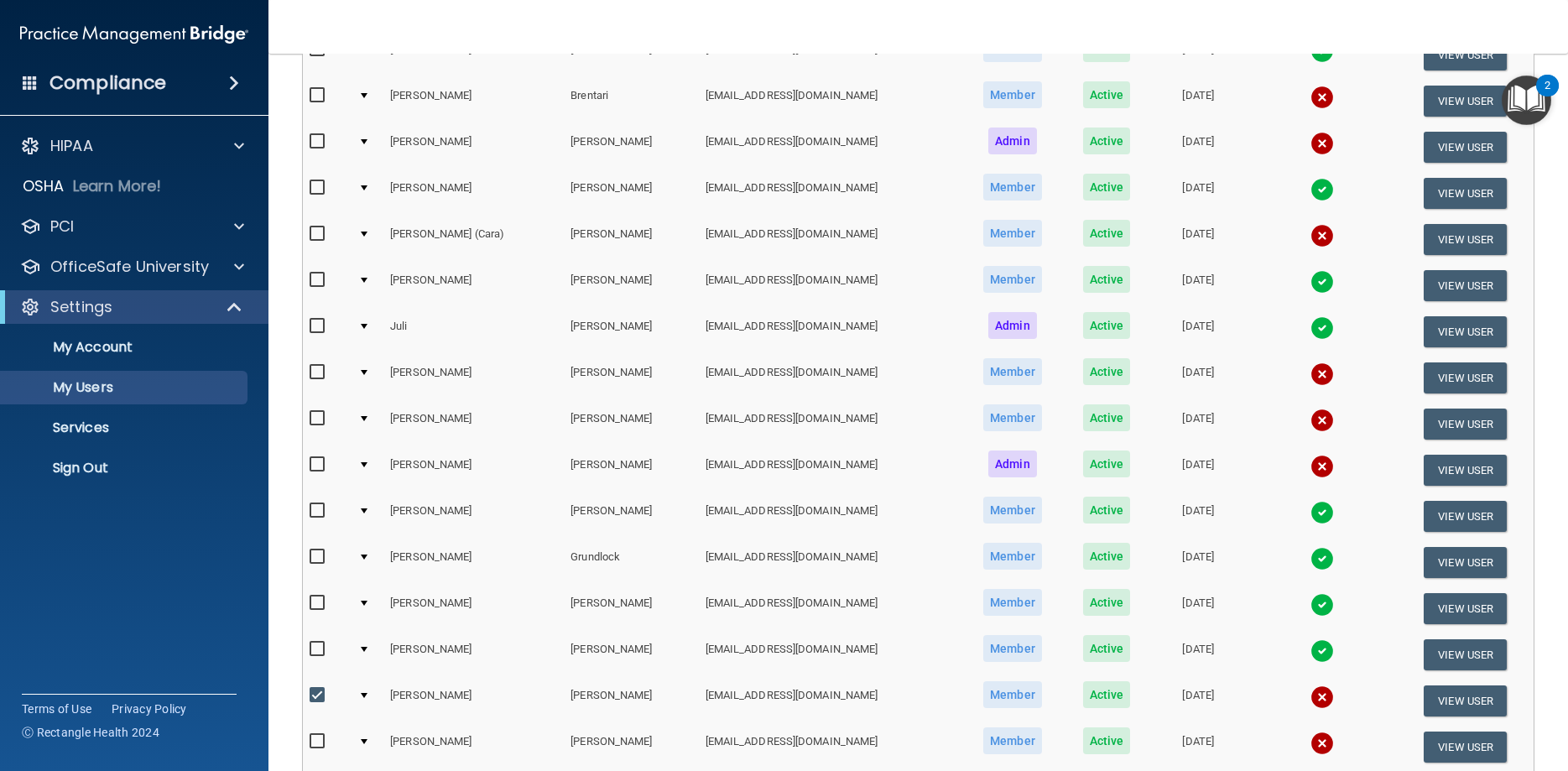
scroll to position [0, 0]
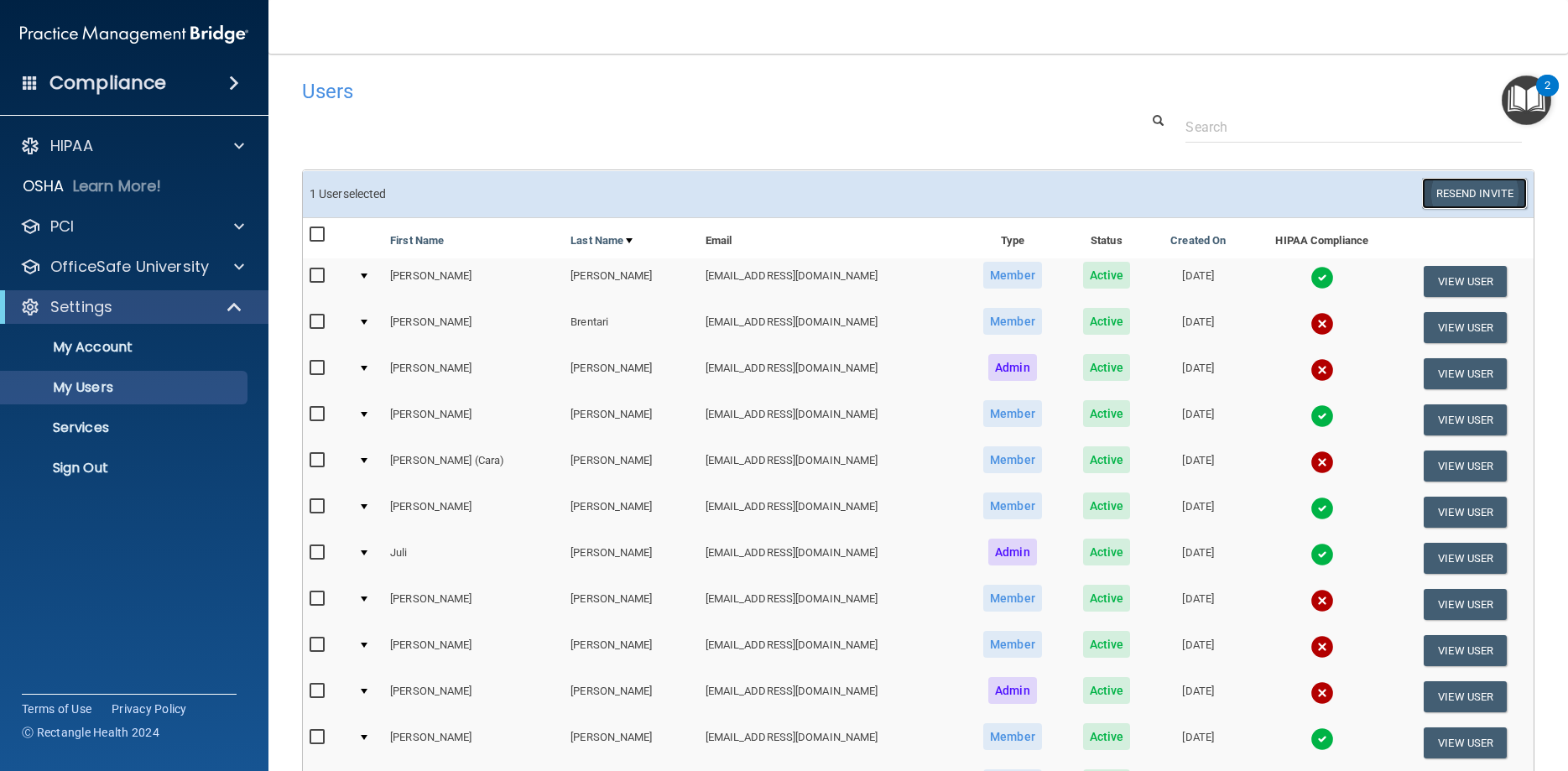
click at [1459, 191] on button "Resend Invite" at bounding box center [1474, 193] width 105 height 31
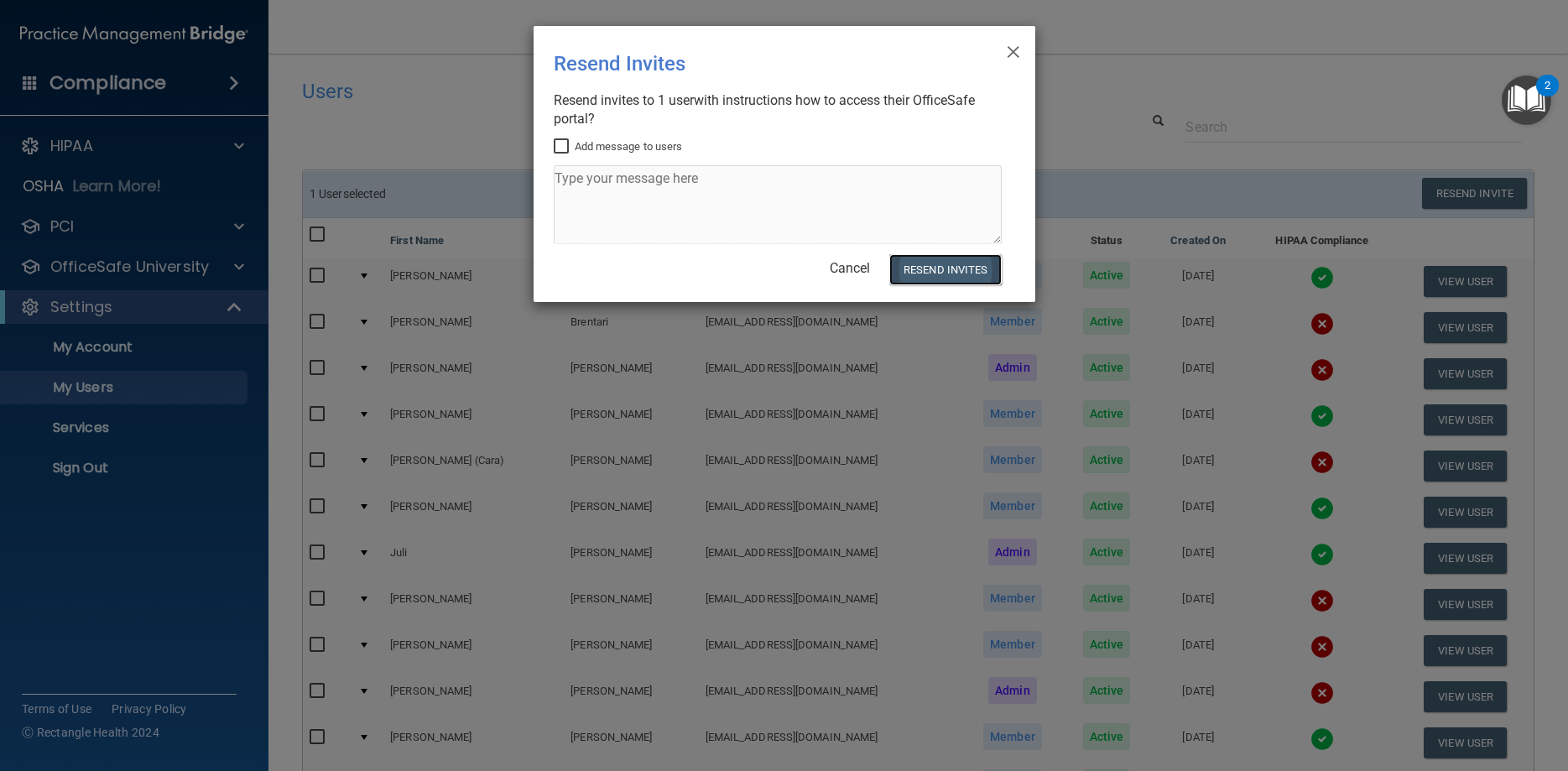
click at [949, 262] on button "Resend Invites" at bounding box center [945, 270] width 111 height 31
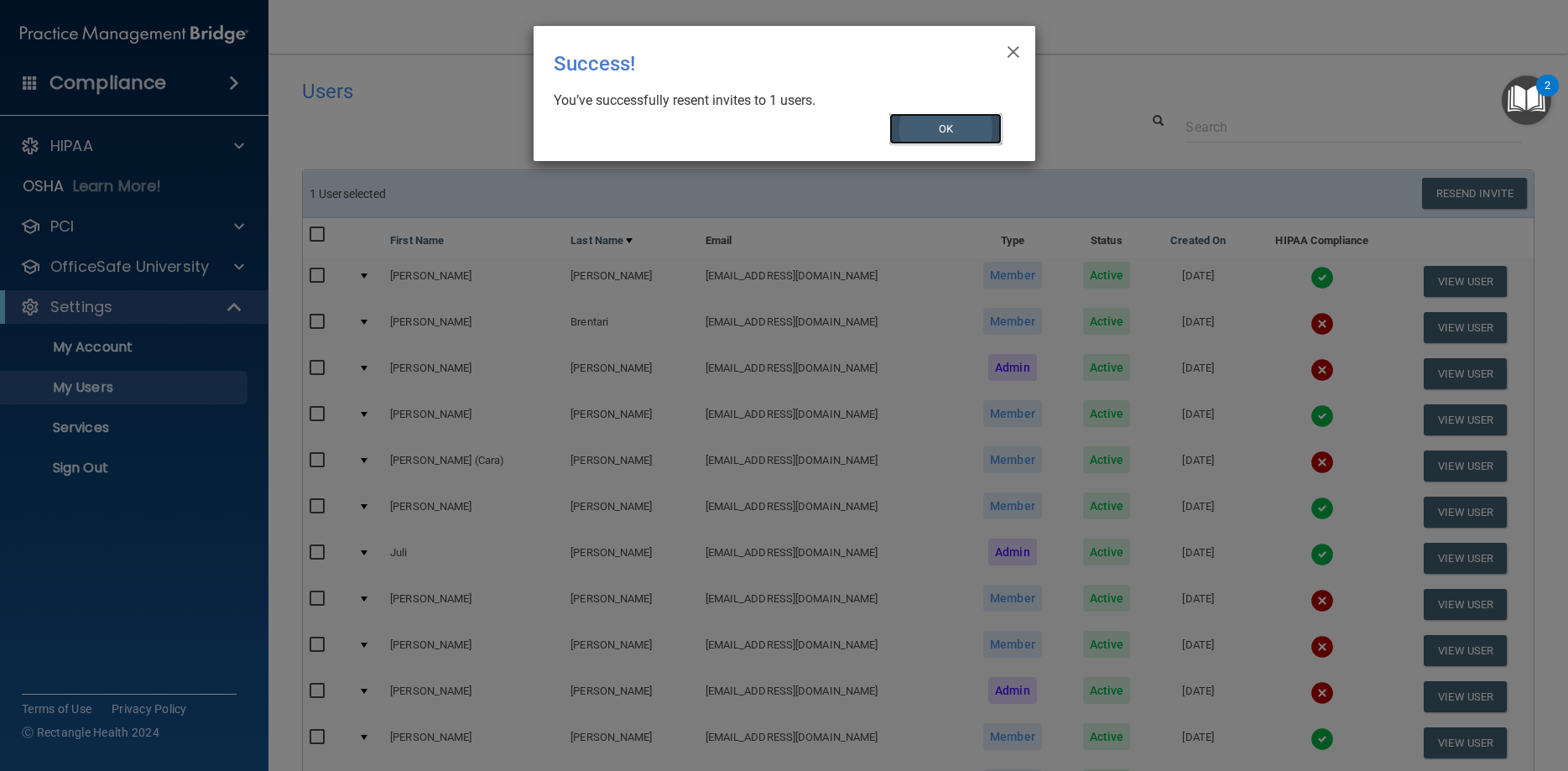
click at [989, 133] on button "OK" at bounding box center [945, 129] width 112 height 31
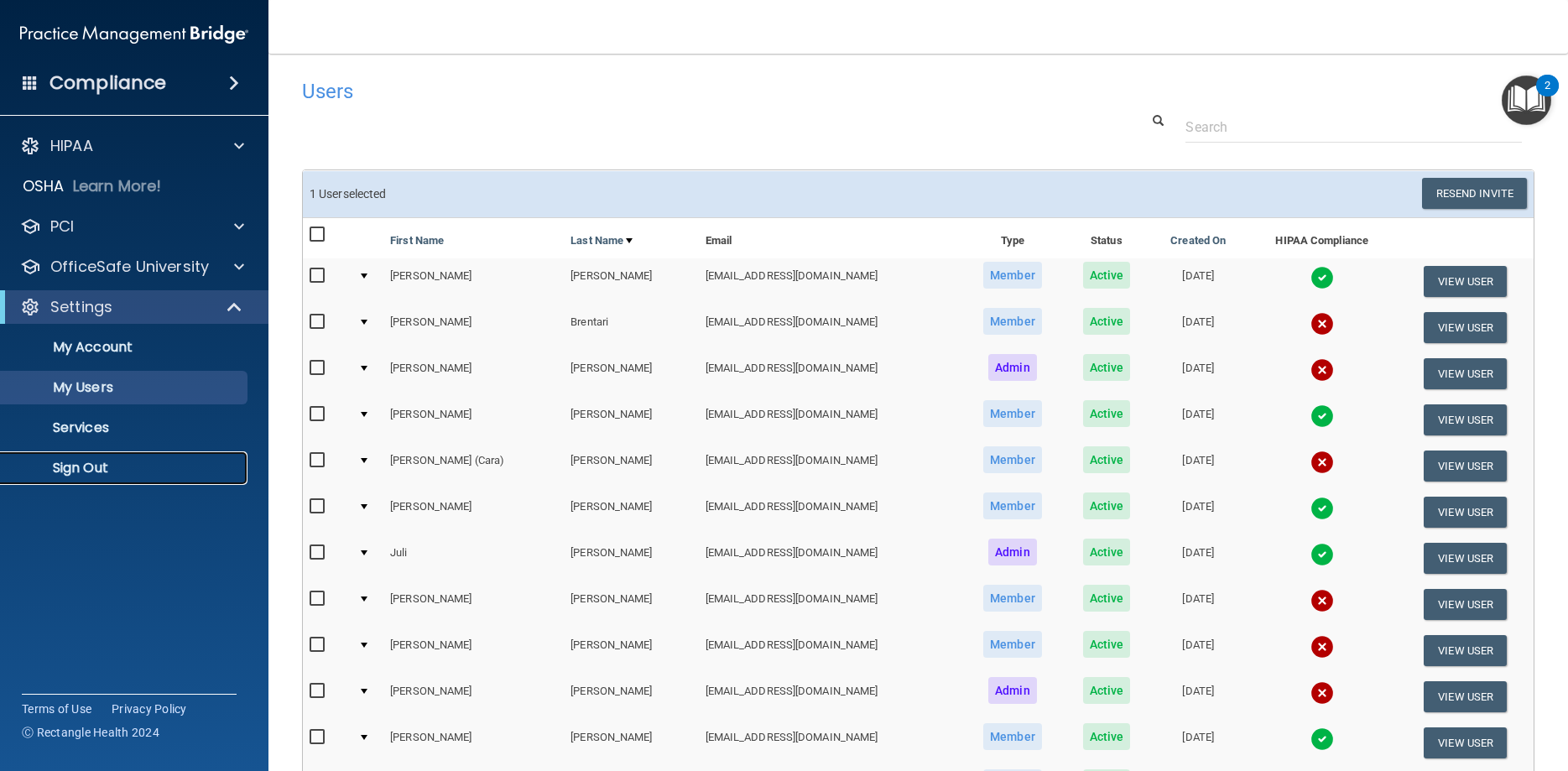
click at [72, 468] on p "Sign Out" at bounding box center [125, 468] width 229 height 16
